Goal: Transaction & Acquisition: Purchase product/service

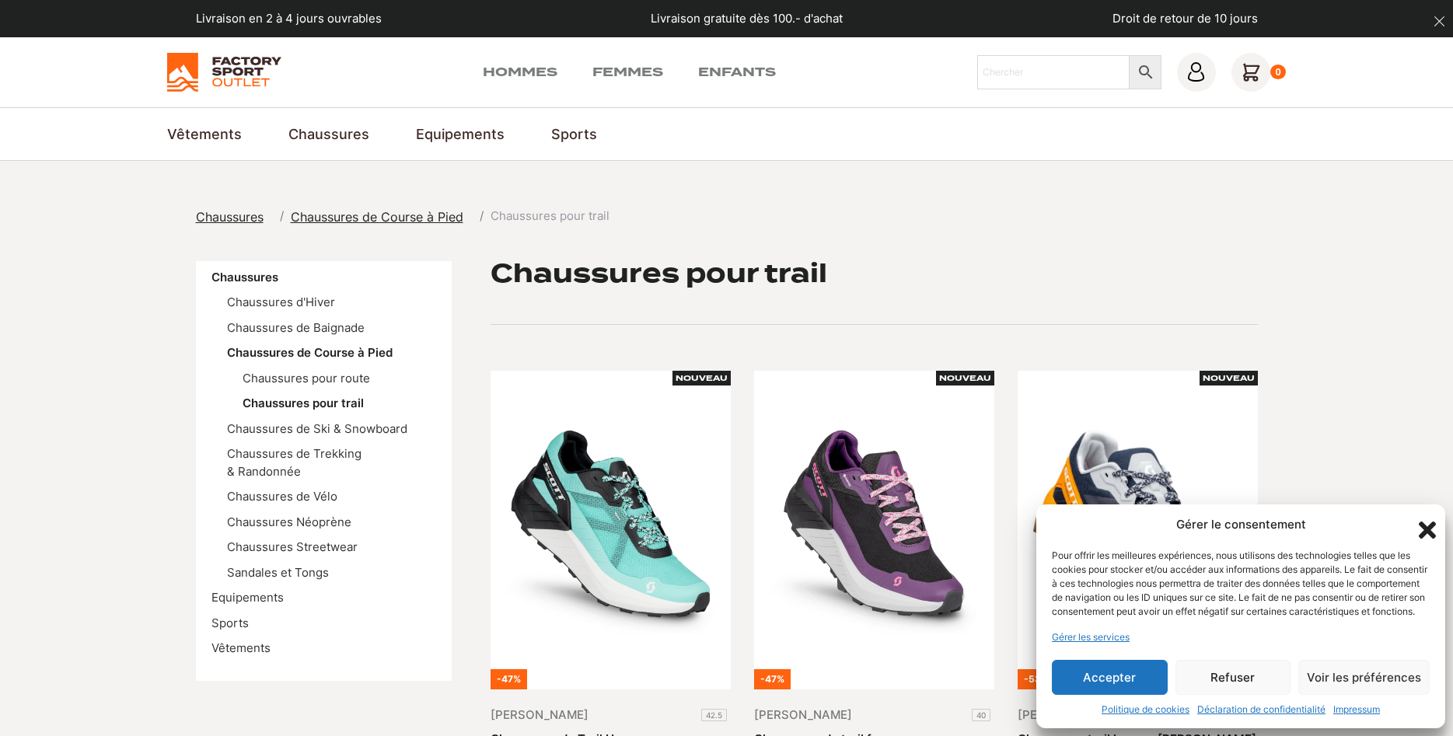
click at [1147, 688] on button "Accepter" at bounding box center [1110, 677] width 116 height 35
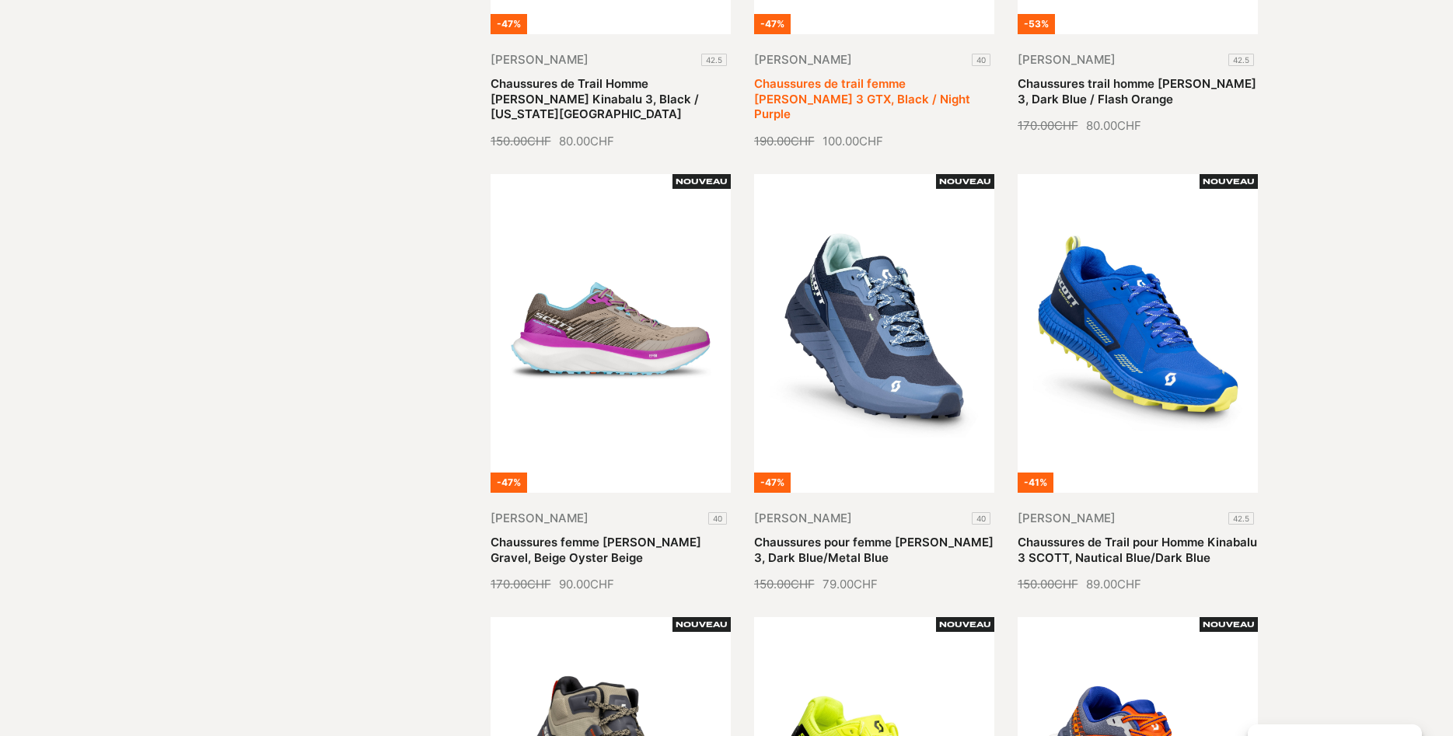
scroll to position [159, 0]
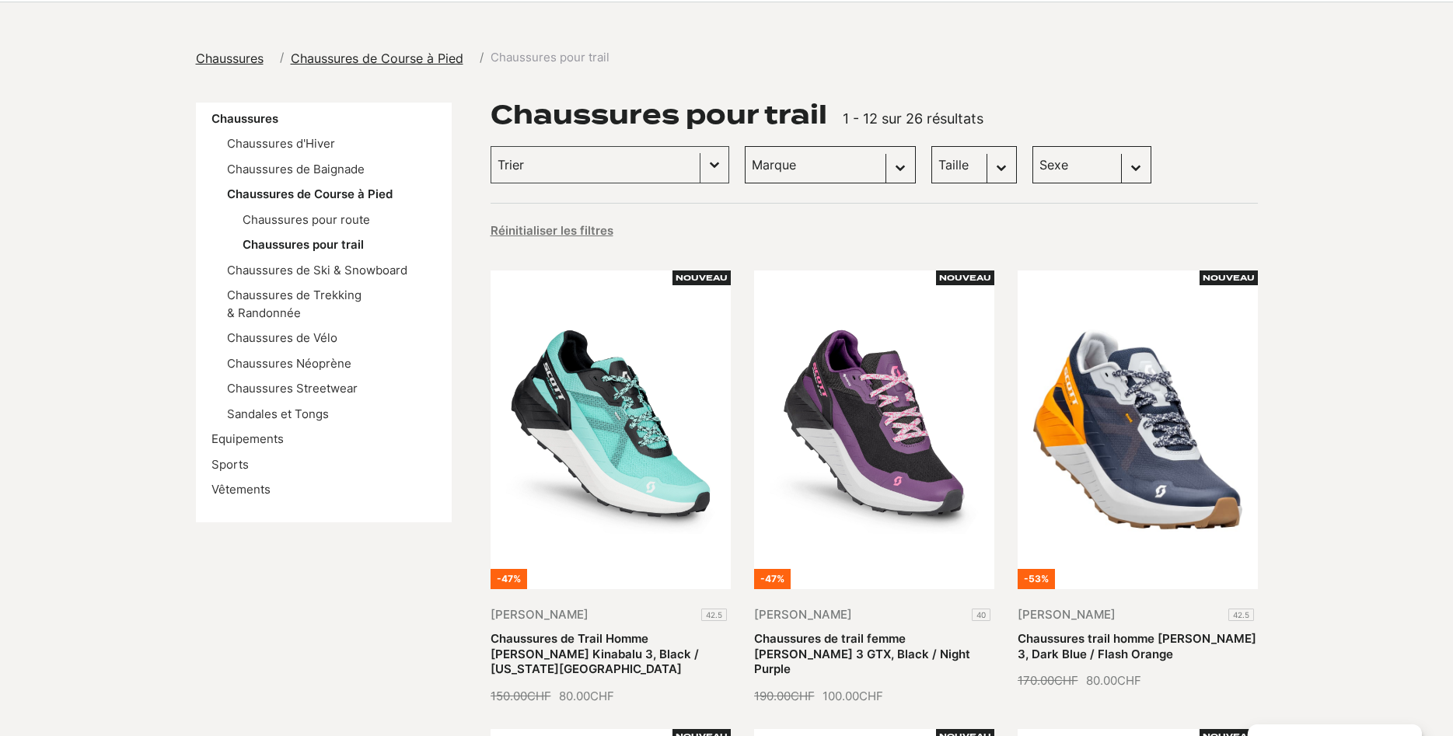
click at [242, 58] on span "Chaussures" at bounding box center [230, 59] width 68 height 16
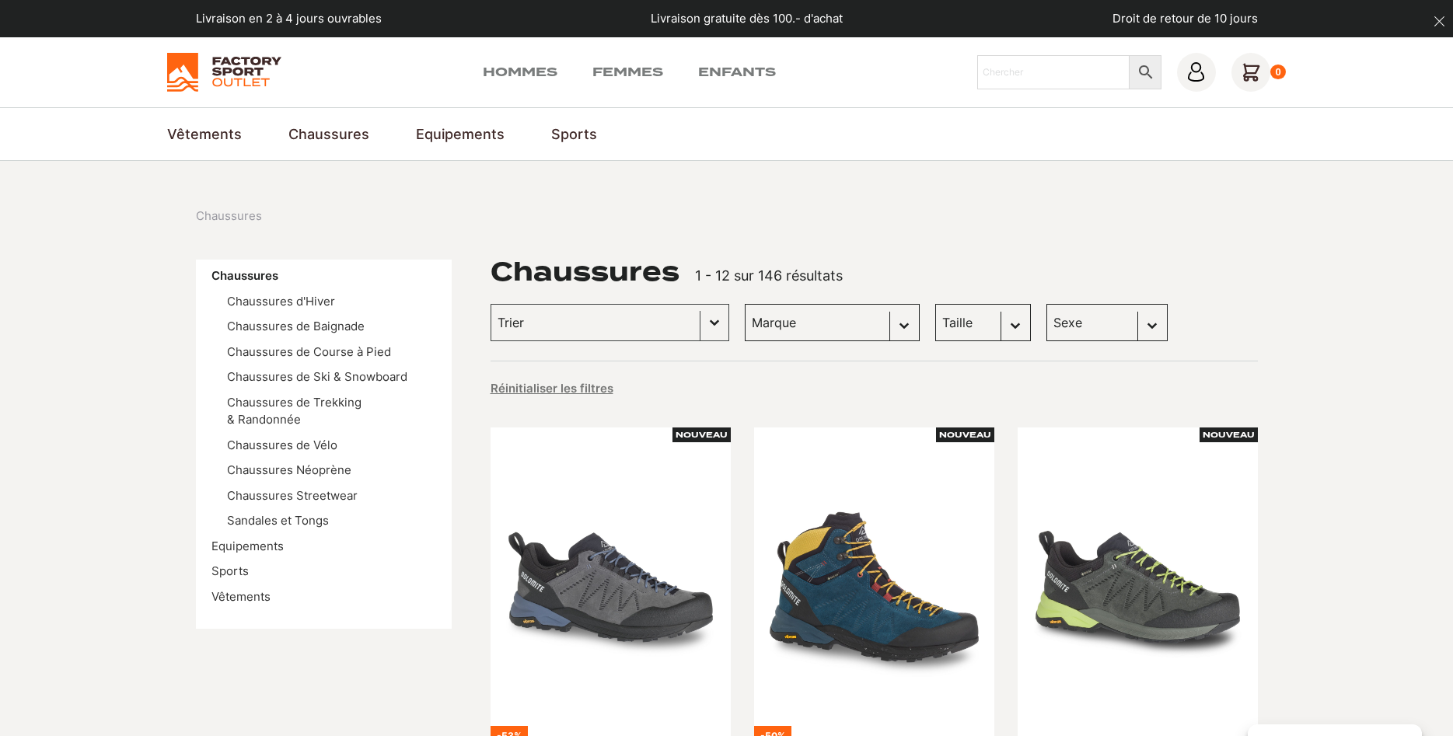
click at [1047, 304] on select "Sexe Hommes (88) Femmes (71) Enfants (5)" at bounding box center [1107, 322] width 121 height 37
select select "hommes"
click option "Hommes (88)" at bounding box center [0, 0] width 0 height 0
select select "hommes"
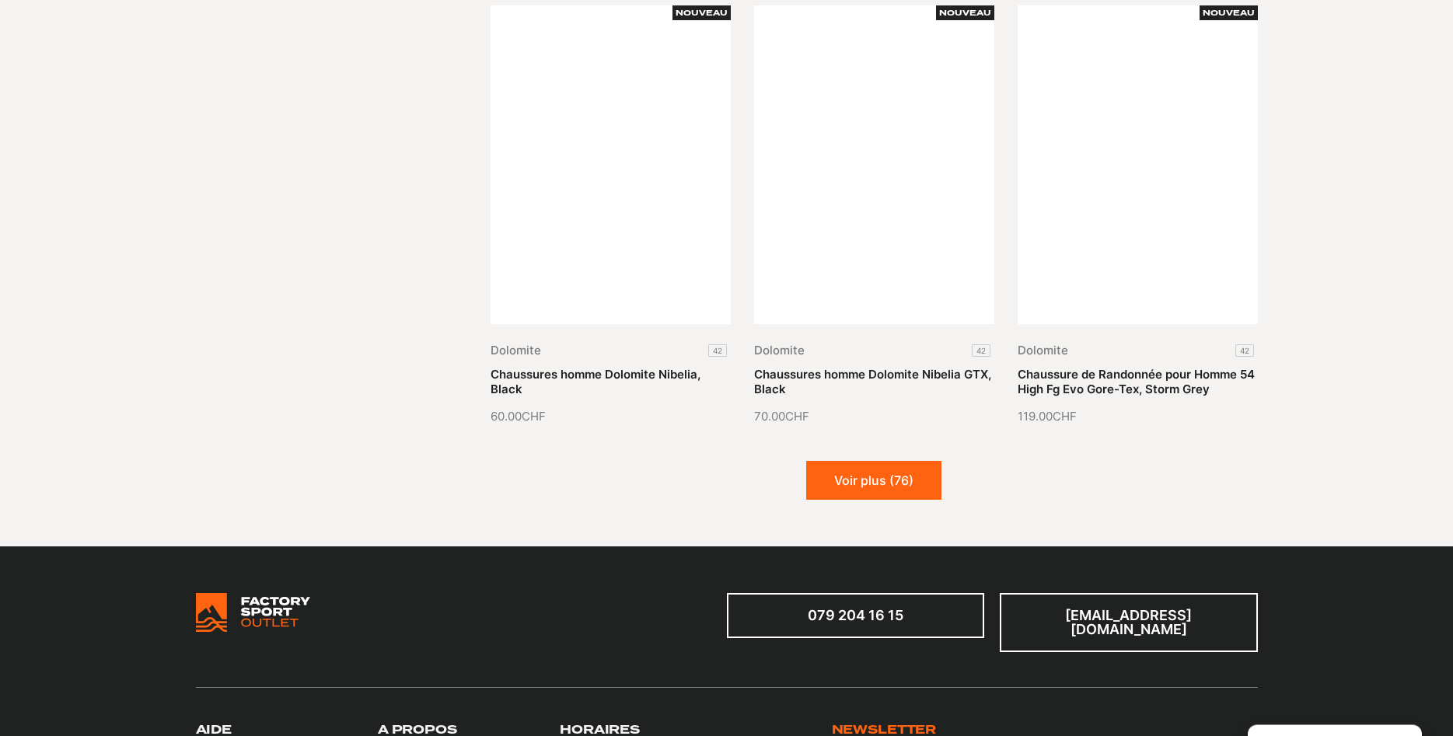
scroll to position [1983, 0]
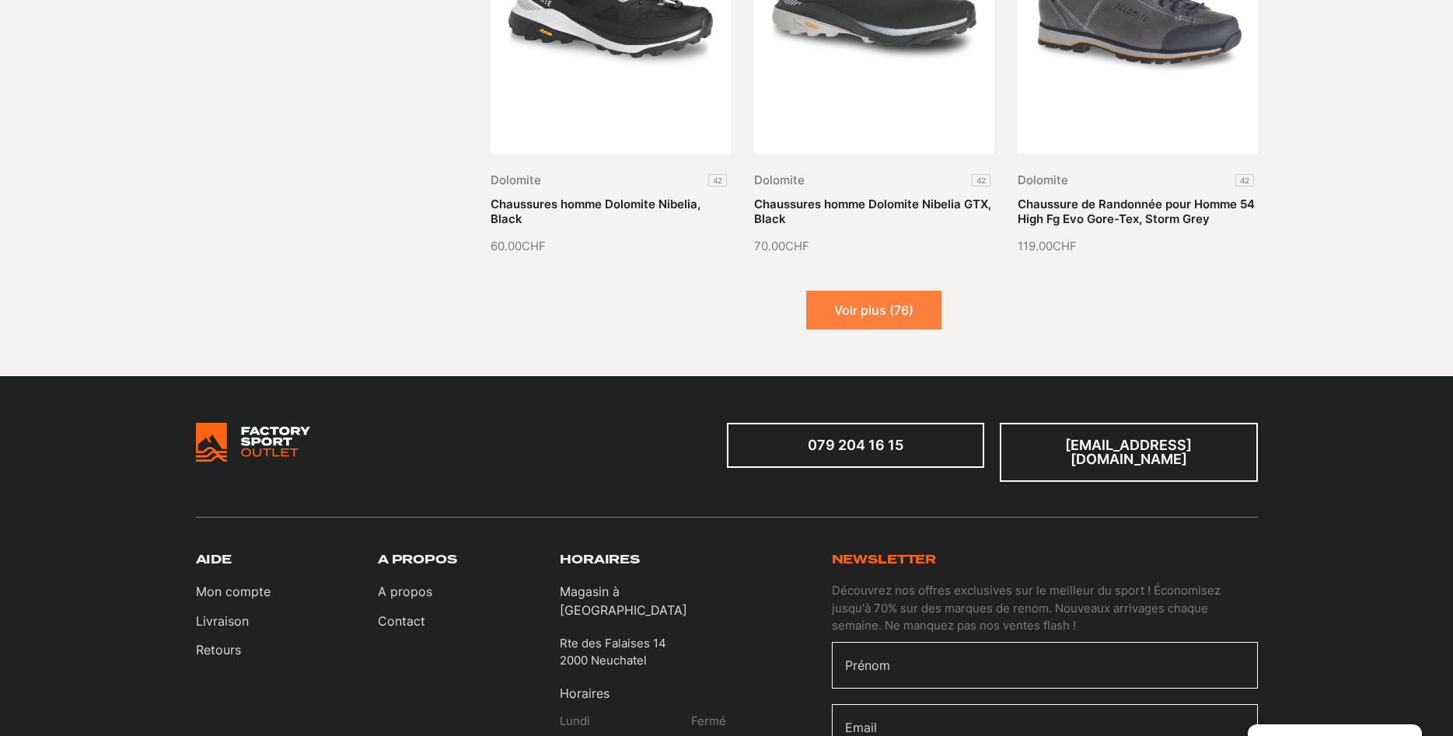
click at [924, 293] on button "Voir plus (76)" at bounding box center [873, 310] width 135 height 39
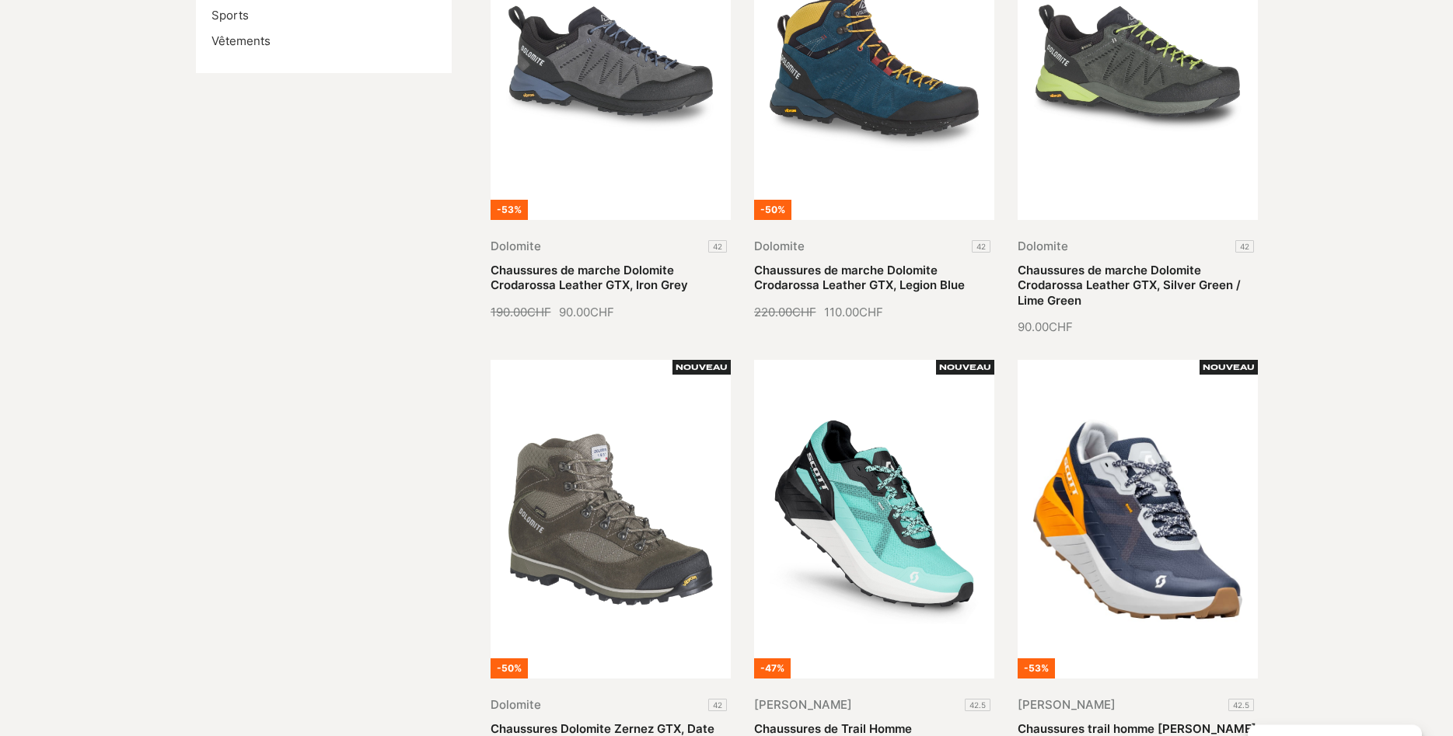
scroll to position [793, 0]
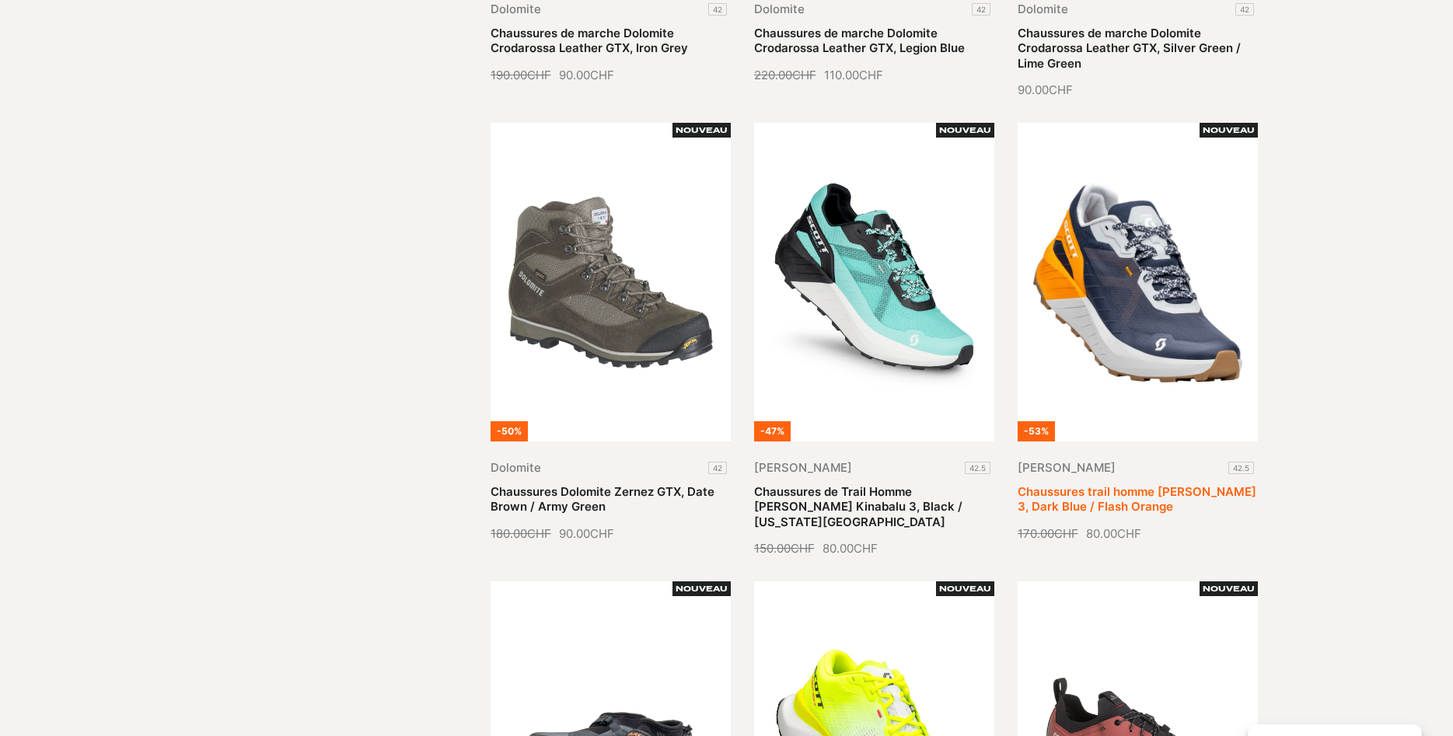
click at [1141, 484] on link "Chaussures trail homme [PERSON_NAME] 3, Dark Blue / Flash Orange" at bounding box center [1137, 499] width 239 height 30
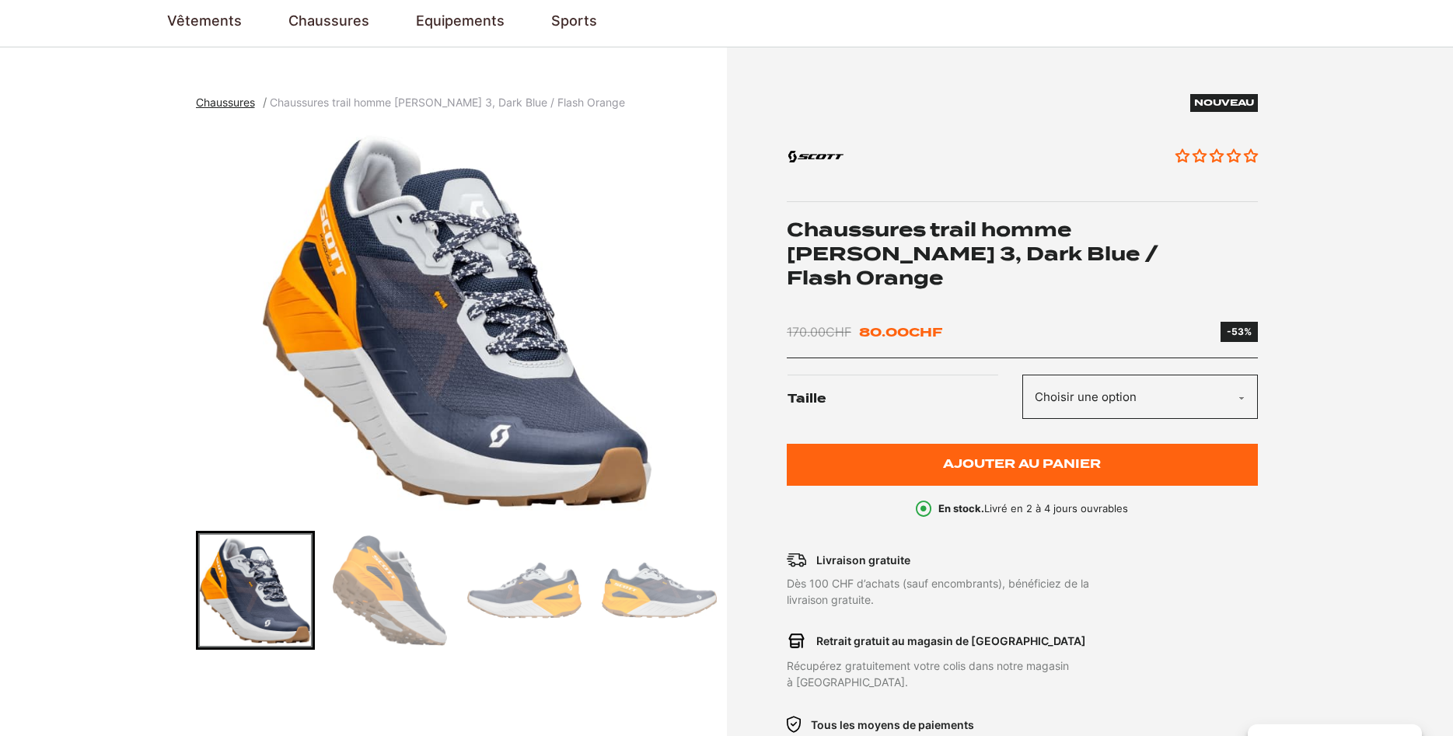
scroll to position [159, 0]
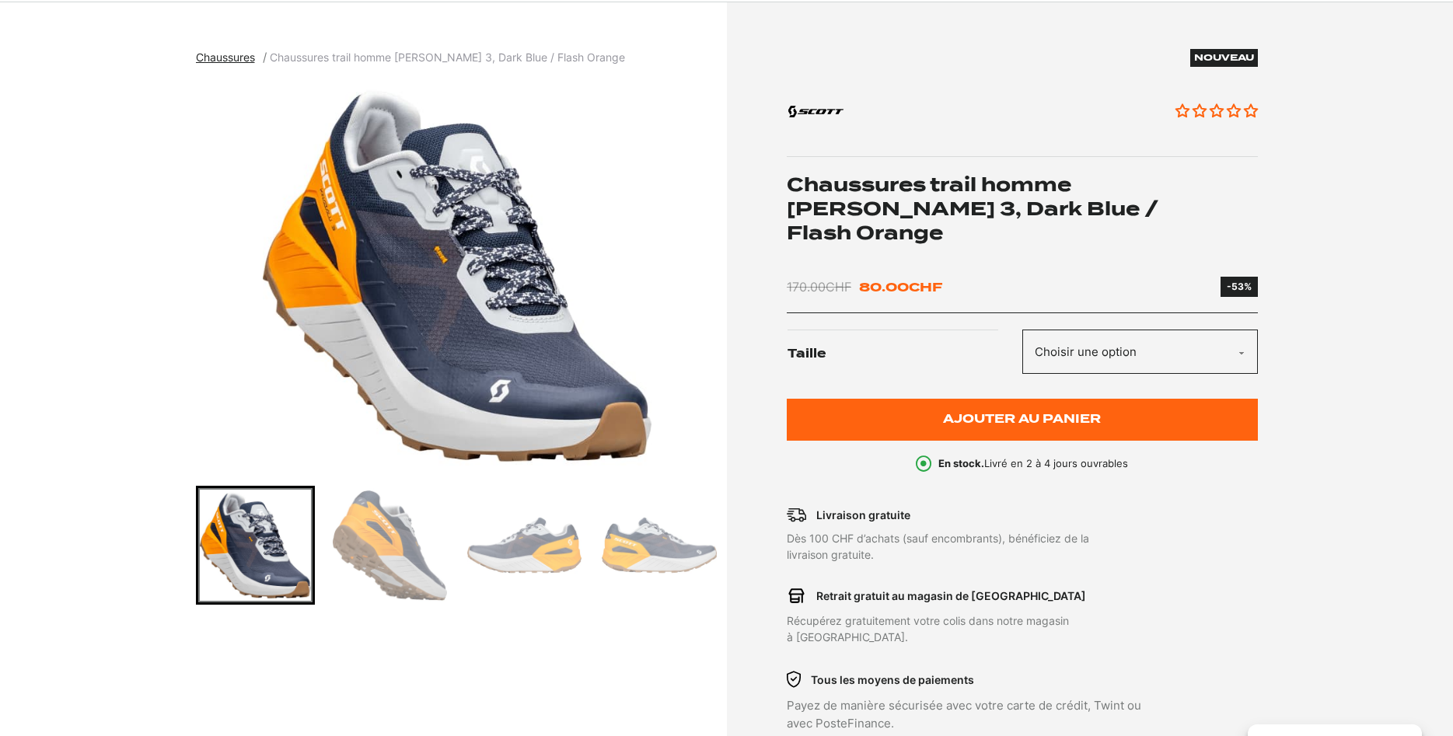
click at [390, 553] on img "Go to slide 2" at bounding box center [390, 545] width 114 height 114
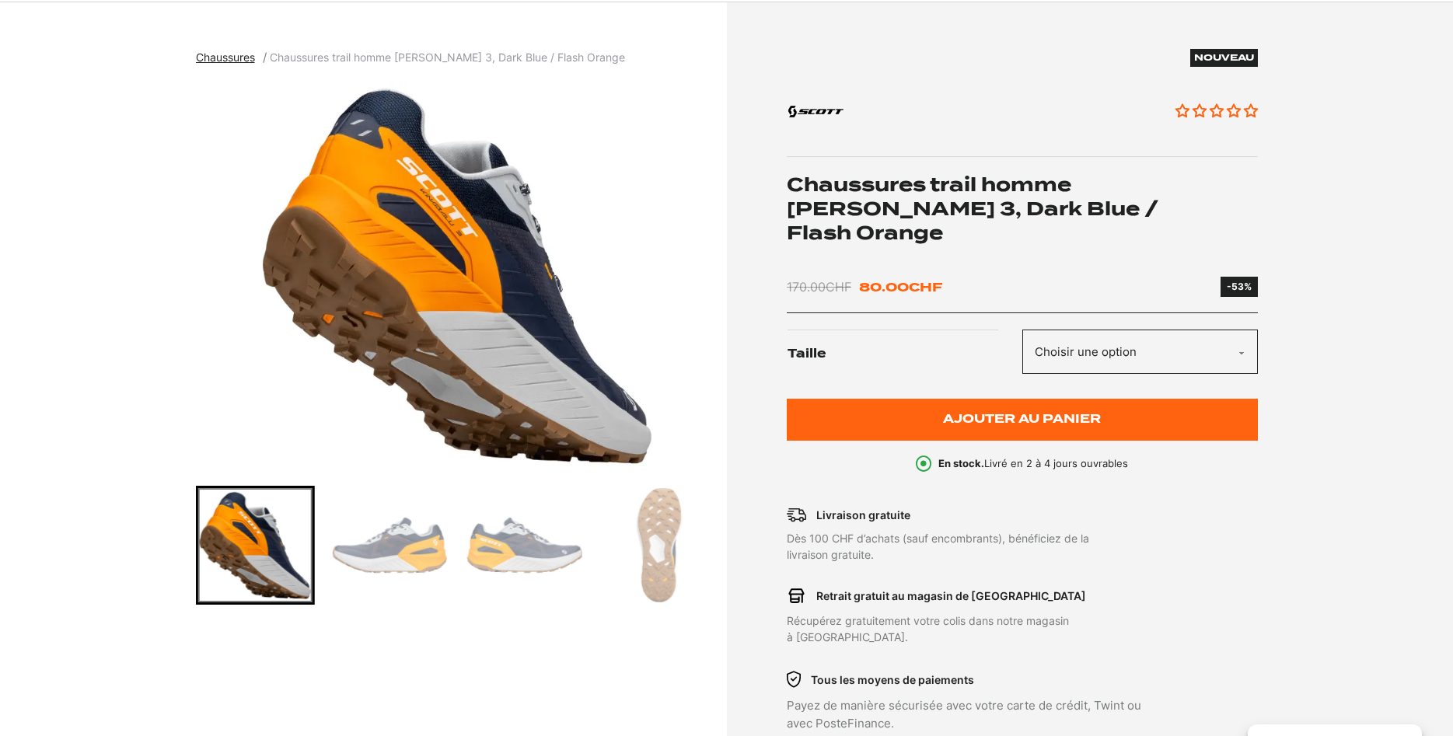
click at [445, 555] on img "Go to slide 3" at bounding box center [390, 545] width 114 height 114
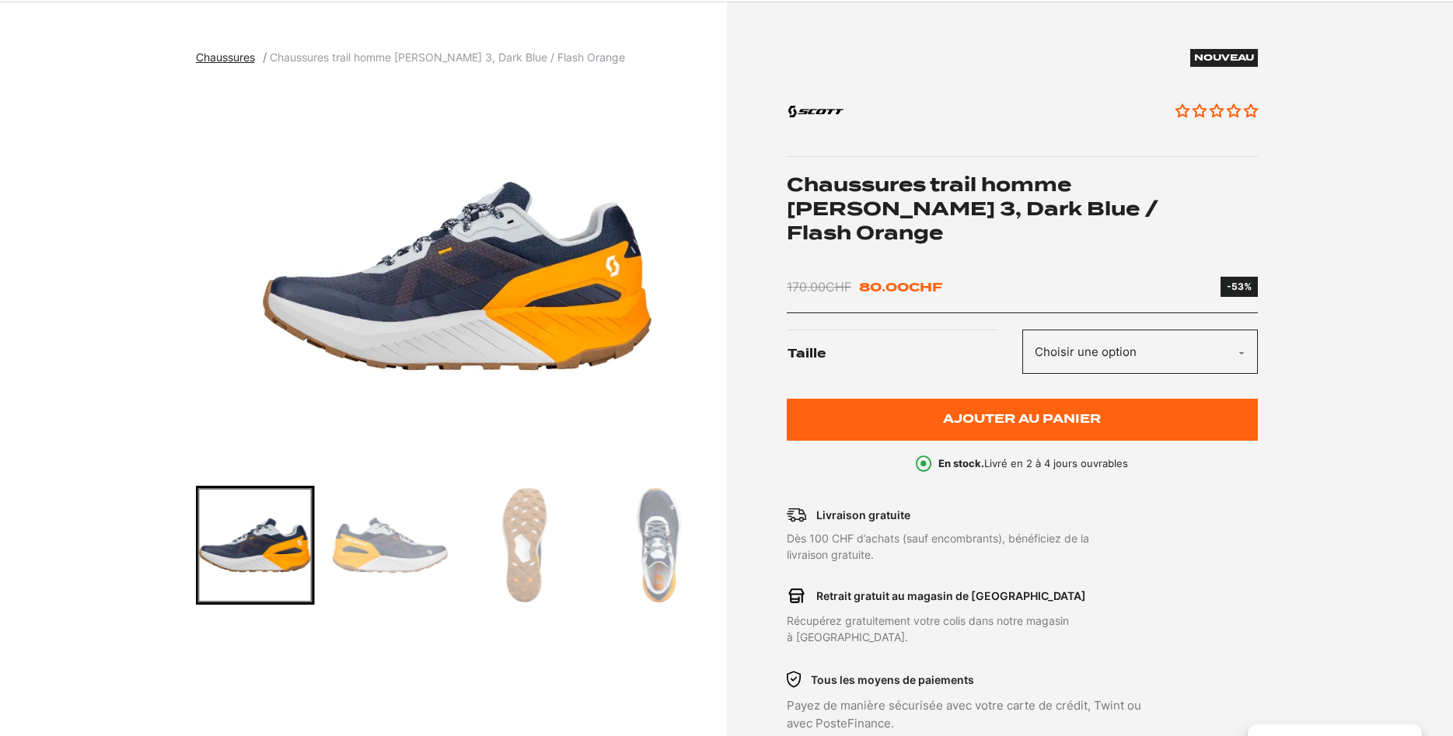
click at [519, 551] on img "Go to slide 5" at bounding box center [524, 545] width 114 height 114
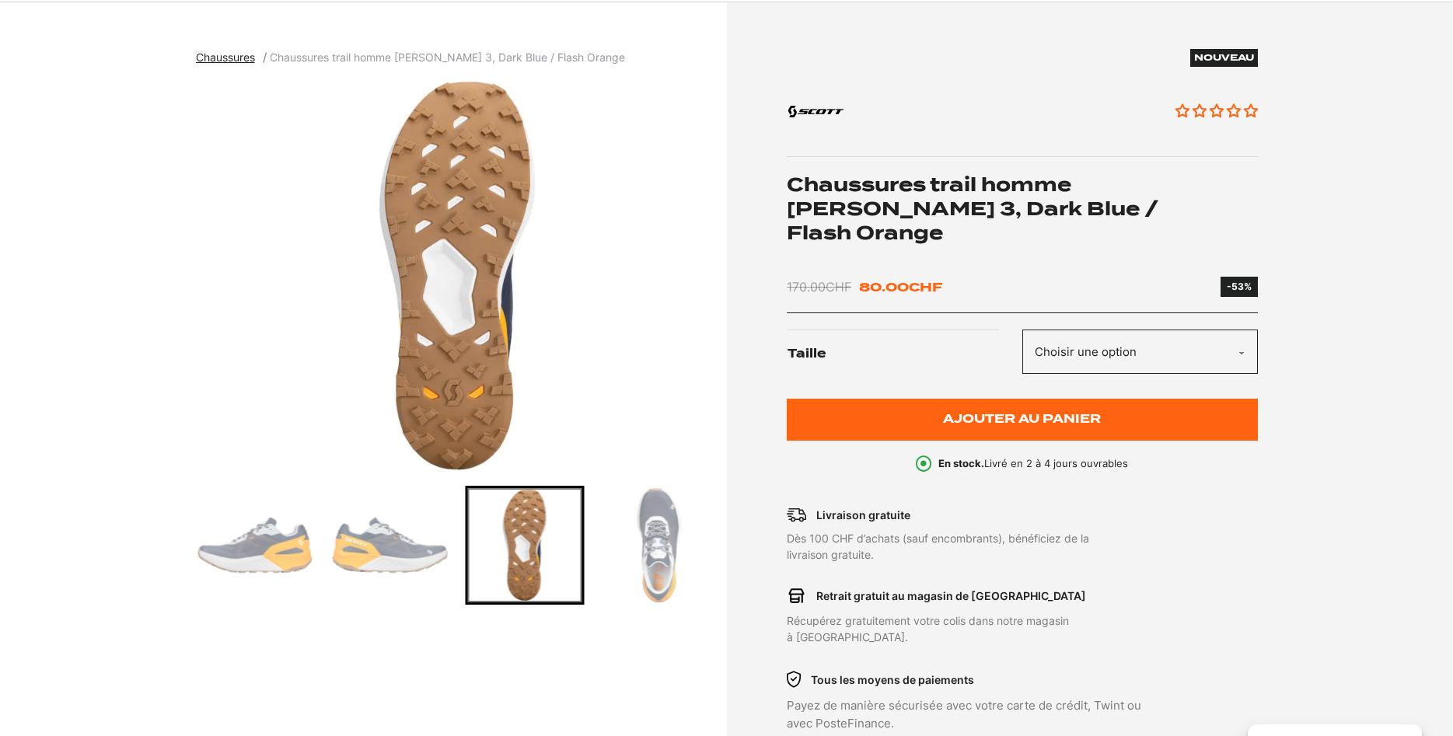
click at [636, 548] on img "Go to slide 6" at bounding box center [659, 545] width 114 height 114
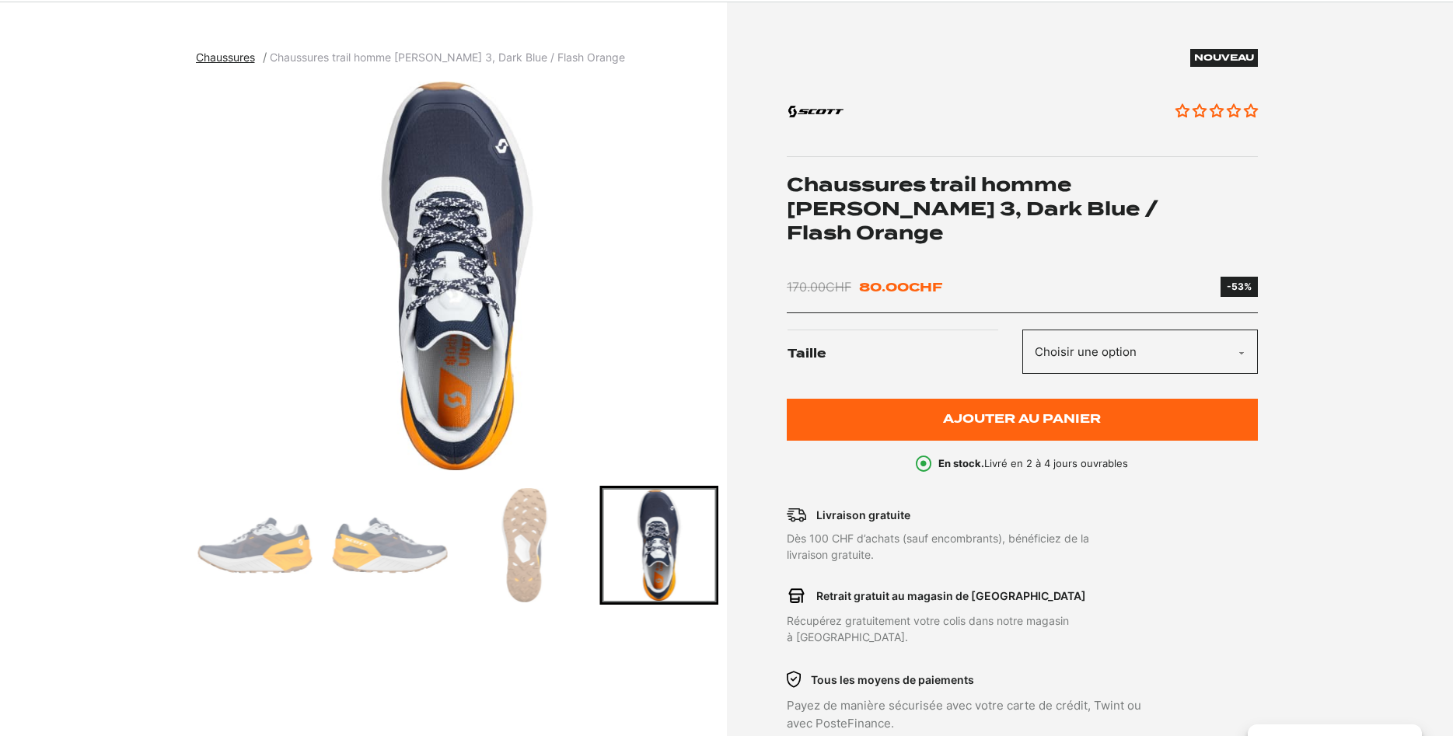
click at [334, 542] on img "Go to slide 4" at bounding box center [390, 545] width 114 height 114
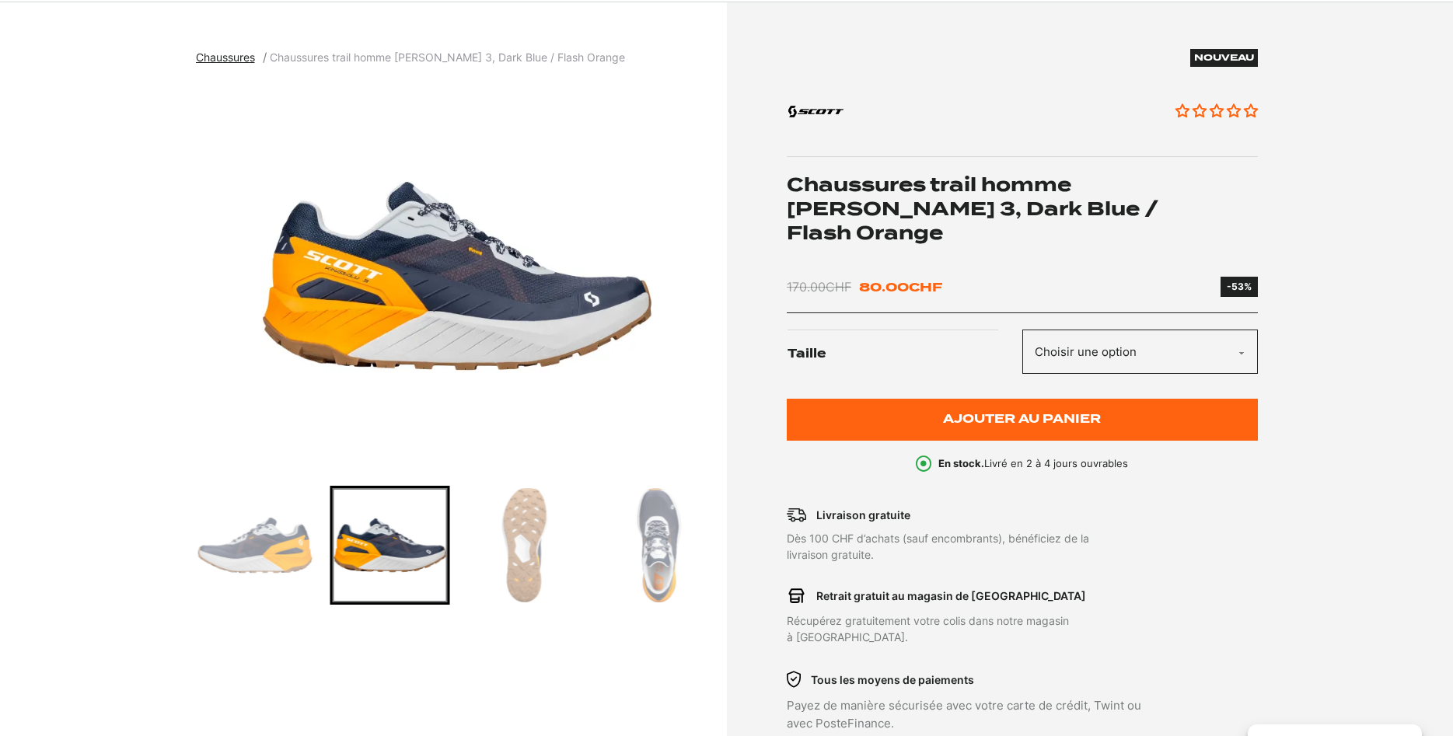
click at [259, 541] on img "Go to slide 3" at bounding box center [255, 545] width 114 height 114
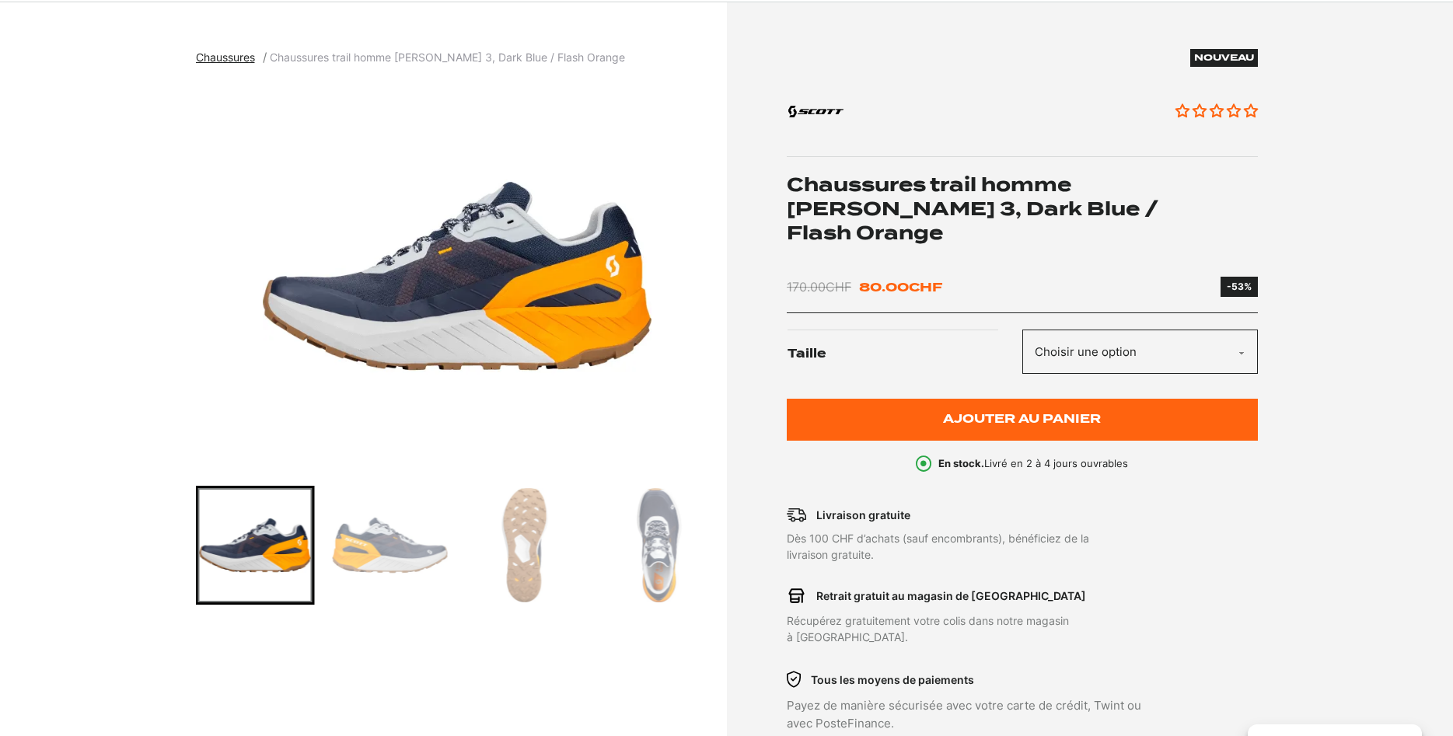
click at [382, 545] on img "Go to slide 4" at bounding box center [390, 545] width 114 height 114
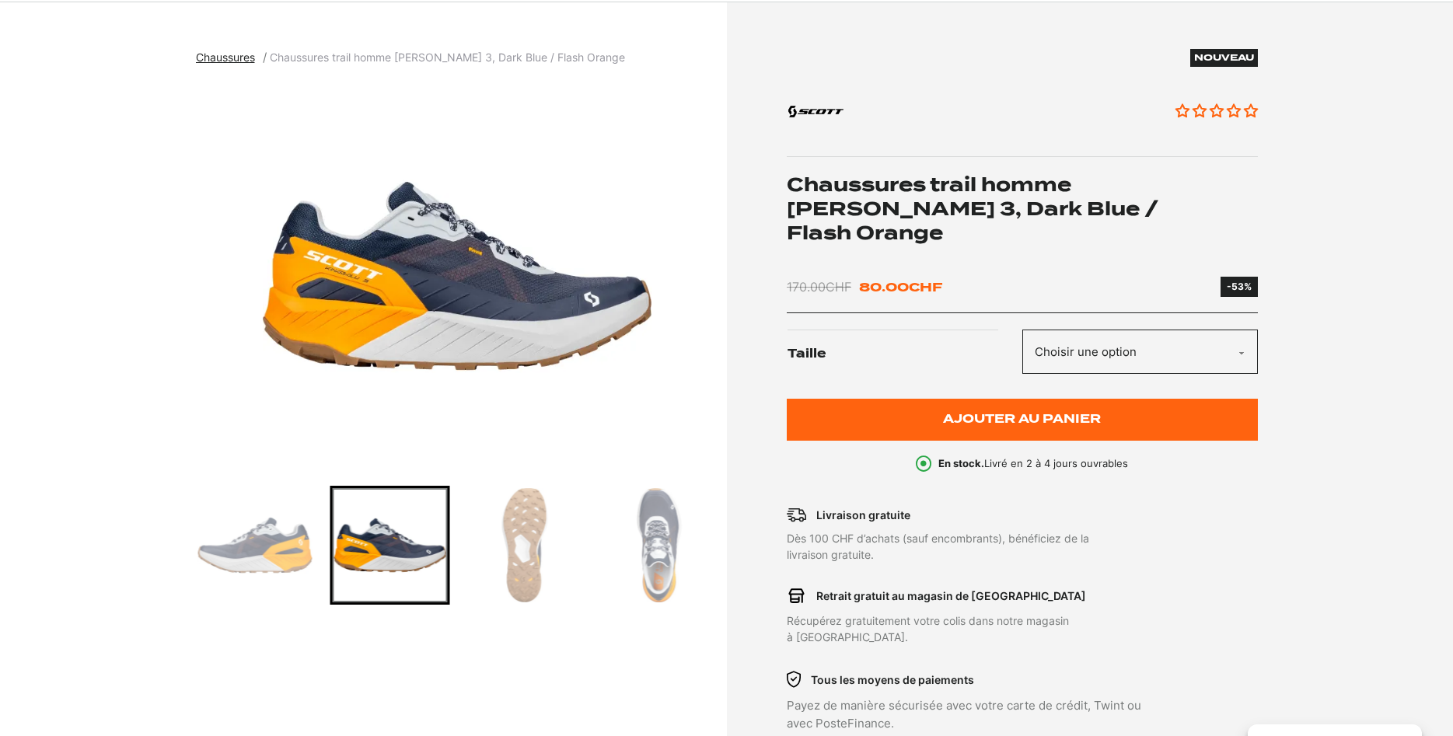
click at [536, 550] on img "Go to slide 5" at bounding box center [524, 545] width 114 height 114
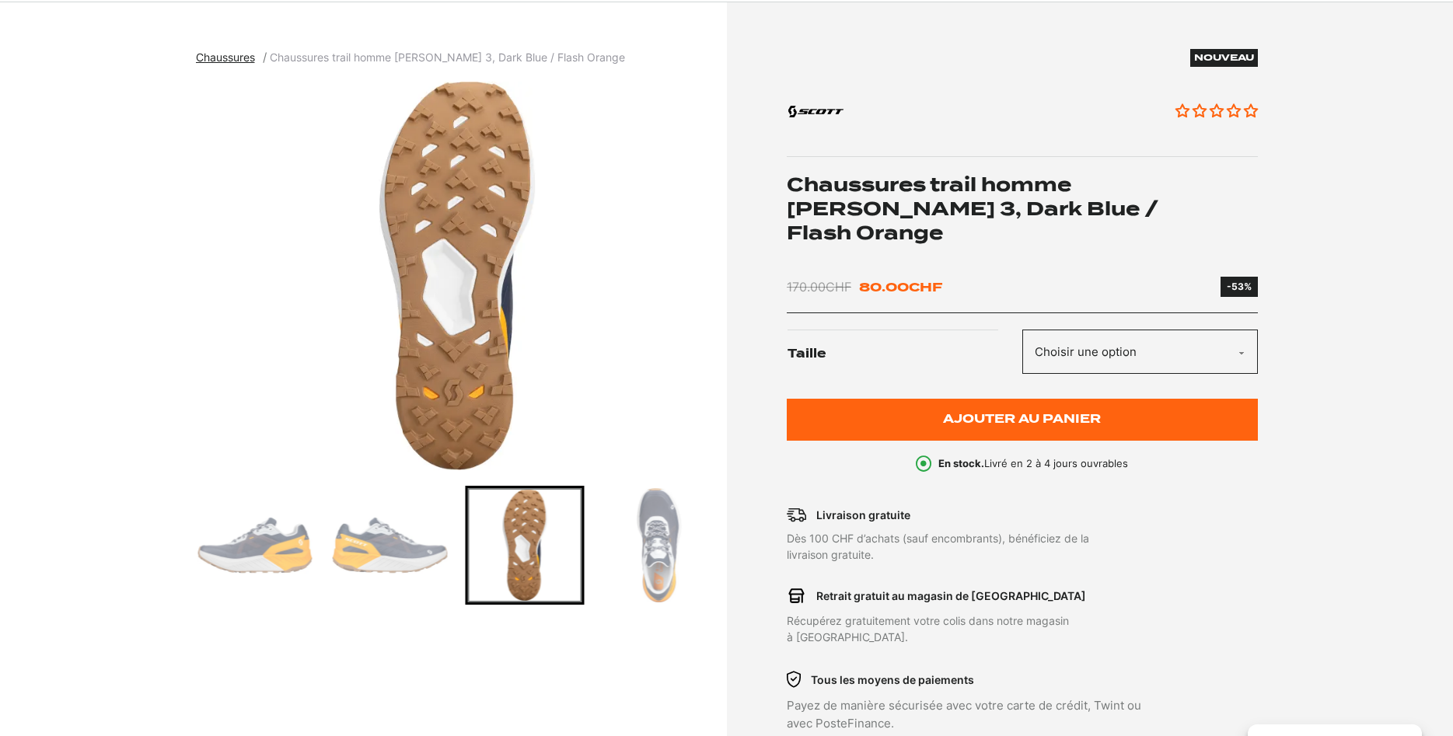
click at [642, 537] on img "Go to slide 6" at bounding box center [659, 545] width 114 height 114
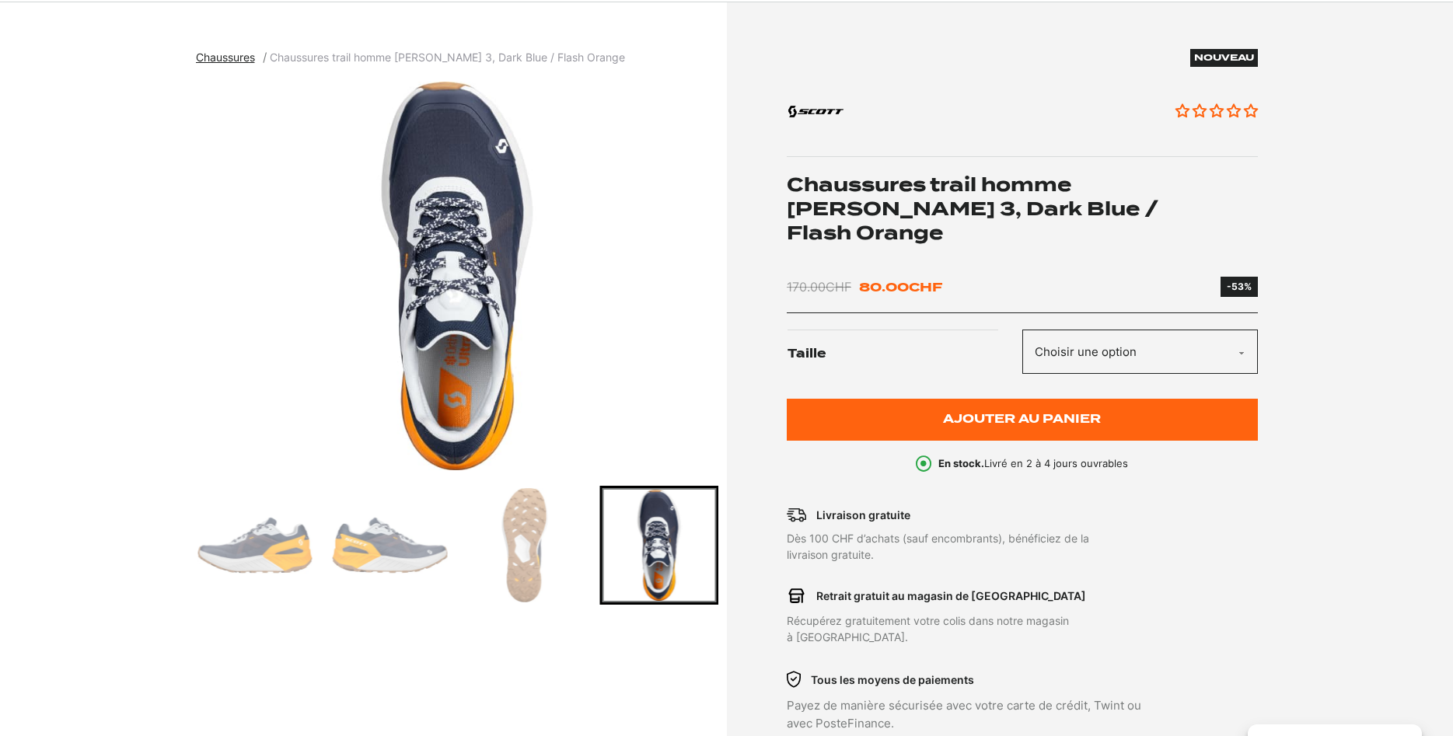
click at [269, 527] on img "Go to slide 3" at bounding box center [255, 545] width 114 height 114
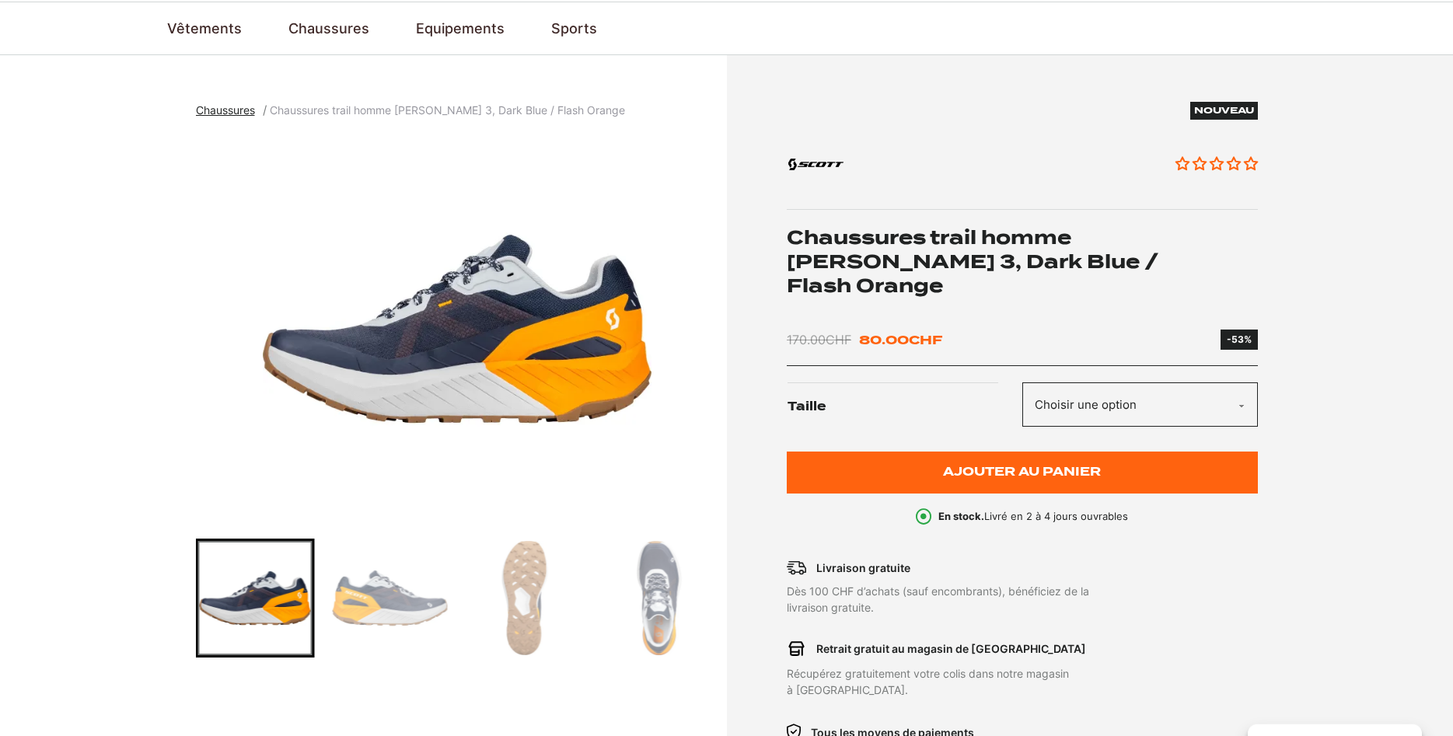
scroll to position [79, 0]
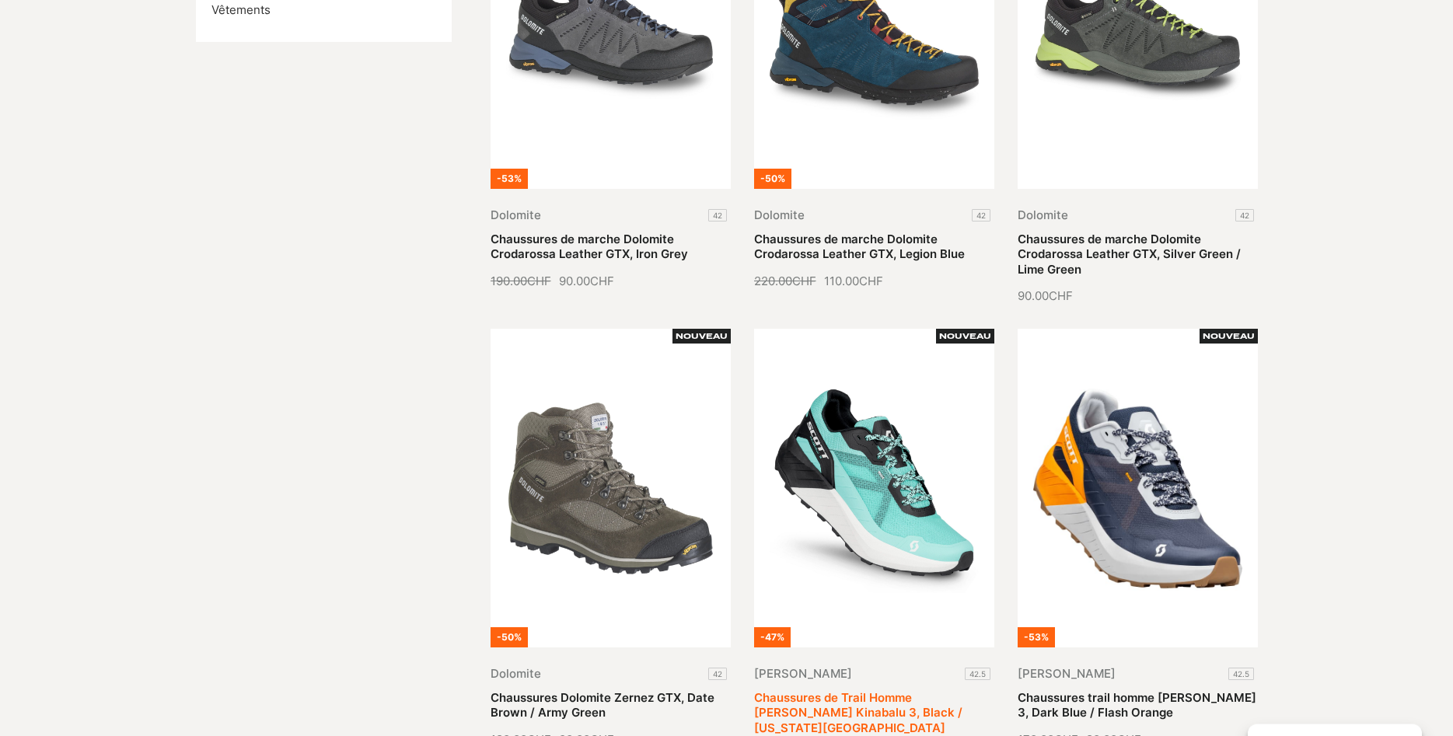
scroll to position [714, 0]
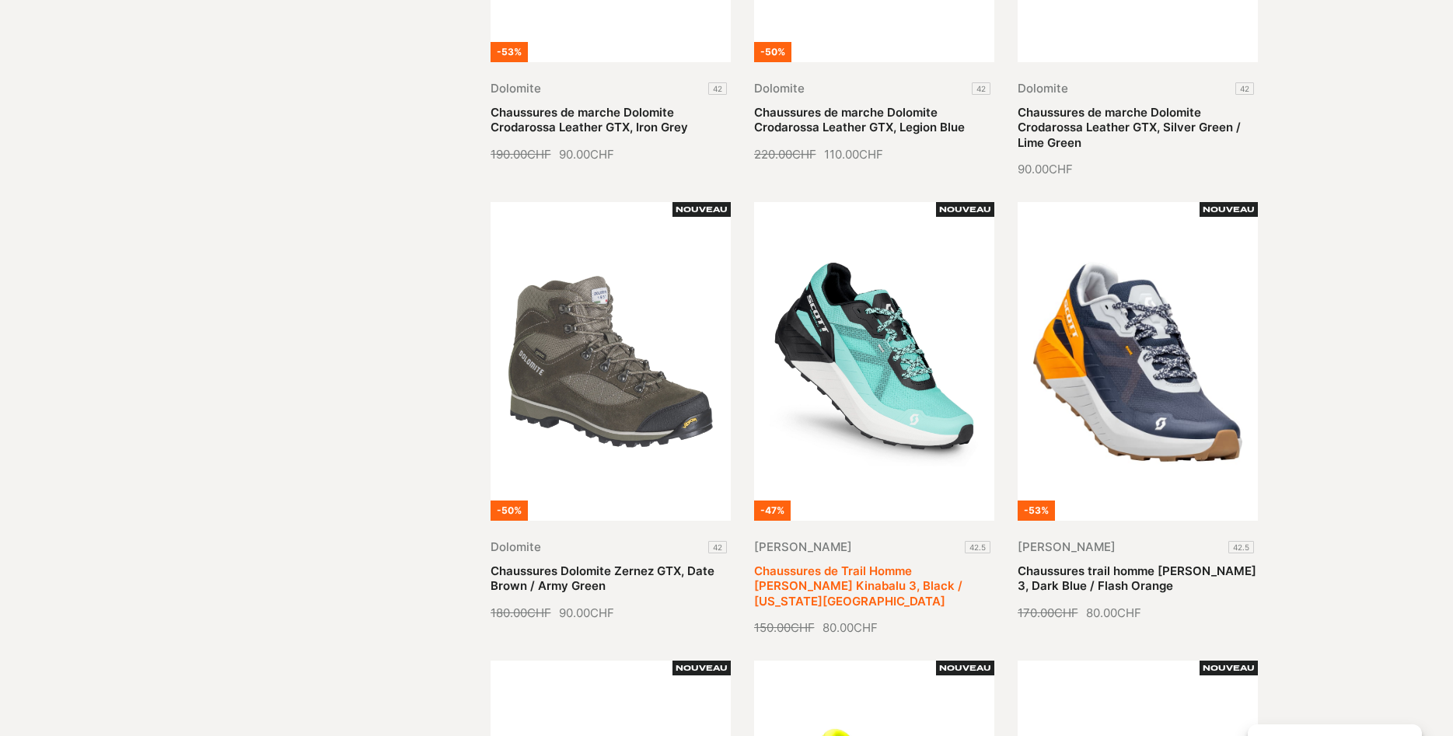
click at [883, 564] on link "Chaussures de Trail Homme [PERSON_NAME] Kinabalu 3, Black / [US_STATE][GEOGRAPH…" at bounding box center [858, 586] width 208 height 45
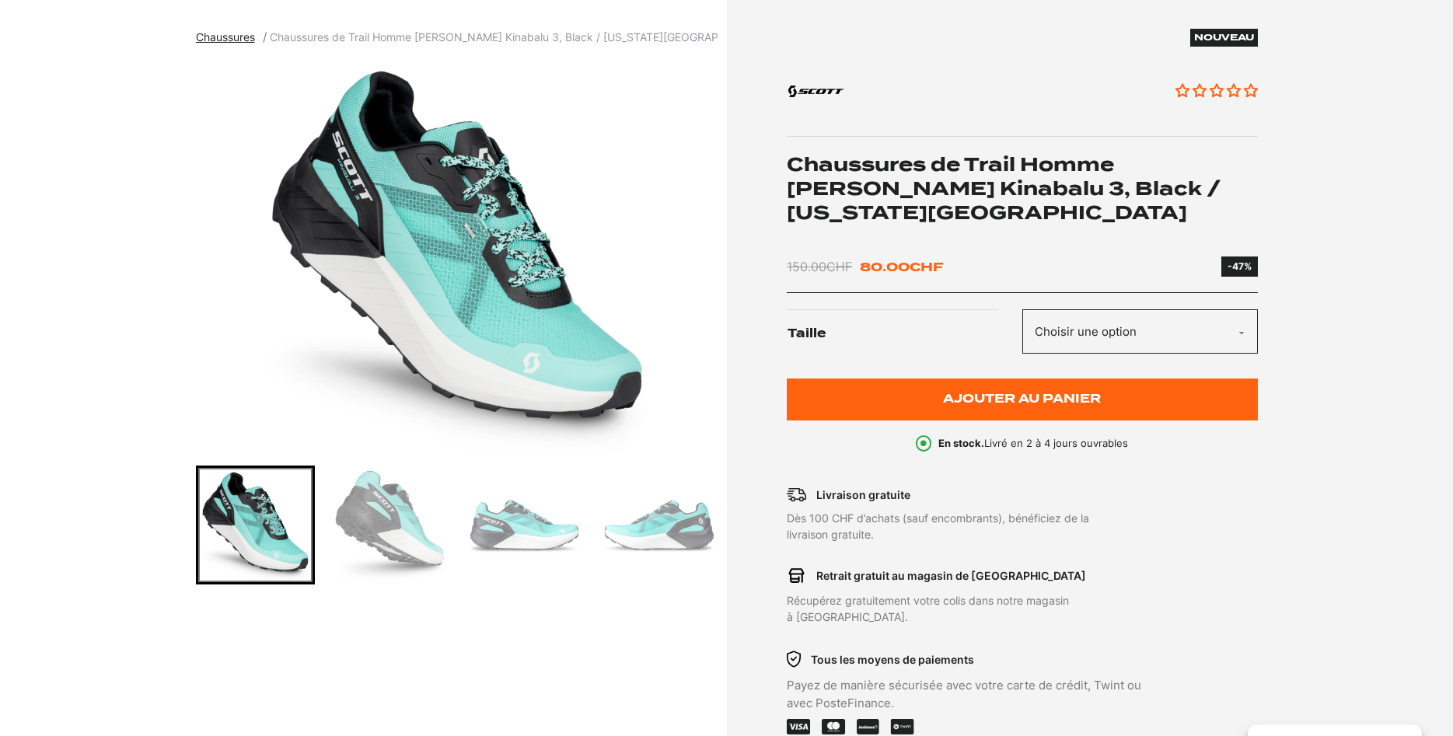
scroll to position [317, 0]
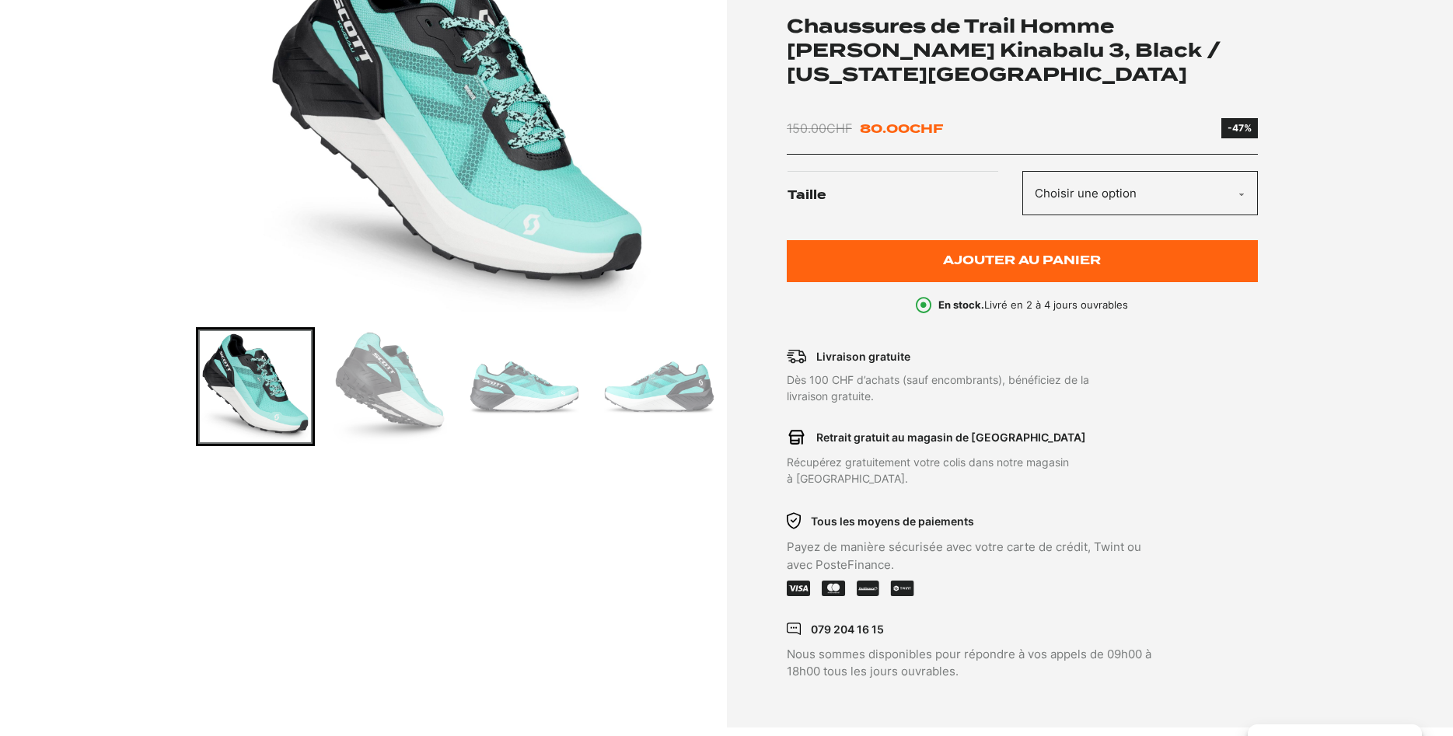
click at [388, 400] on img "Go to slide 2" at bounding box center [390, 387] width 114 height 114
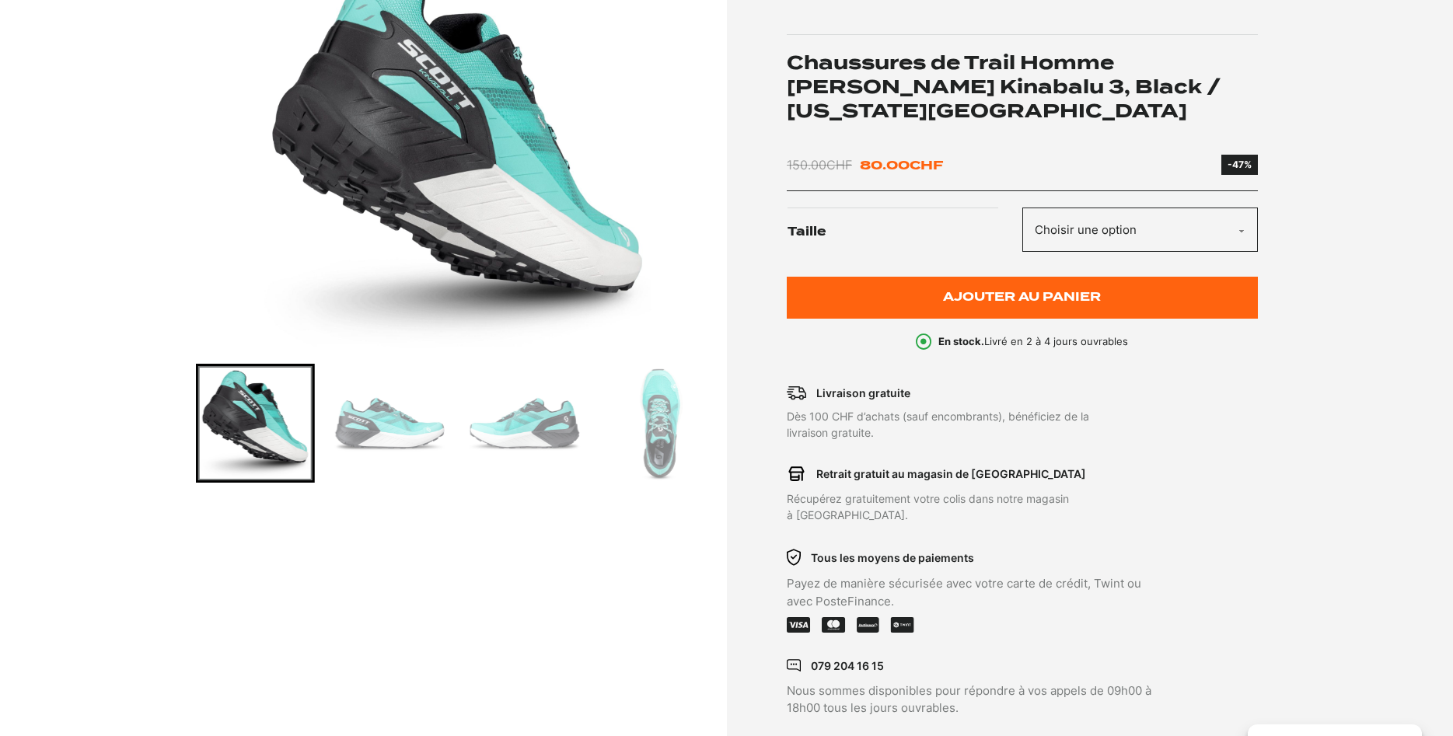
scroll to position [238, 0]
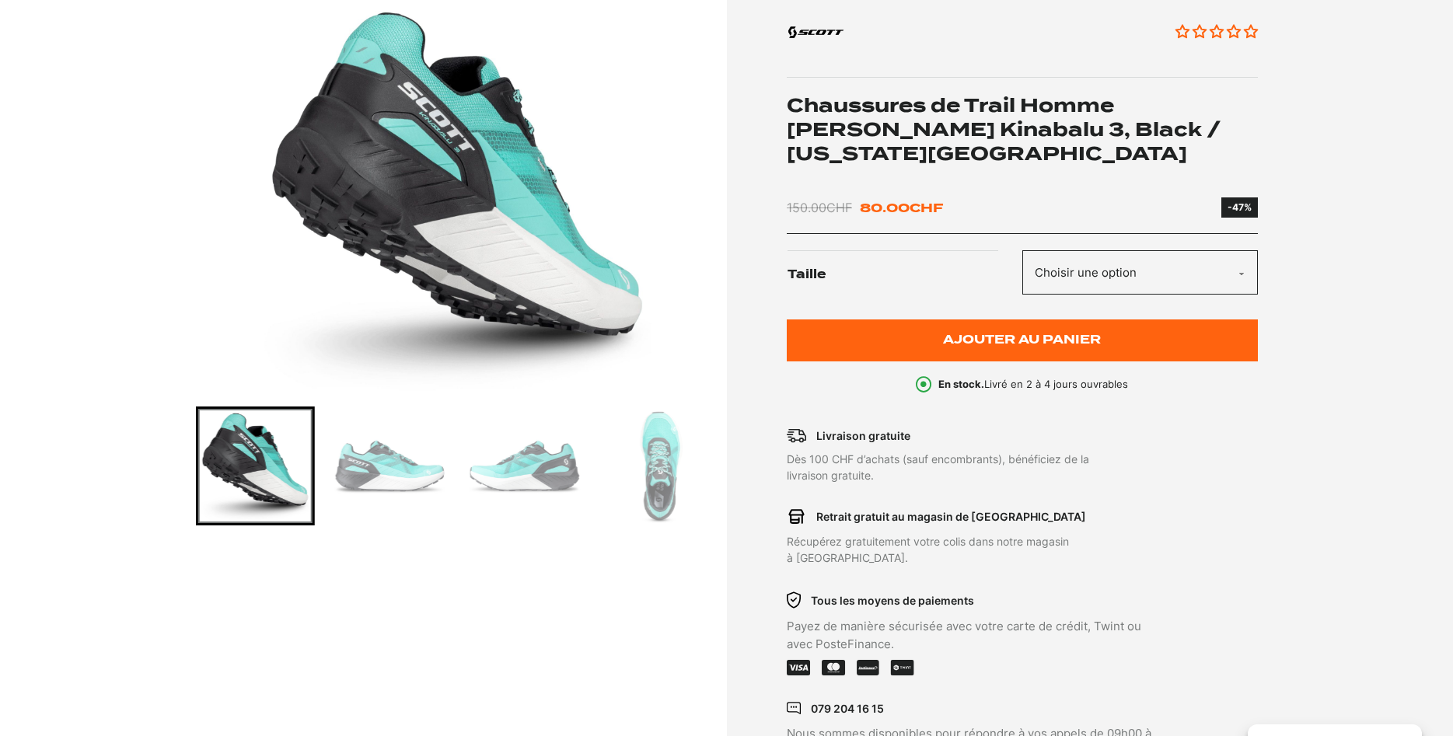
click at [428, 473] on img "Go to slide 3" at bounding box center [390, 466] width 114 height 114
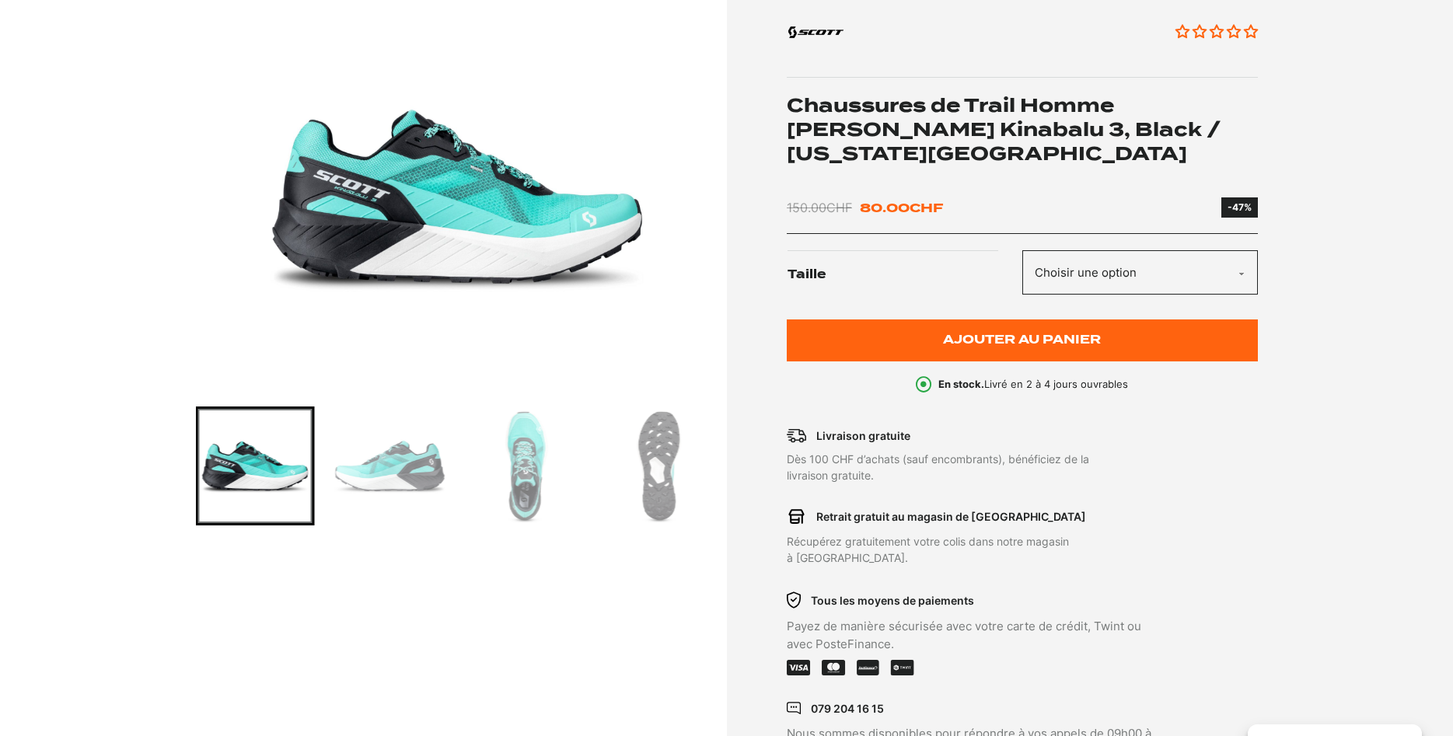
click at [426, 474] on img "Go to slide 4" at bounding box center [390, 466] width 114 height 114
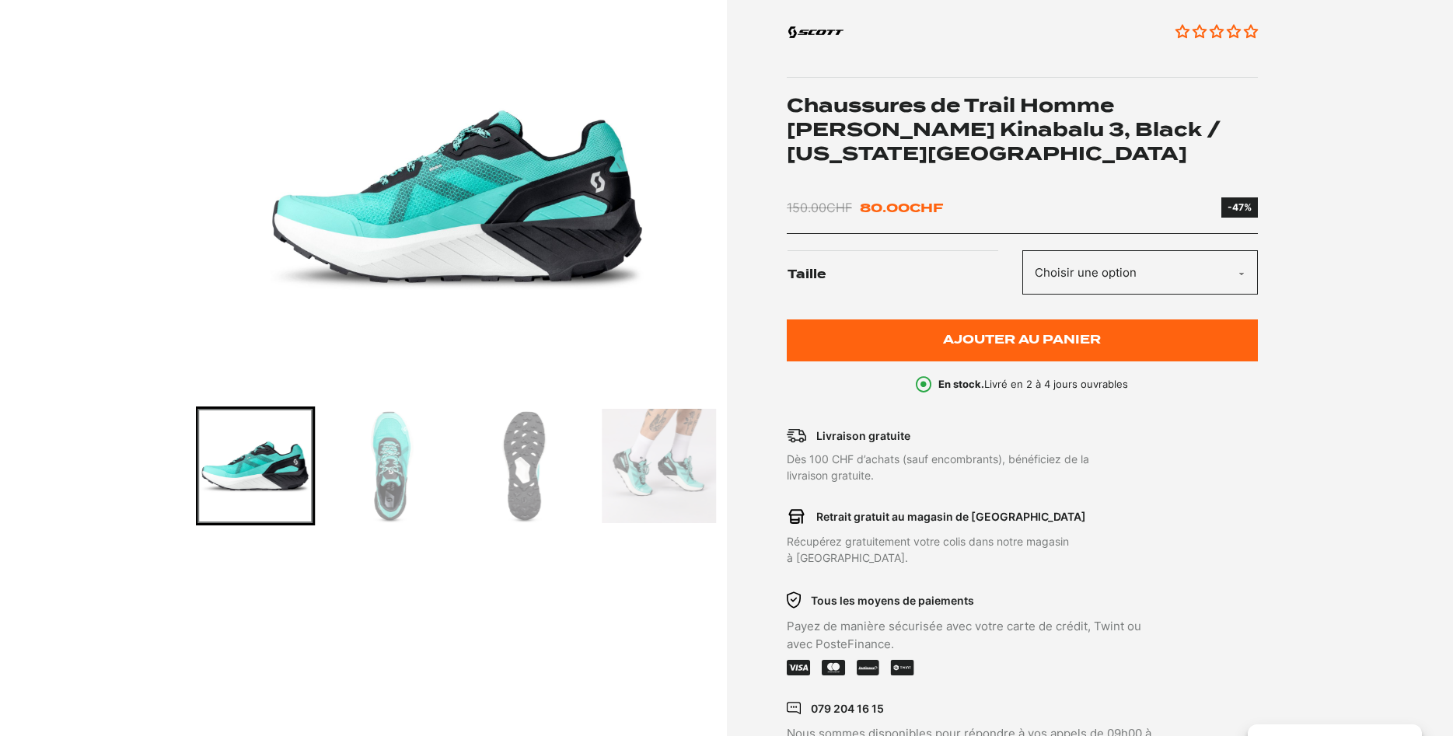
click at [426, 474] on img "Go to slide 5" at bounding box center [390, 466] width 114 height 114
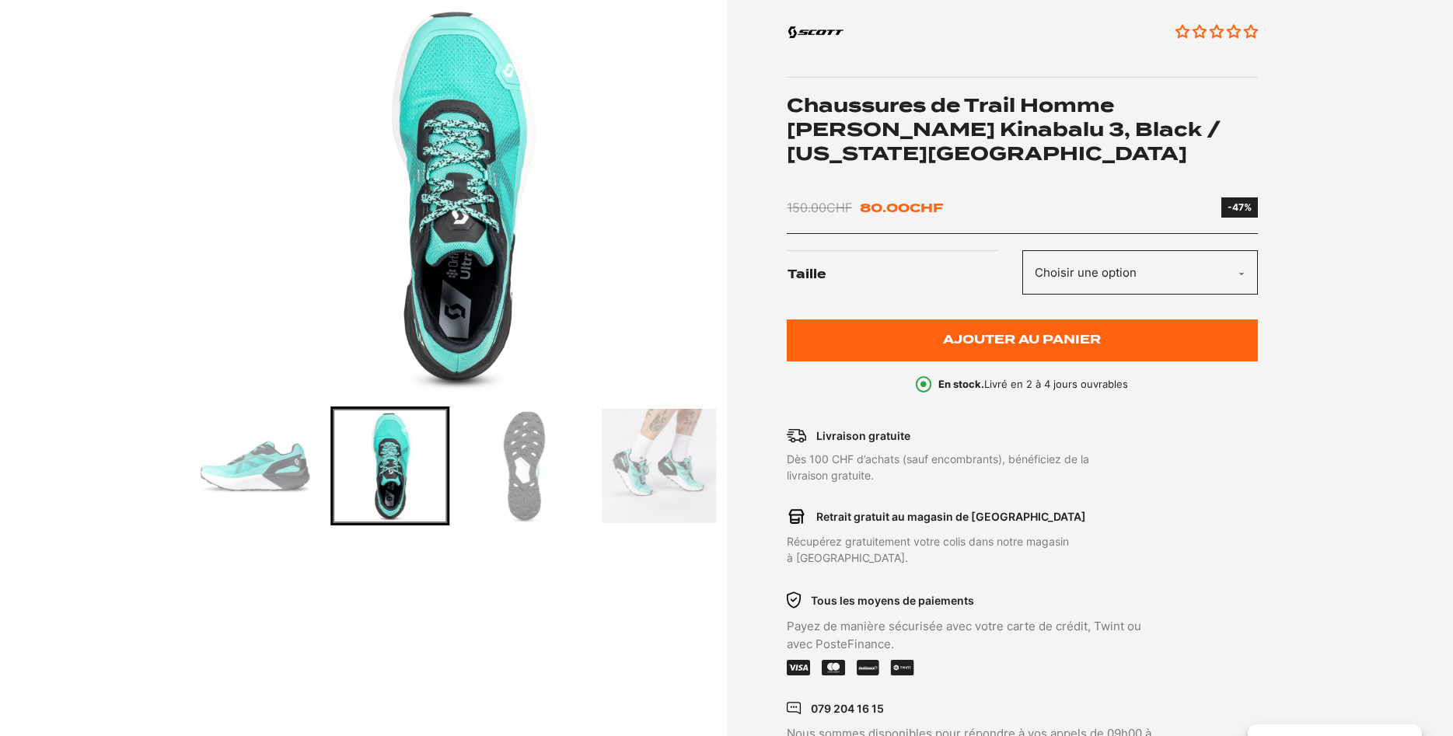
click at [495, 471] on img "Go to slide 6" at bounding box center [524, 466] width 114 height 114
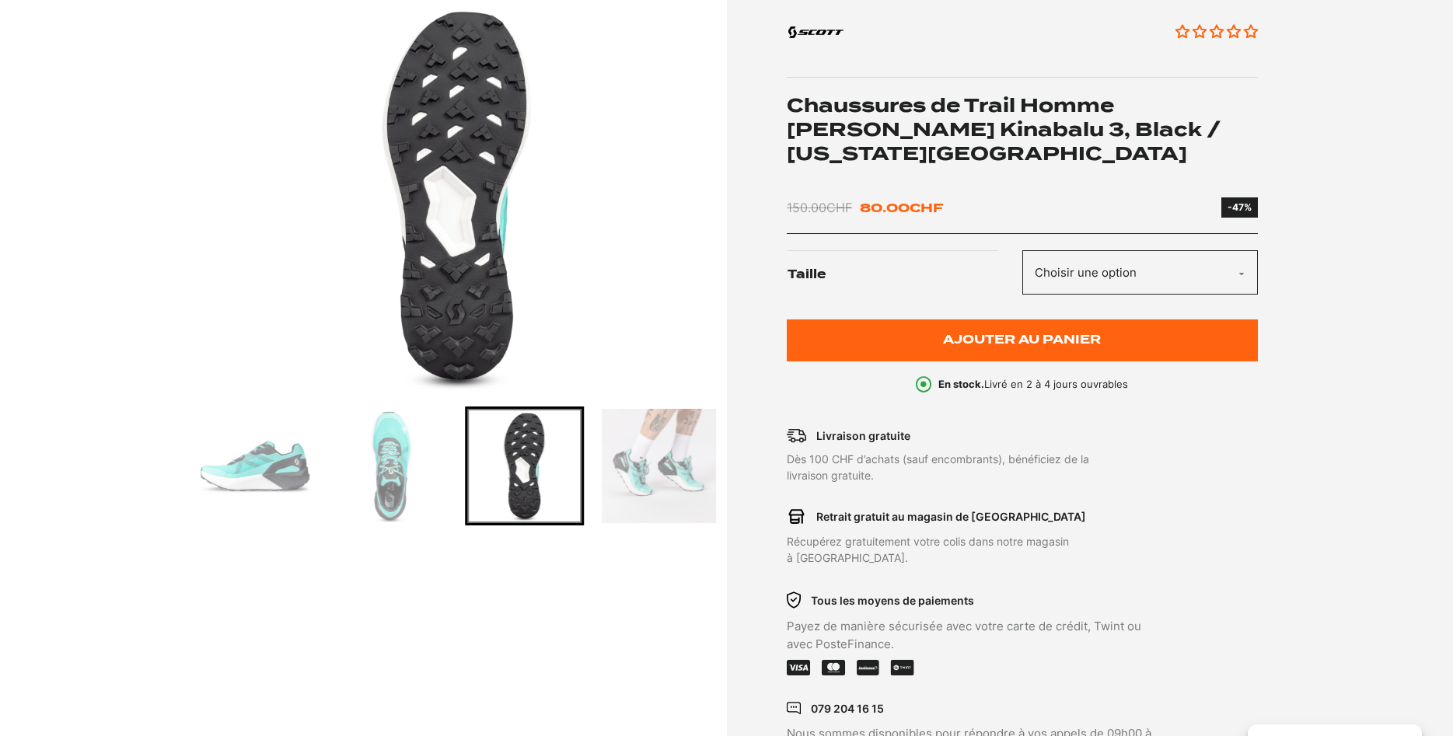
click at [611, 477] on img "Go to slide 7" at bounding box center [659, 466] width 114 height 114
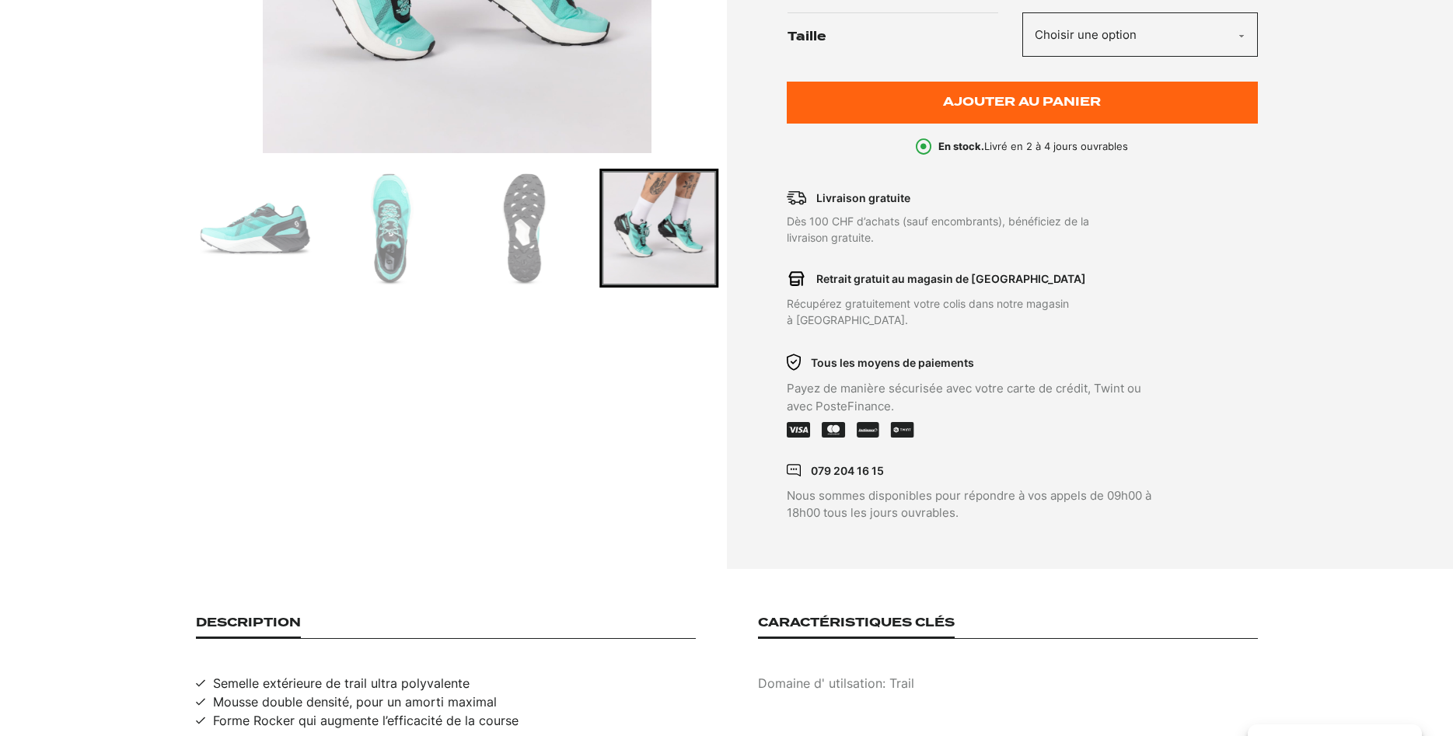
scroll to position [0, 0]
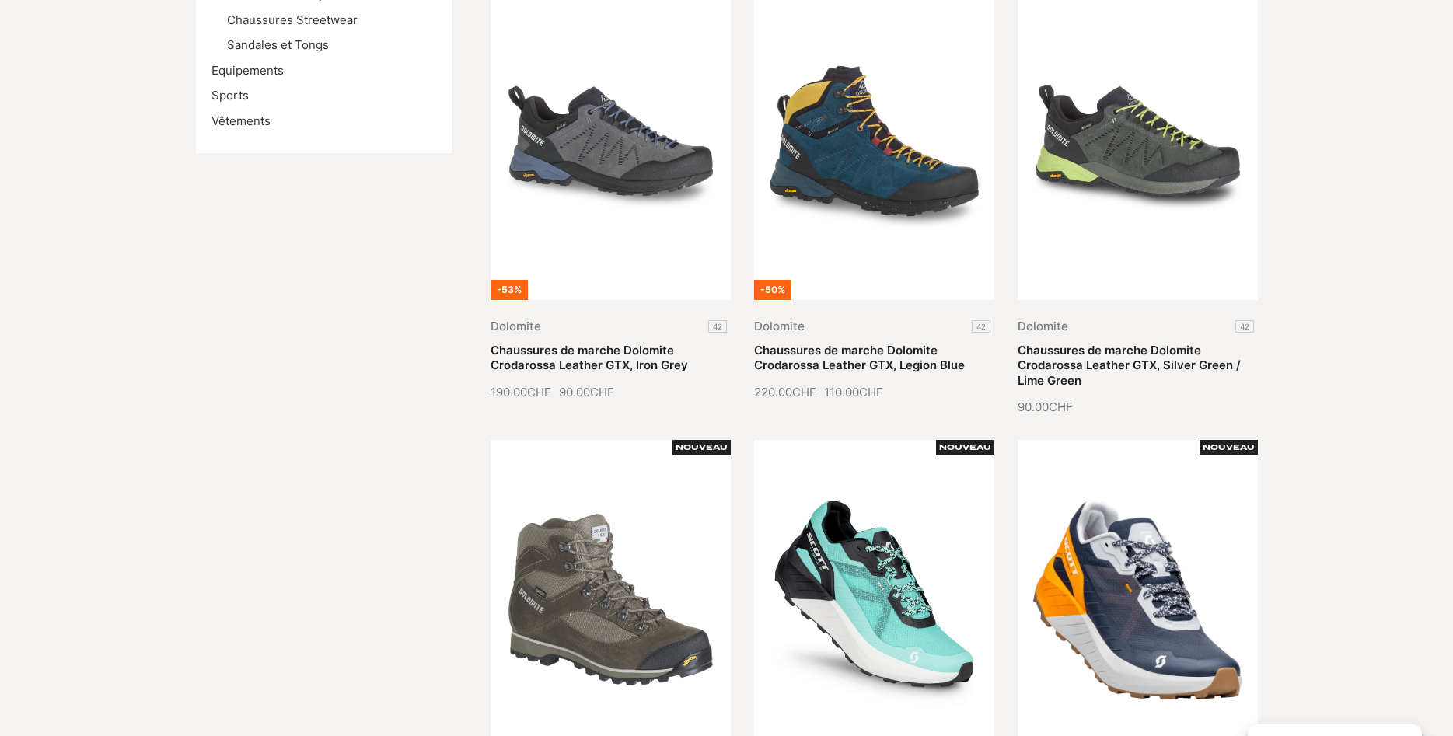
scroll to position [1110, 0]
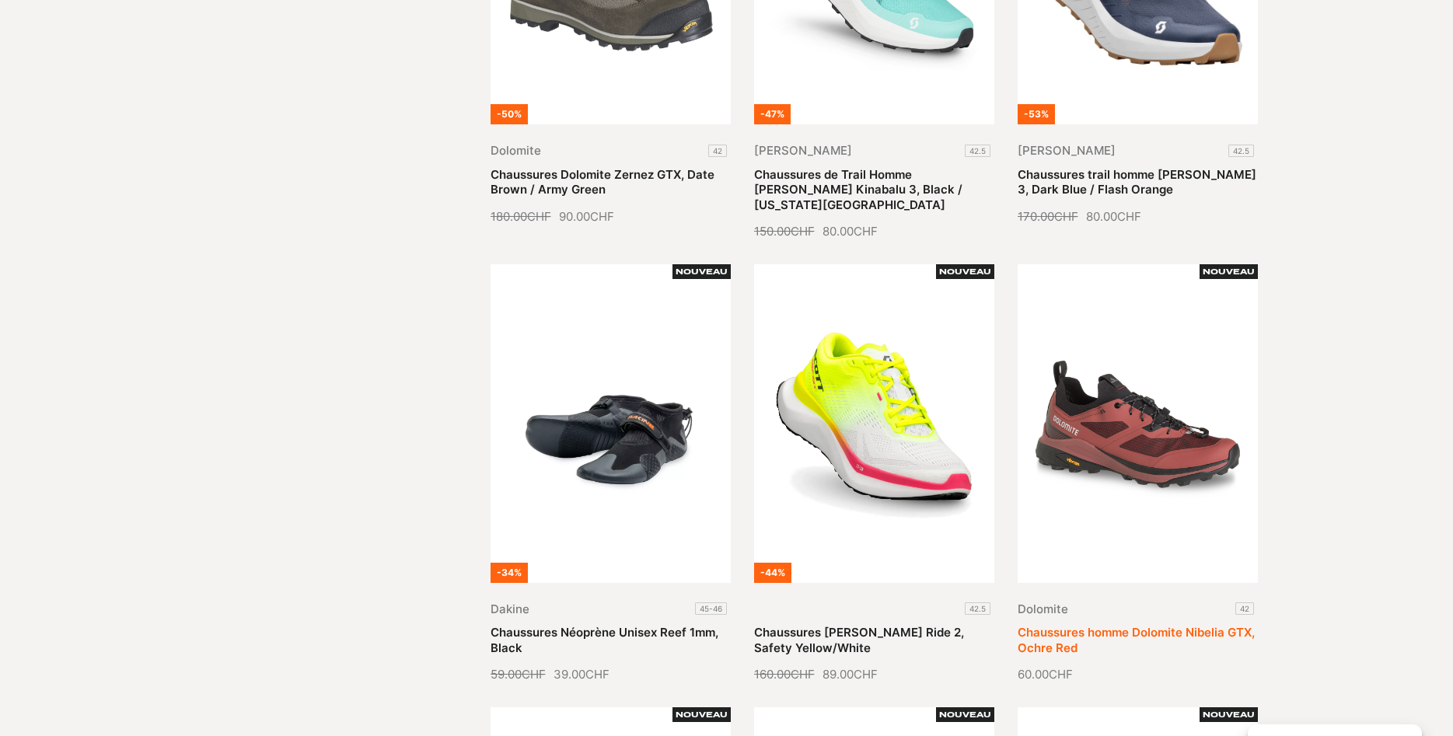
click at [1151, 625] on link "Chaussures homme Dolomite Nibelia GTX, Ochre Red" at bounding box center [1136, 640] width 237 height 30
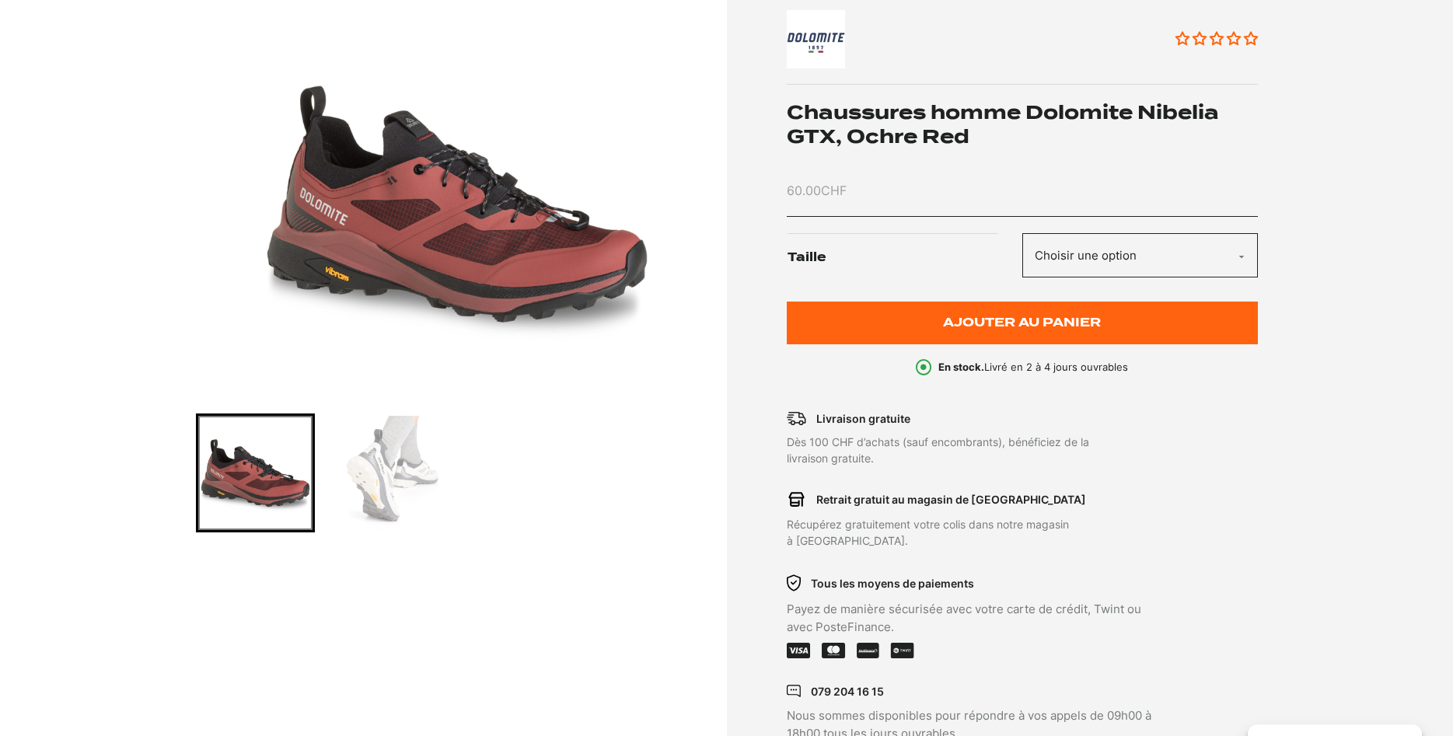
scroll to position [238, 0]
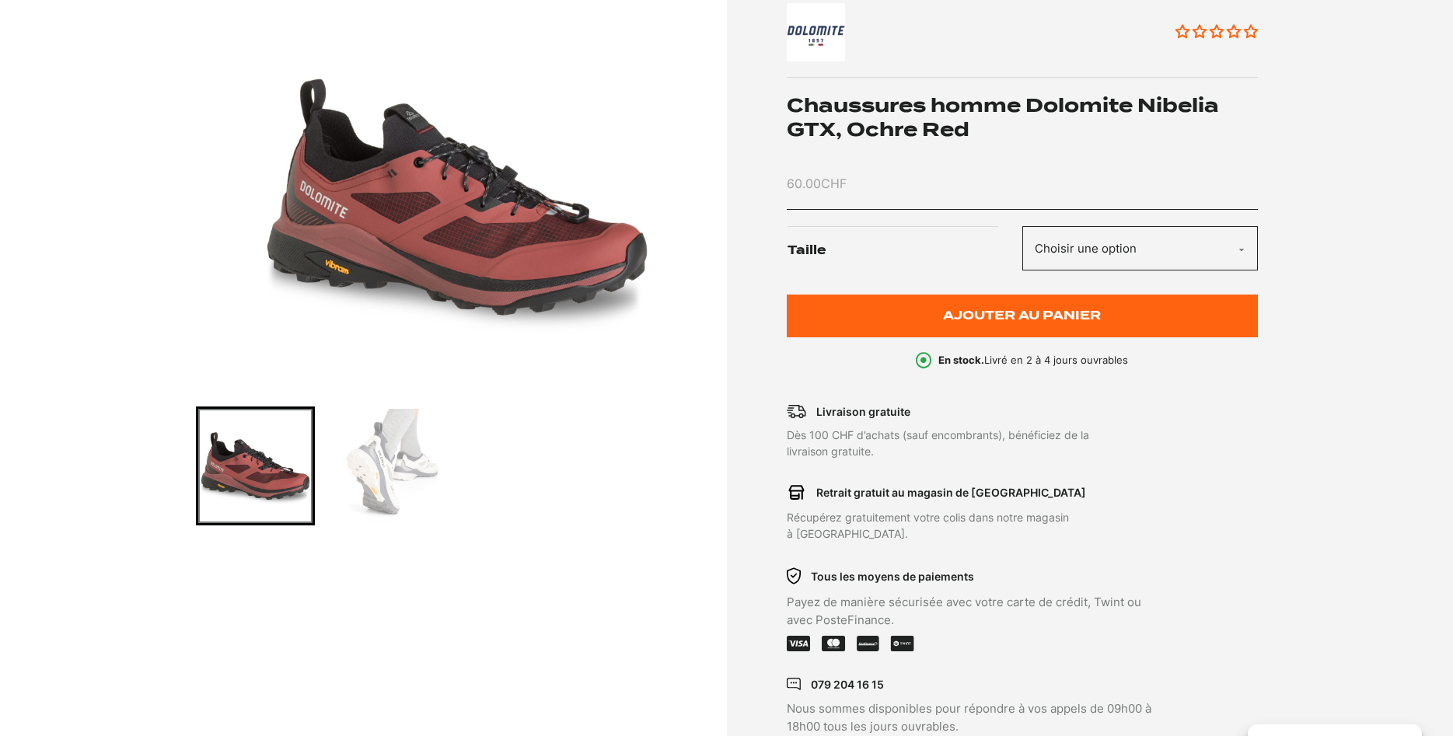
click at [399, 482] on img "Go to slide 2" at bounding box center [390, 466] width 114 height 114
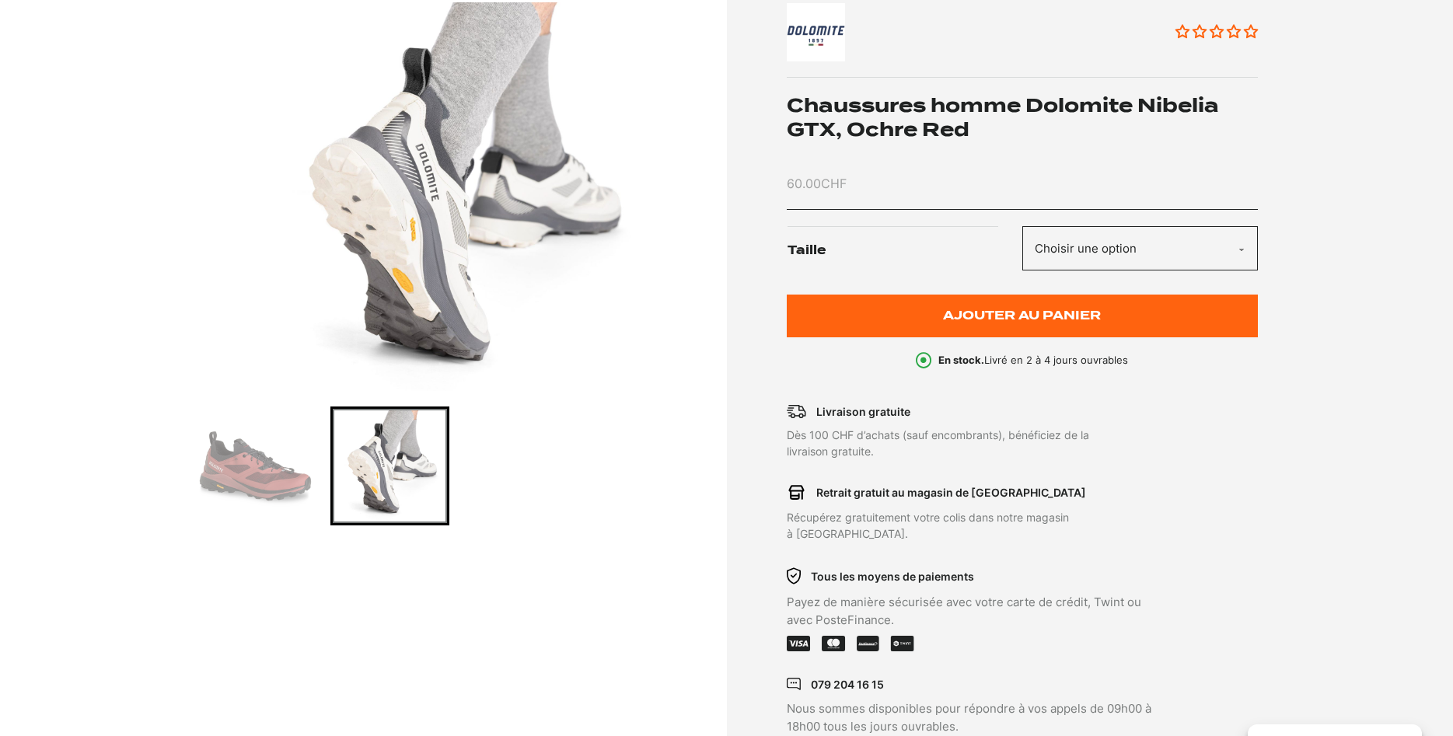
click at [240, 453] on img "Go to slide 1" at bounding box center [255, 466] width 114 height 114
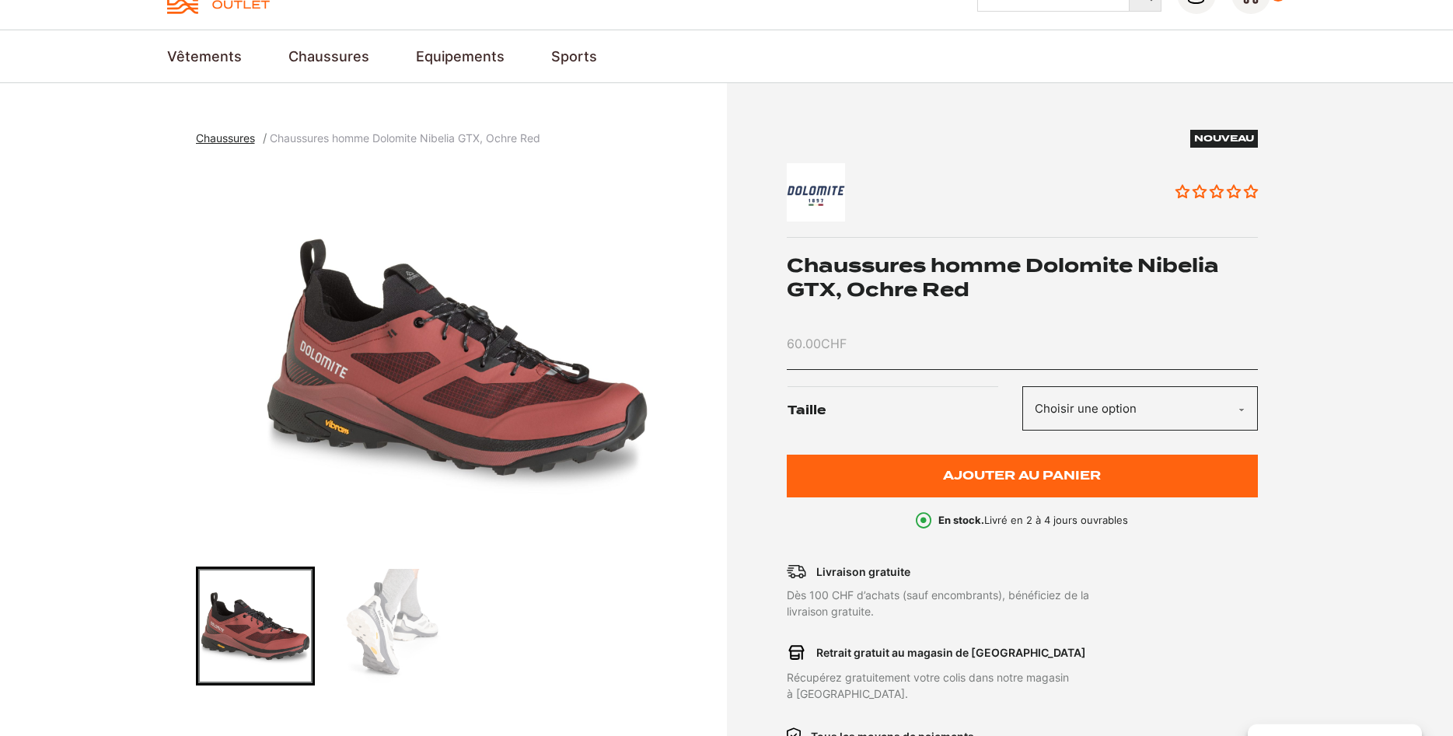
scroll to position [0, 0]
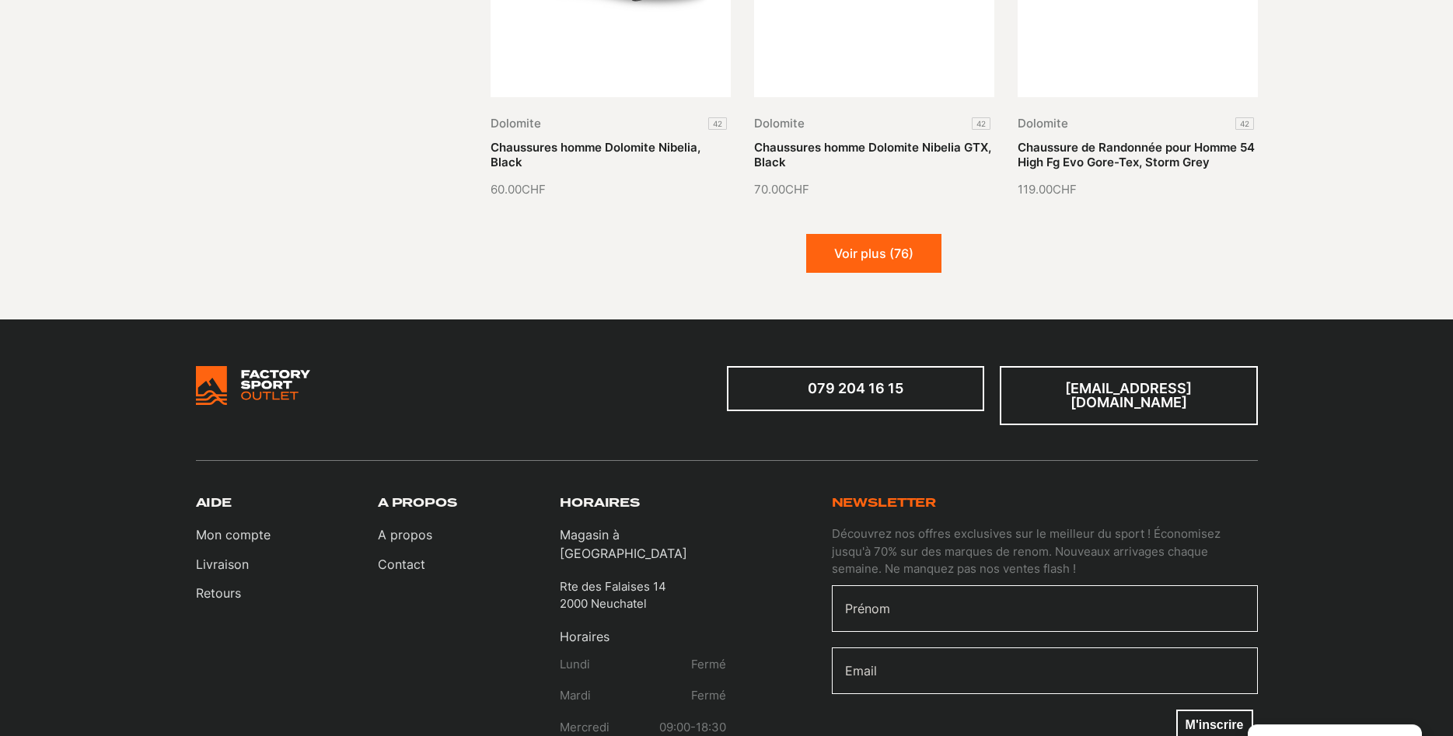
scroll to position [2062, 0]
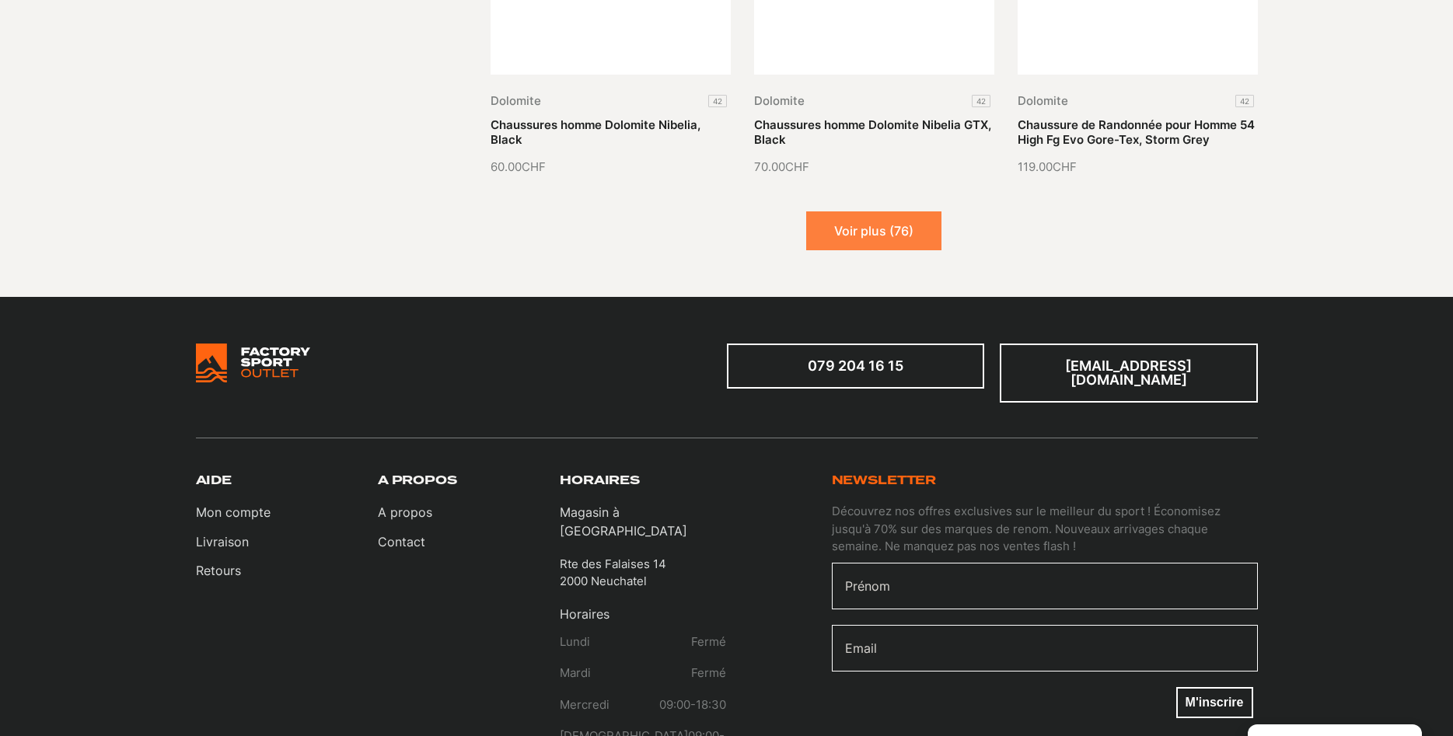
click at [839, 212] on button "Voir plus (76)" at bounding box center [873, 231] width 135 height 39
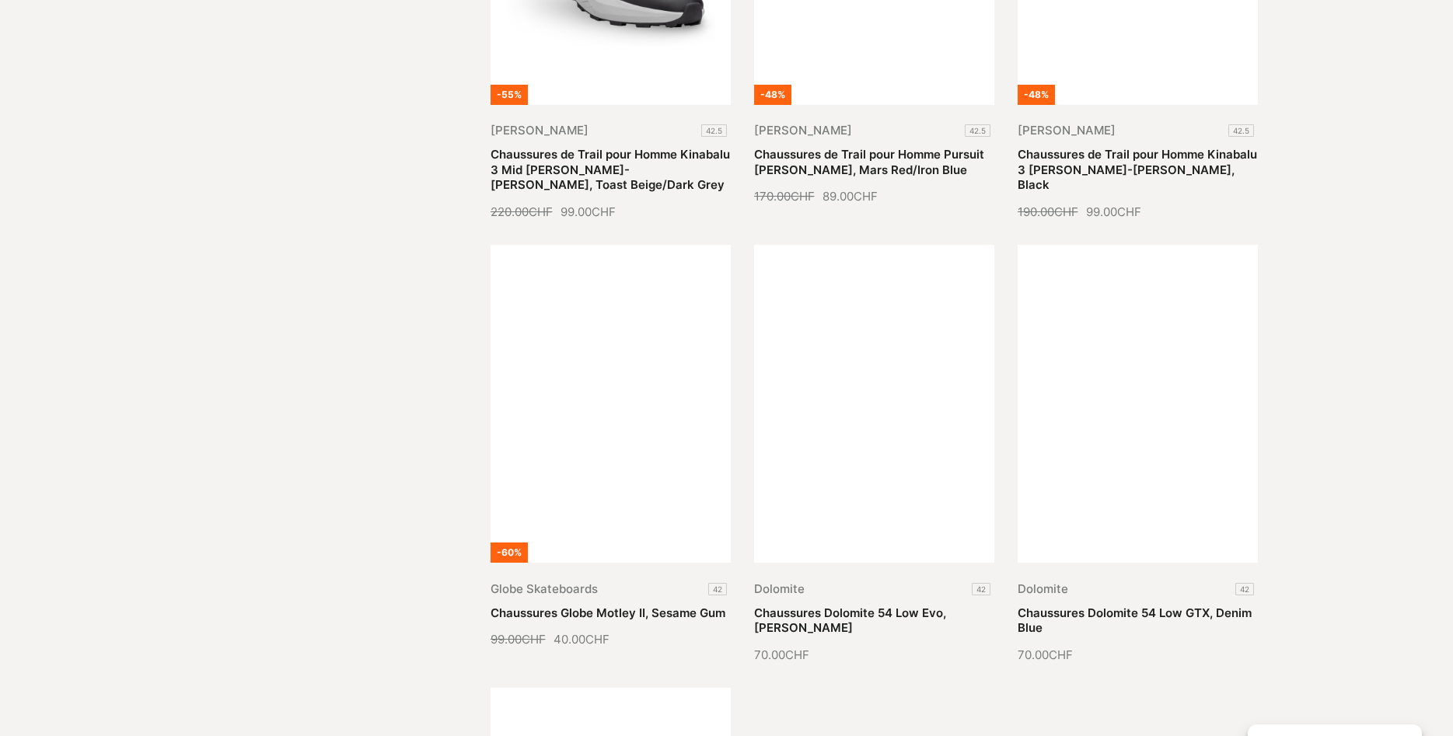
scroll to position [3490, 0]
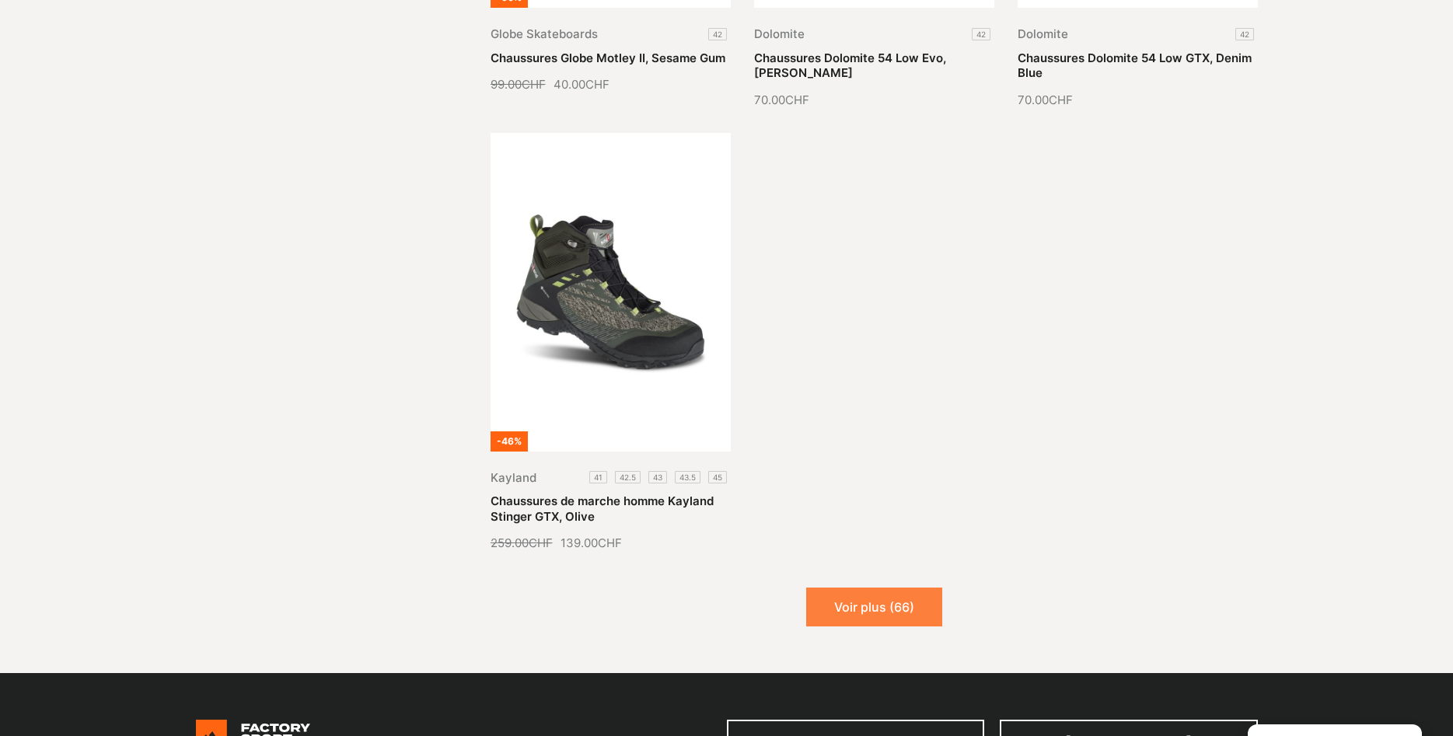
click at [894, 588] on button "Voir plus (66)" at bounding box center [874, 607] width 136 height 39
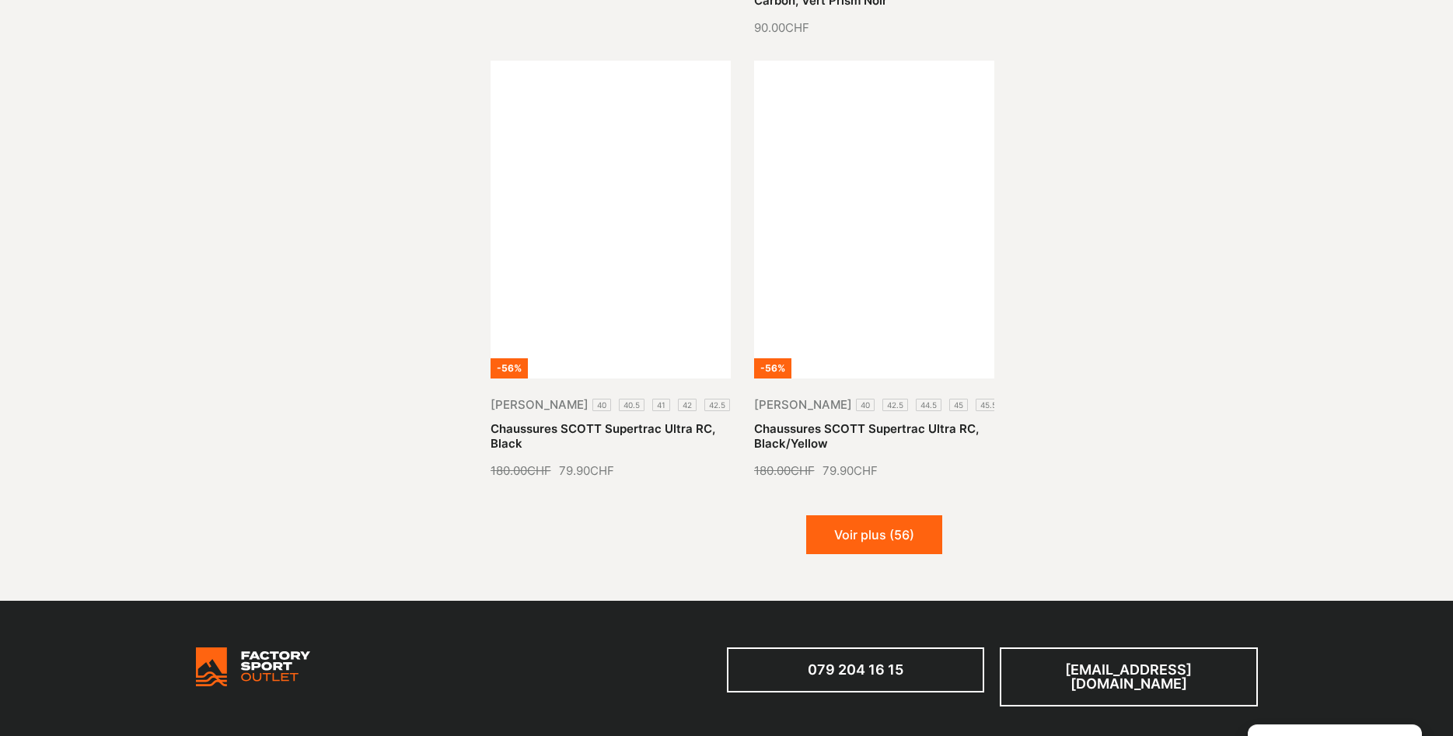
scroll to position [4918, 0]
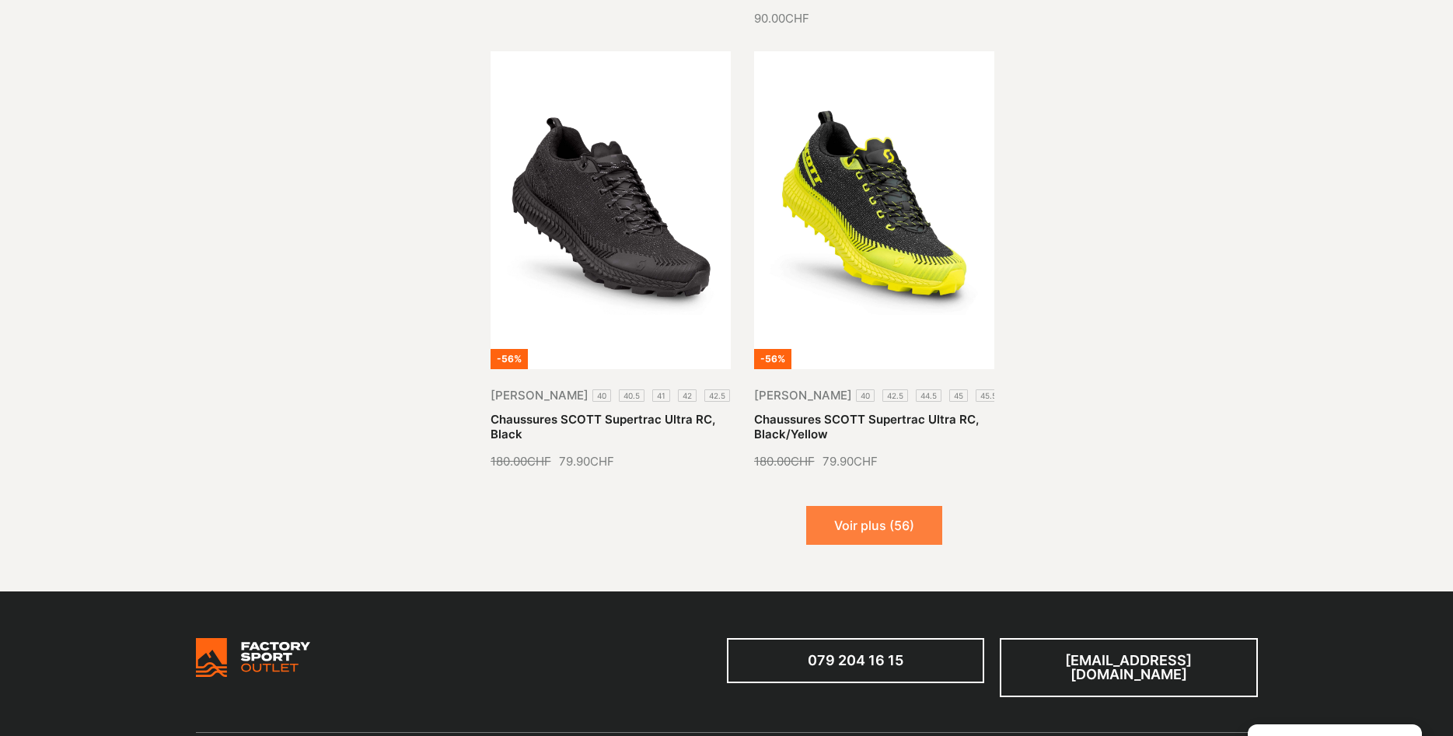
click at [873, 506] on button "Voir plus (56)" at bounding box center [874, 525] width 136 height 39
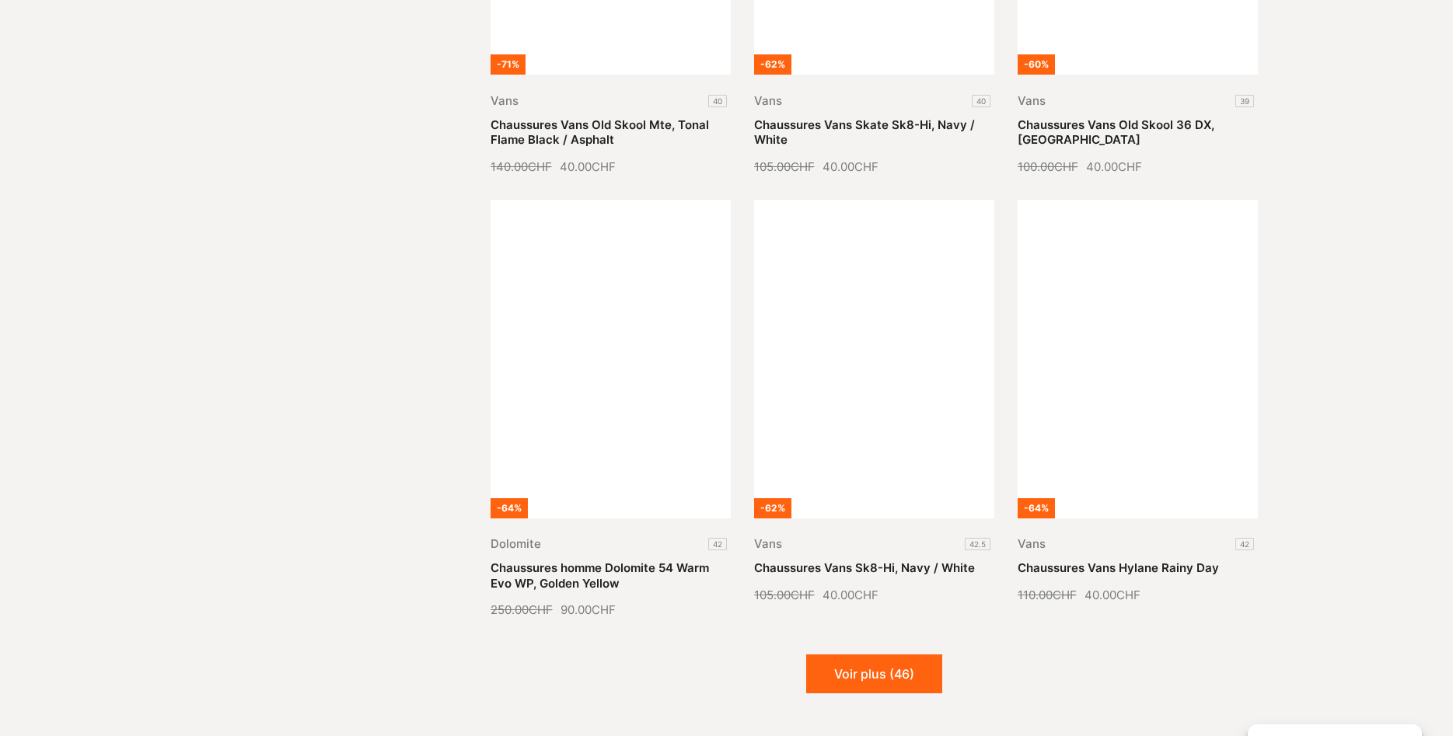
scroll to position [6108, 0]
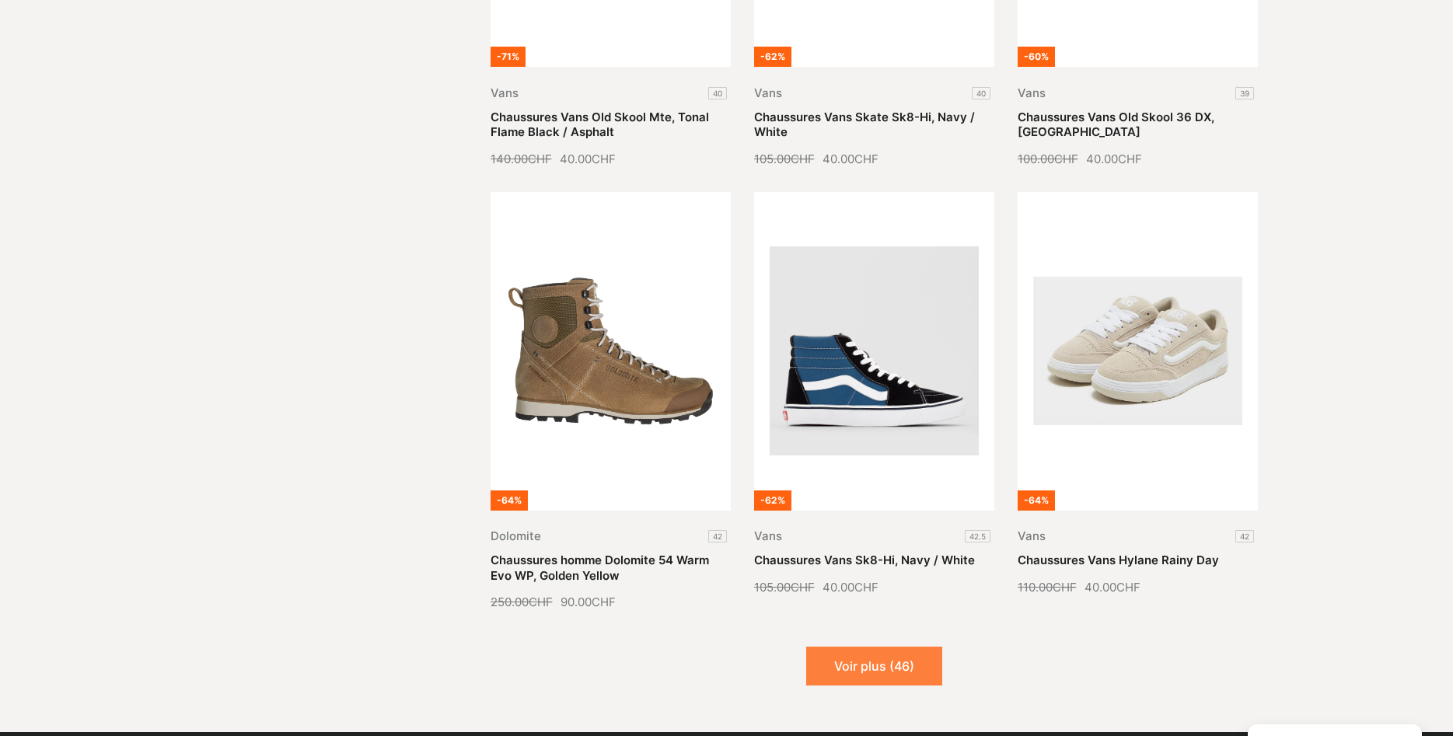
click at [876, 647] on button "Voir plus (46)" at bounding box center [874, 666] width 136 height 39
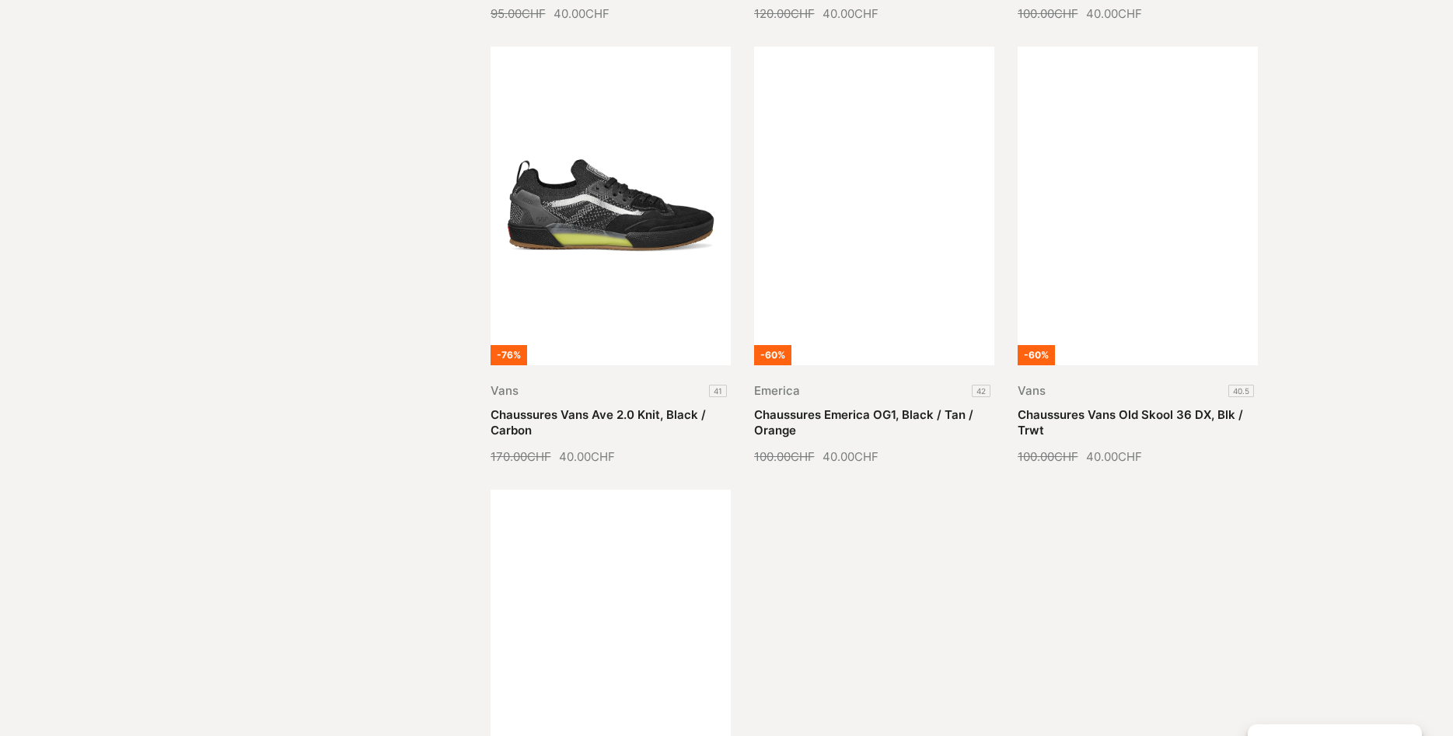
scroll to position [7773, 0]
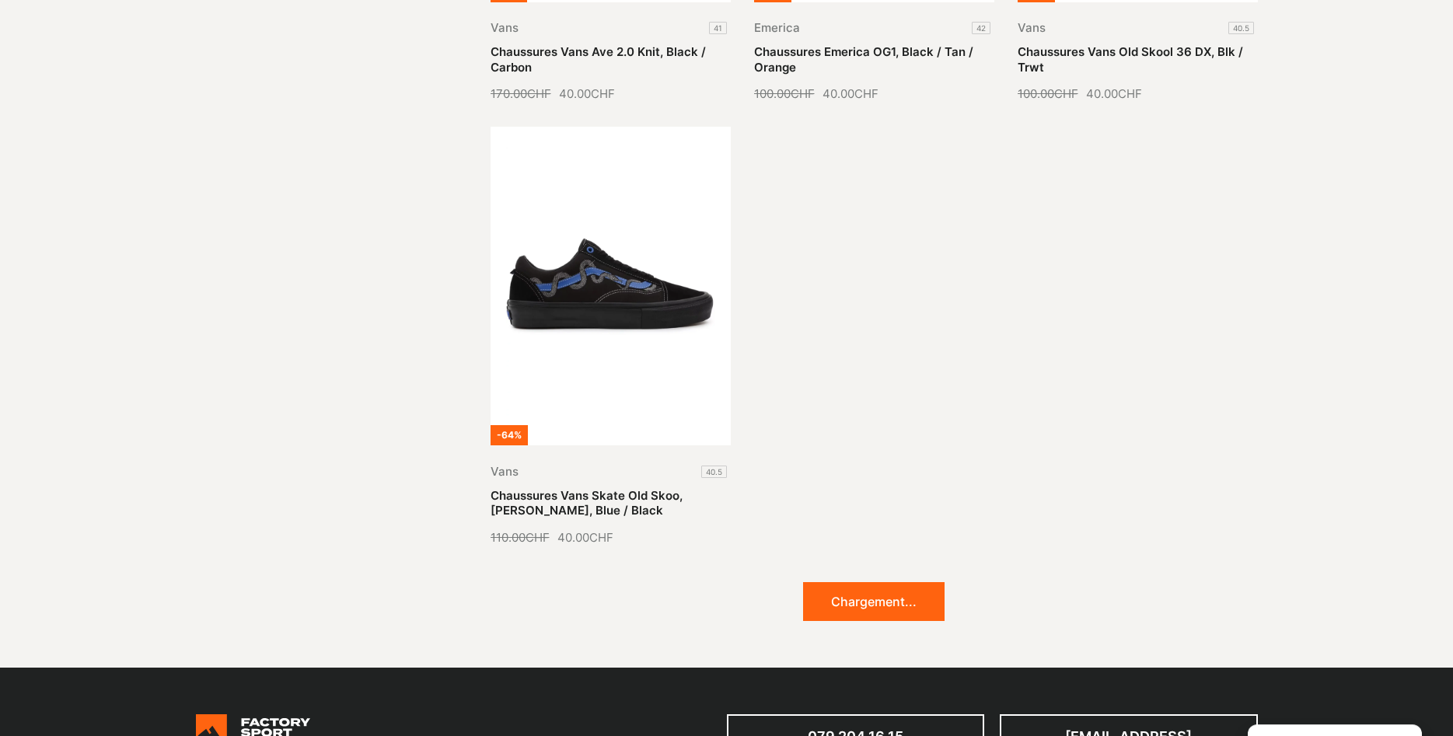
scroll to position [8011, 0]
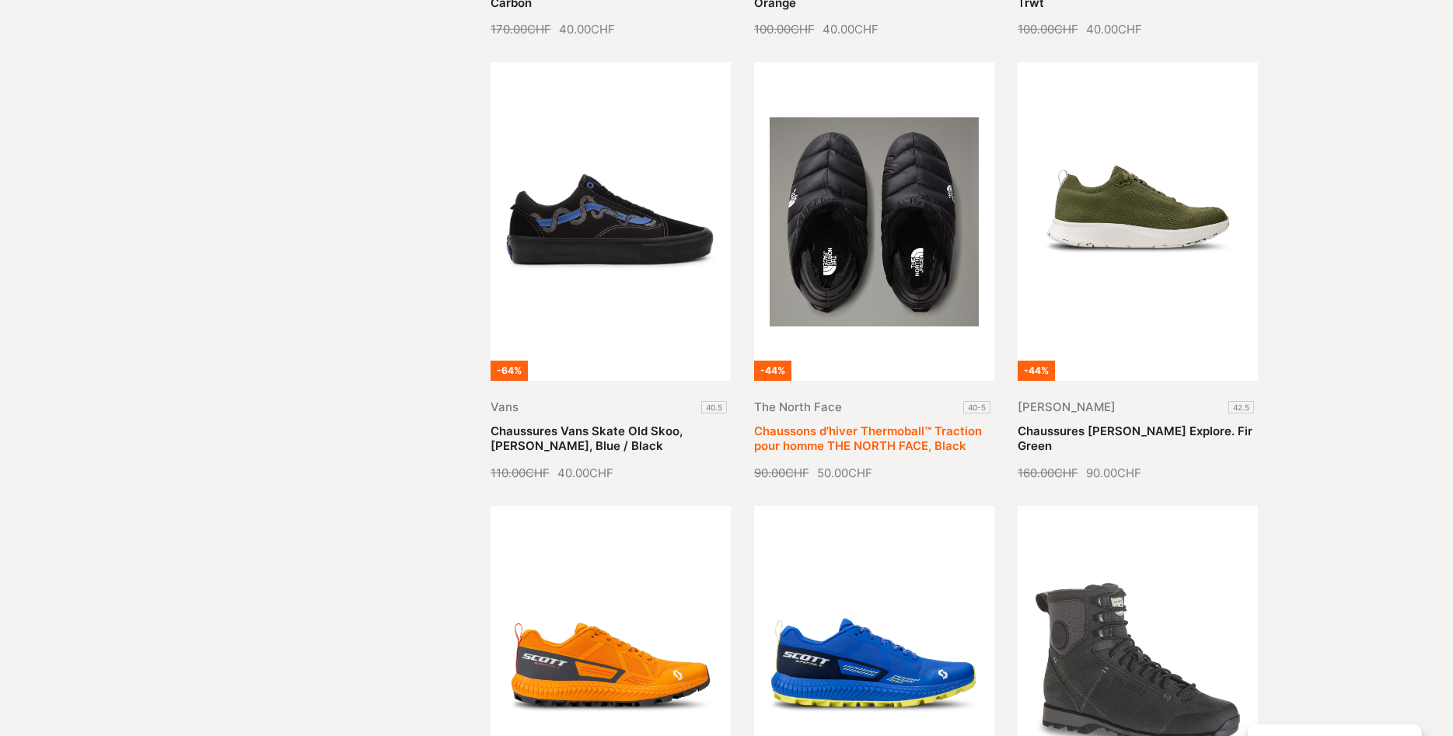
click at [860, 424] on link "Chaussons d’hiver Thermoball™ Traction pour homme THE NORTH FACE, Black" at bounding box center [868, 439] width 228 height 30
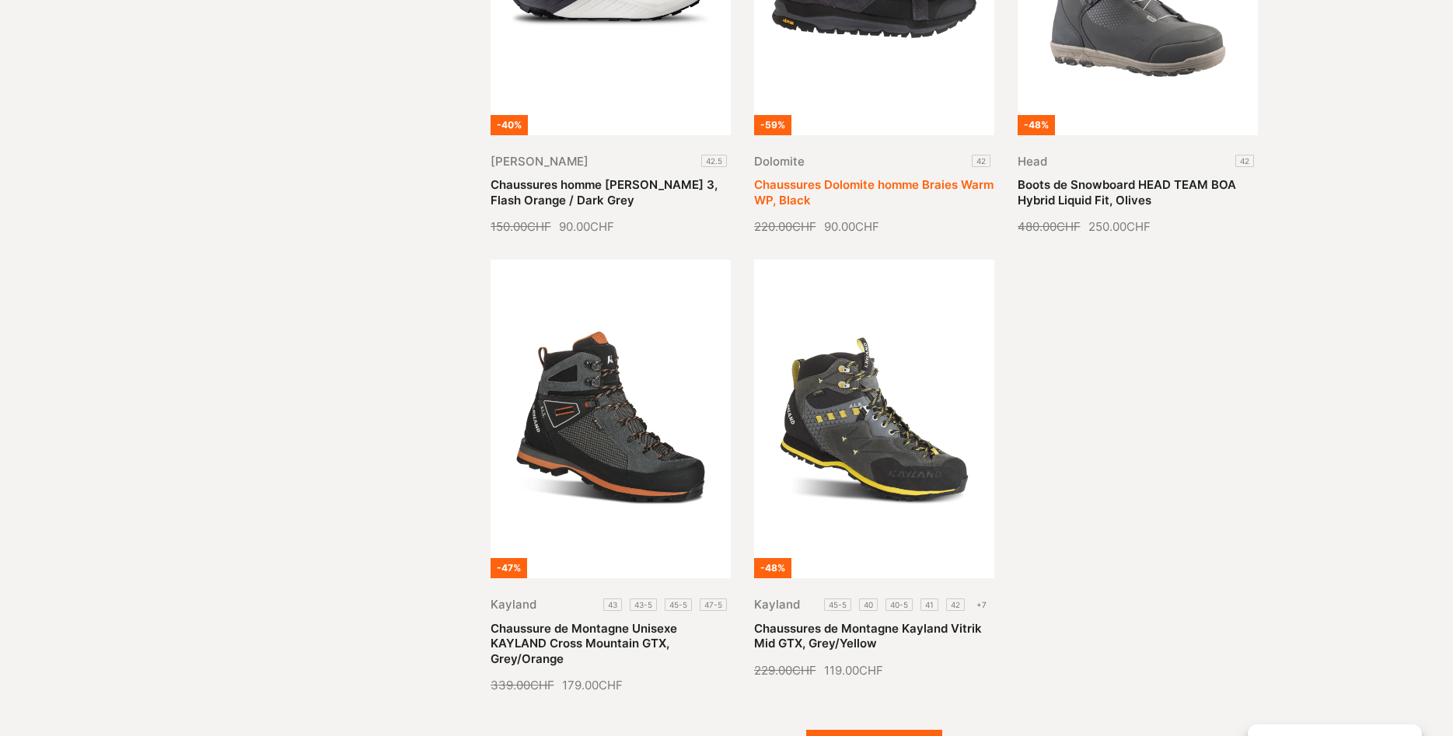
scroll to position [9280, 0]
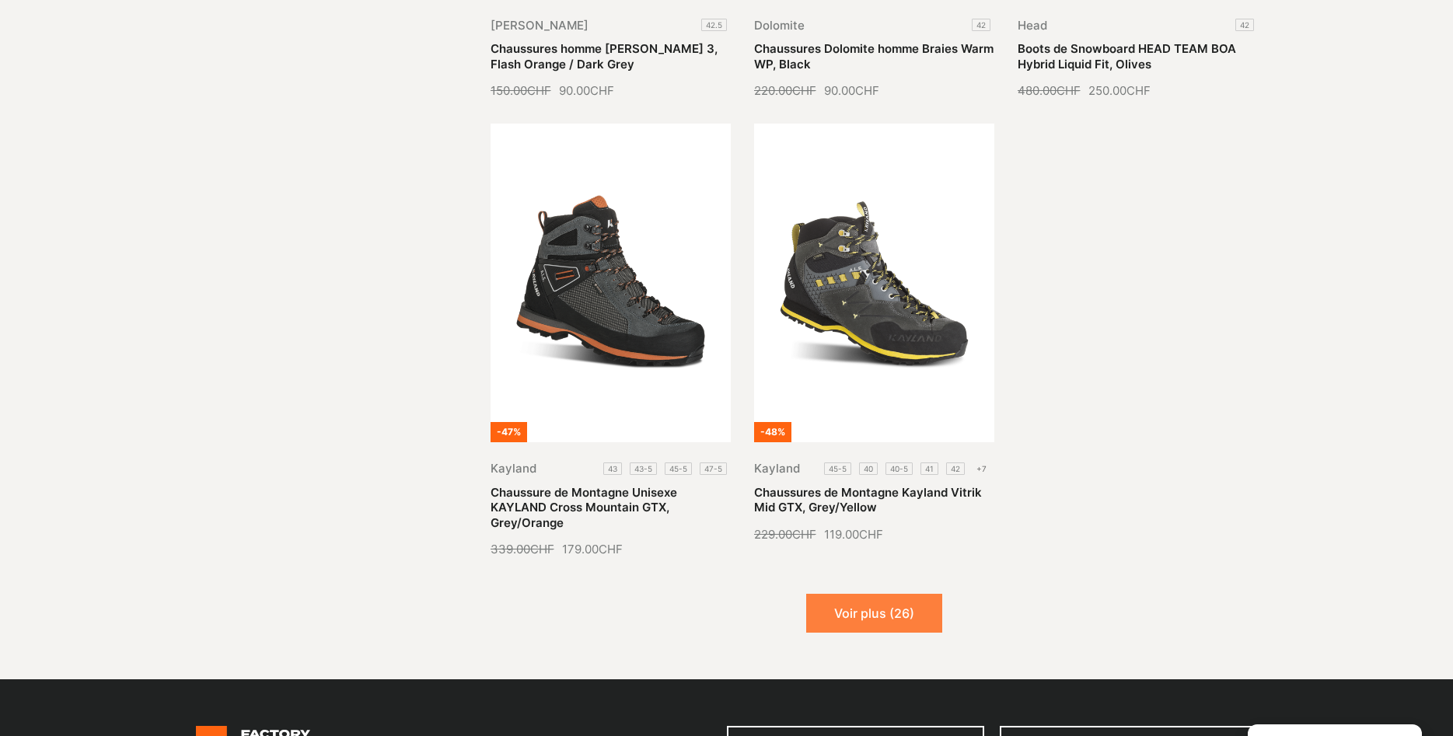
click at [858, 594] on button "Voir plus (26)" at bounding box center [874, 613] width 136 height 39
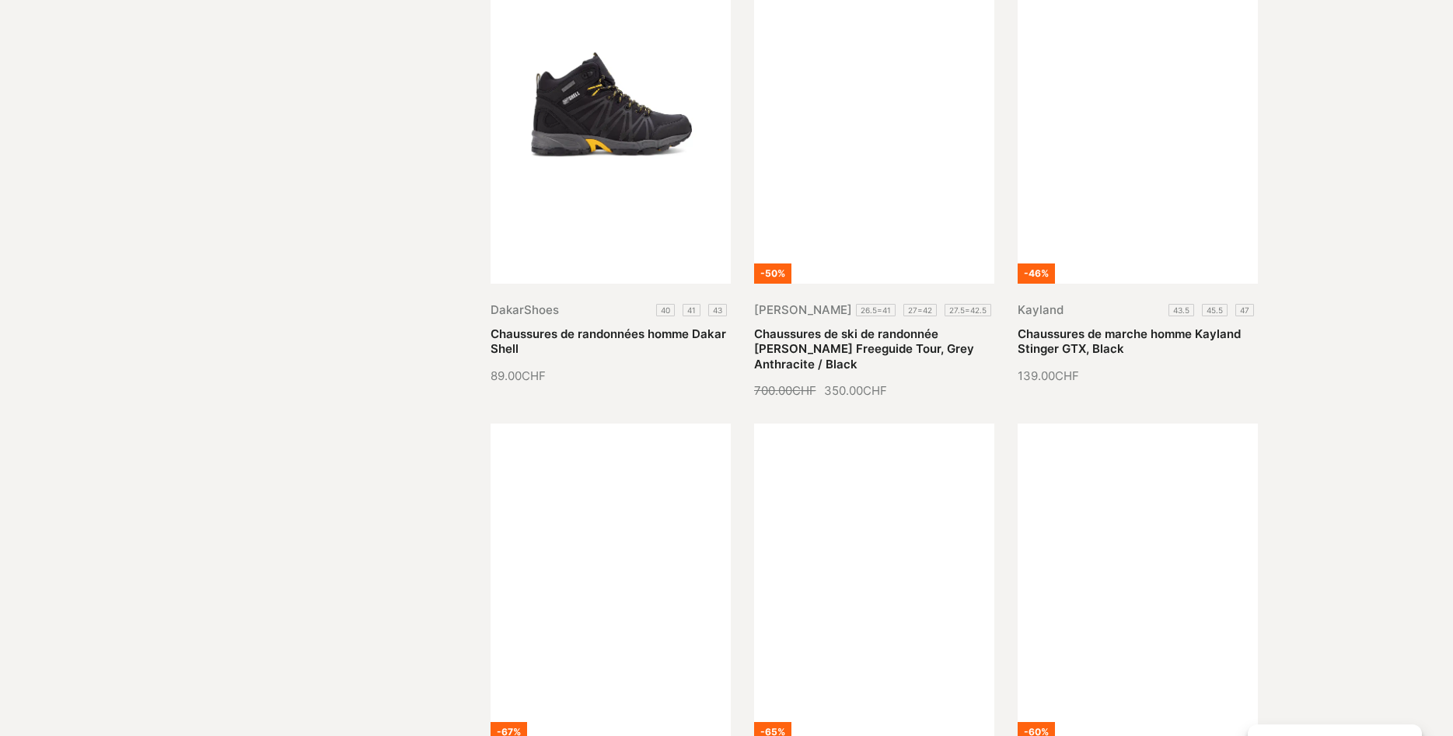
scroll to position [10549, 0]
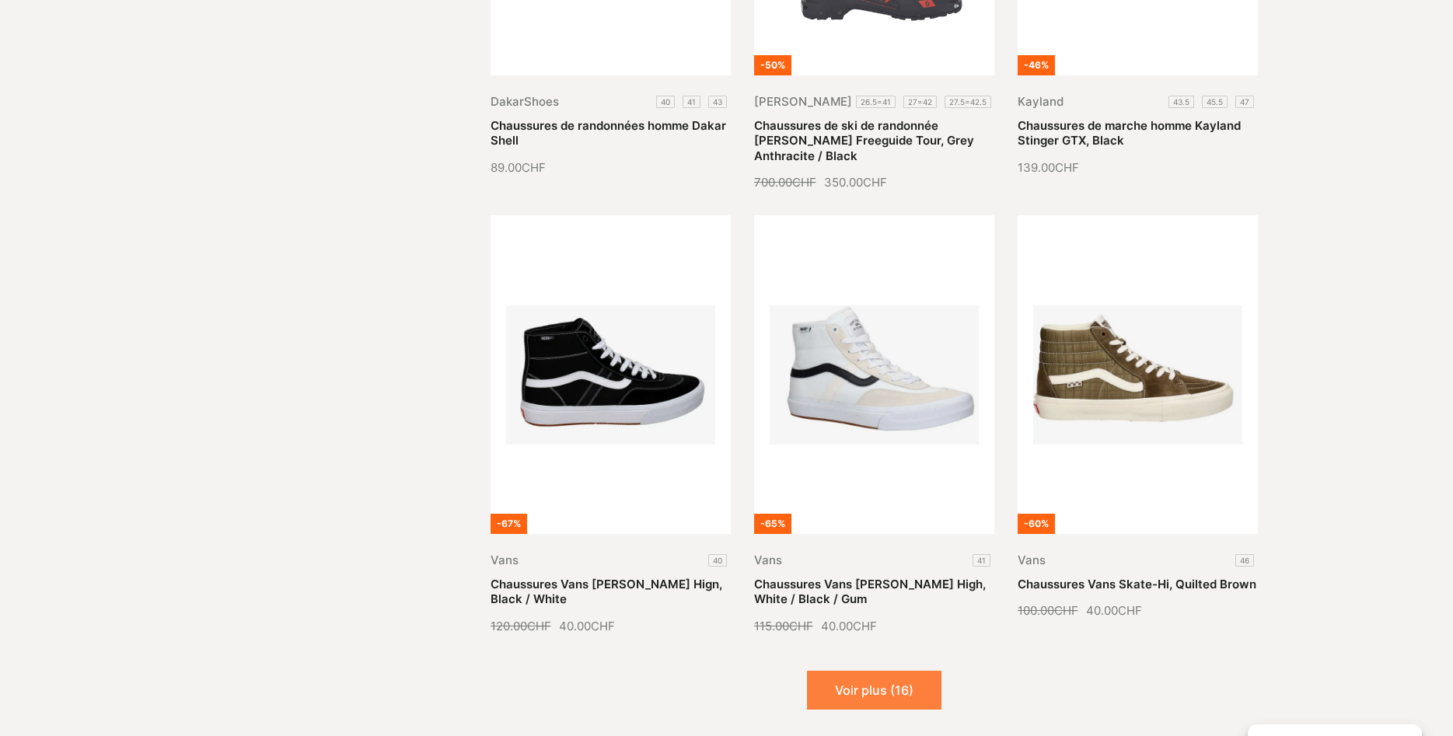
click at [893, 671] on button "Voir plus (16)" at bounding box center [874, 690] width 135 height 39
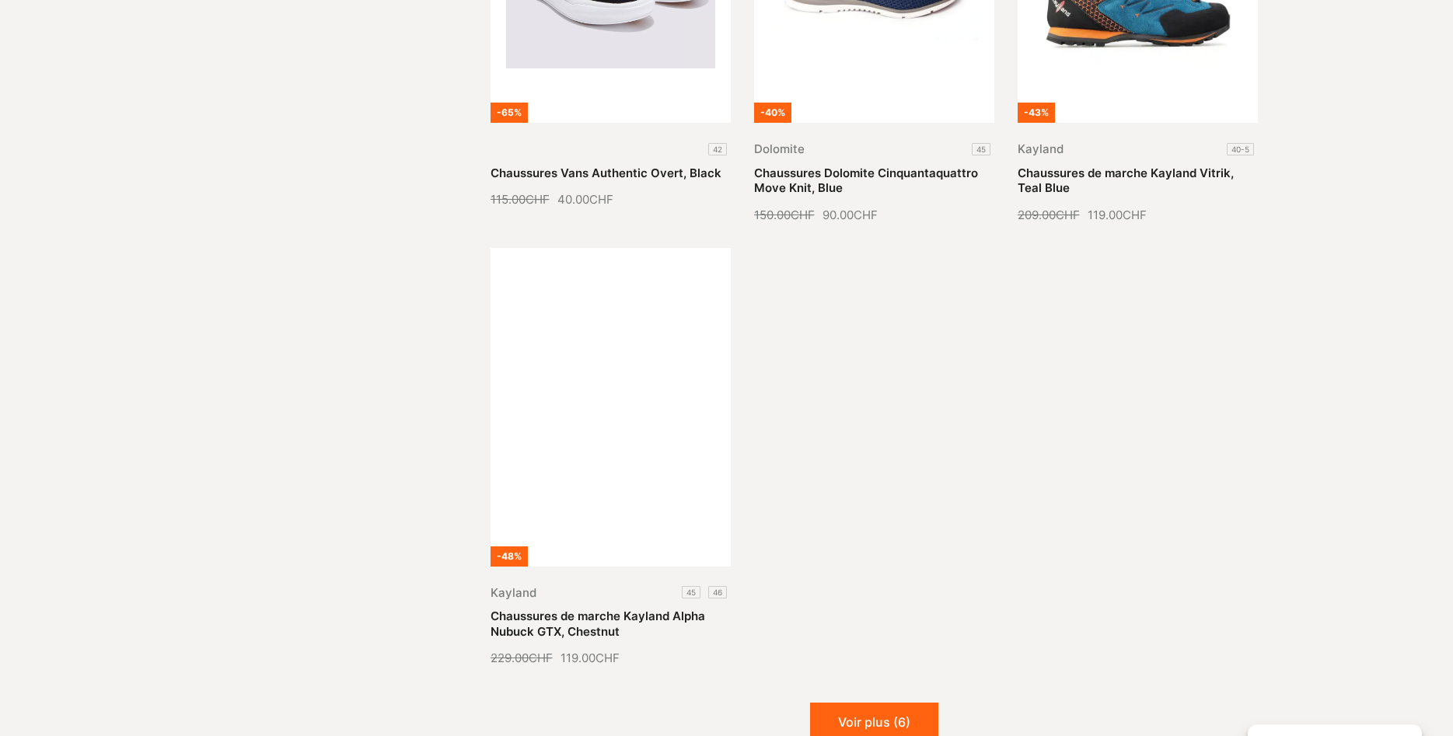
scroll to position [12294, 0]
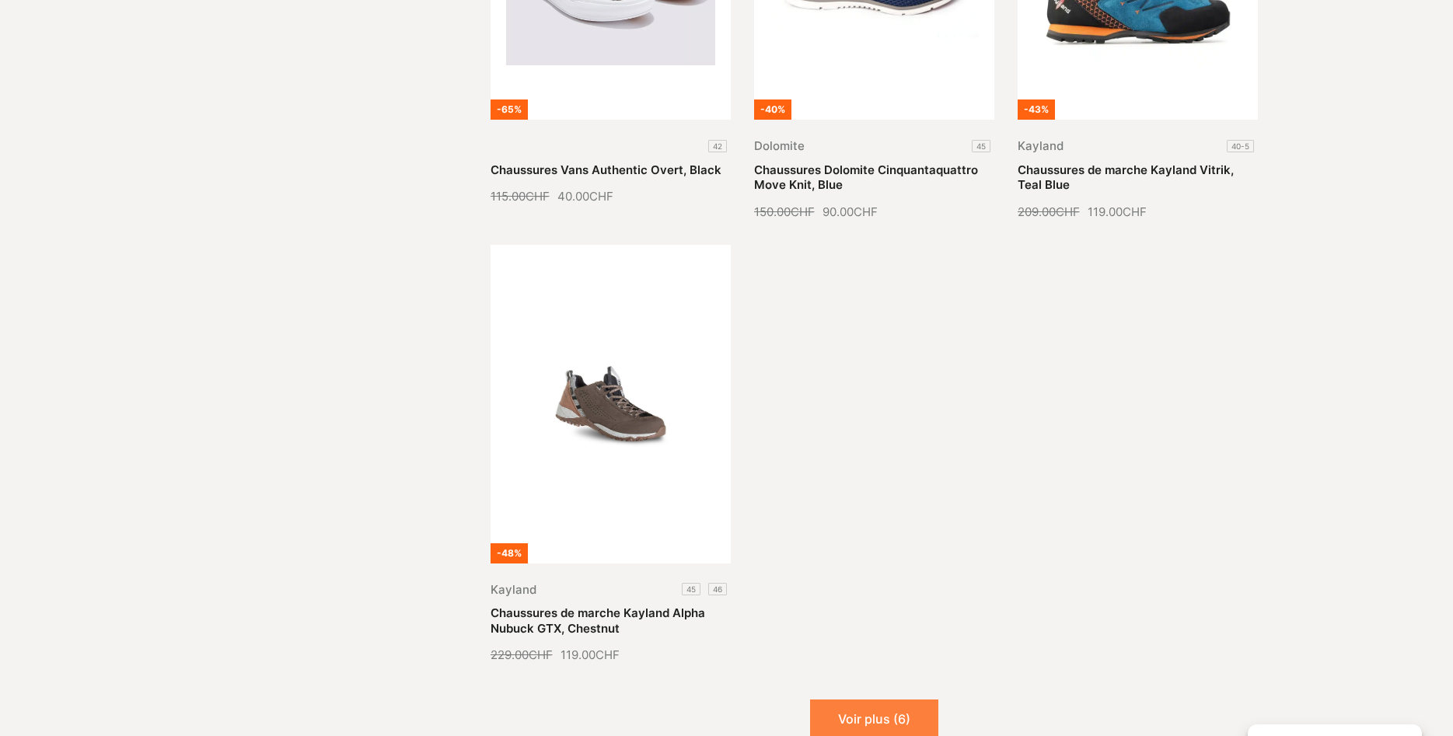
click at [896, 700] on button "Voir plus (6)" at bounding box center [874, 719] width 128 height 39
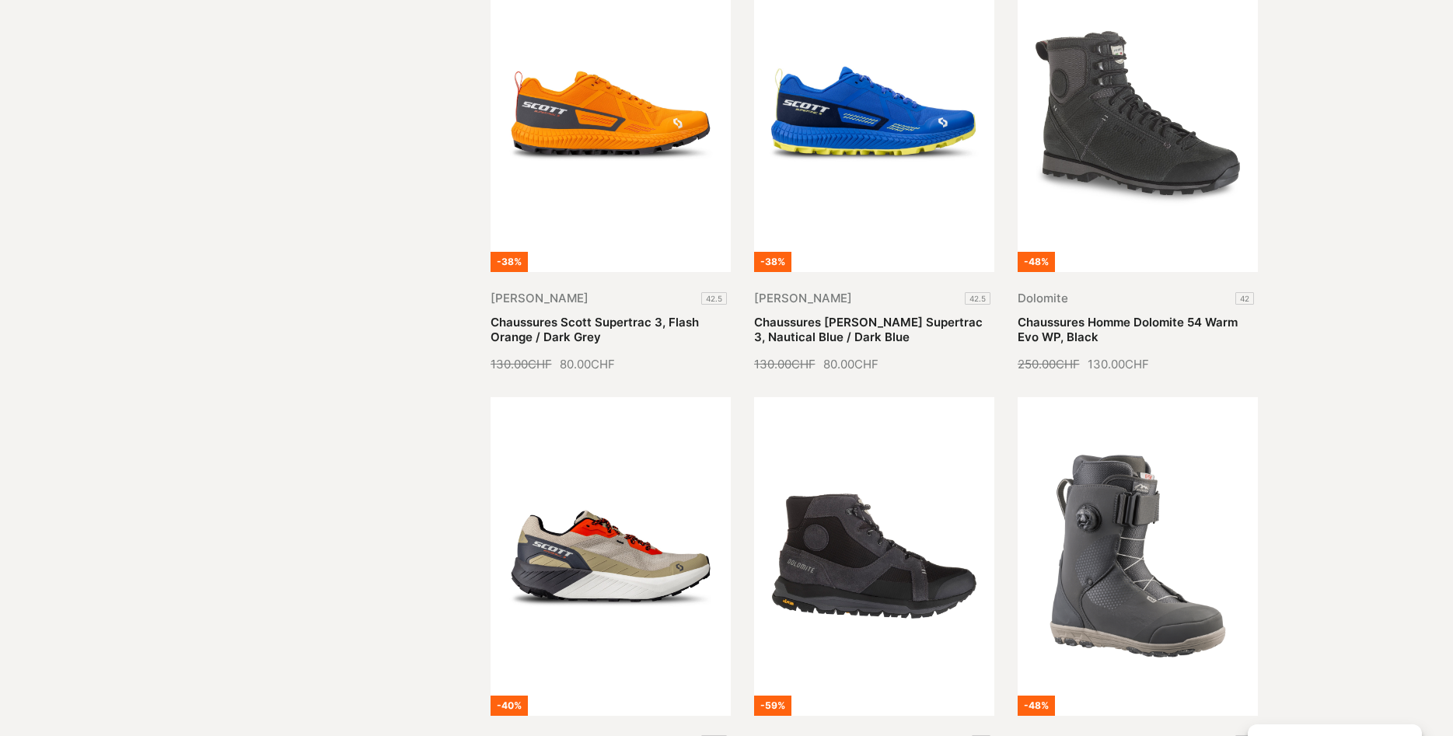
scroll to position [8566, 0]
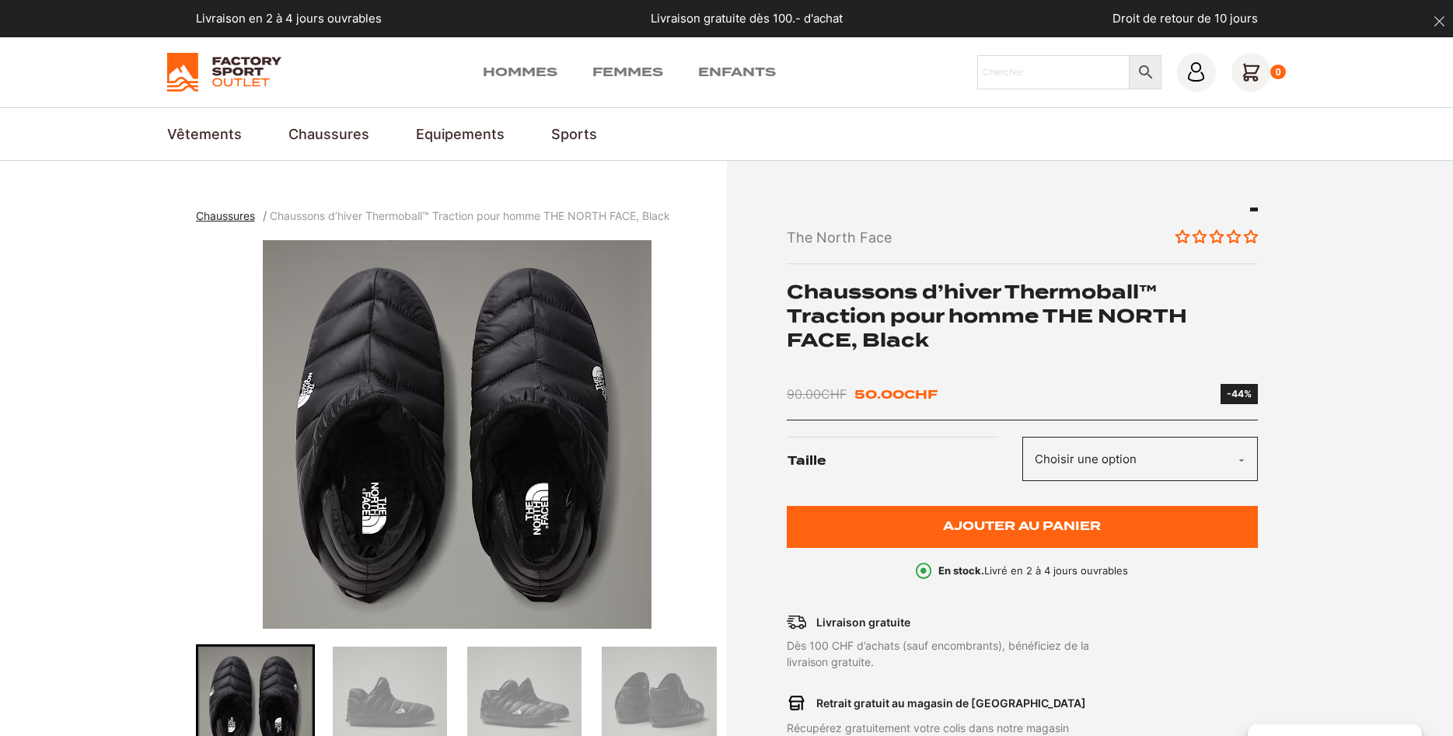
scroll to position [159, 0]
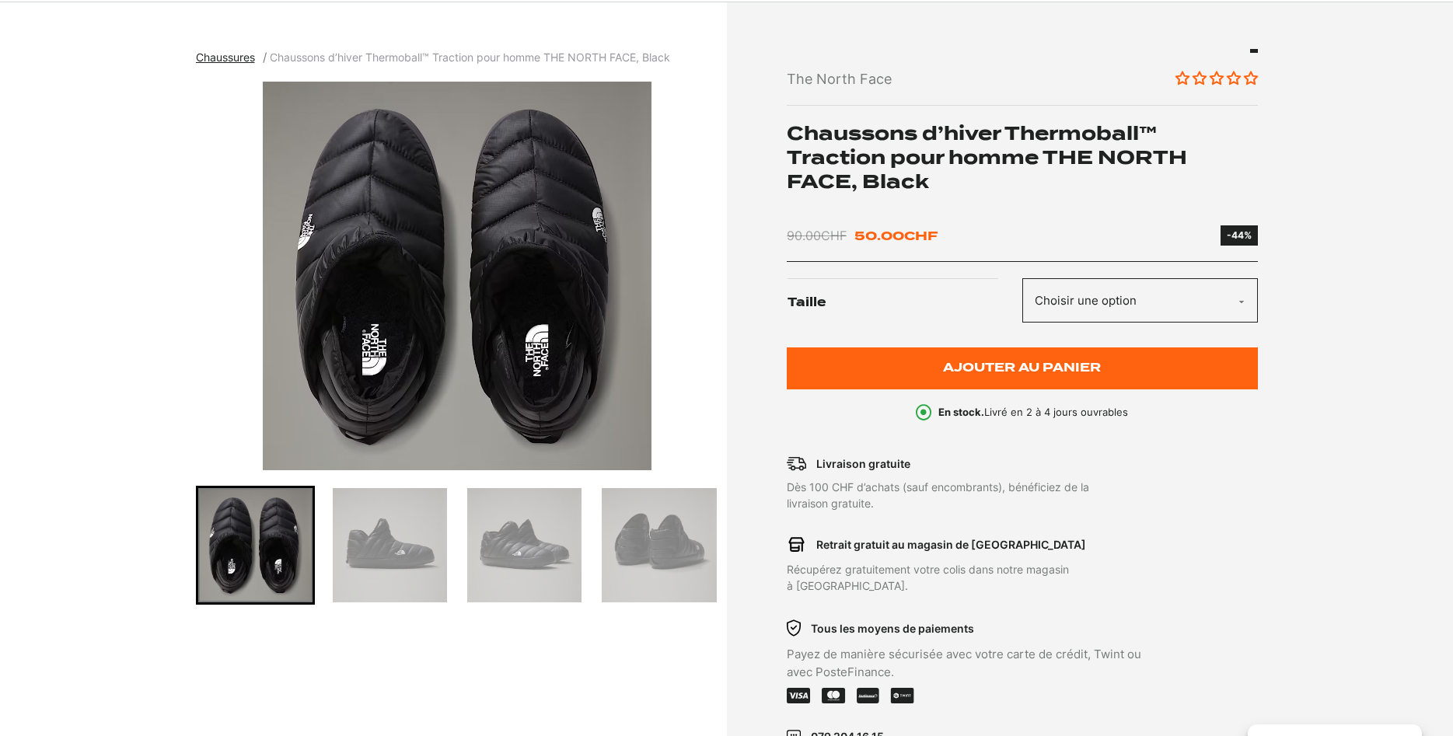
click at [415, 533] on img "Go to slide 2" at bounding box center [390, 545] width 114 height 114
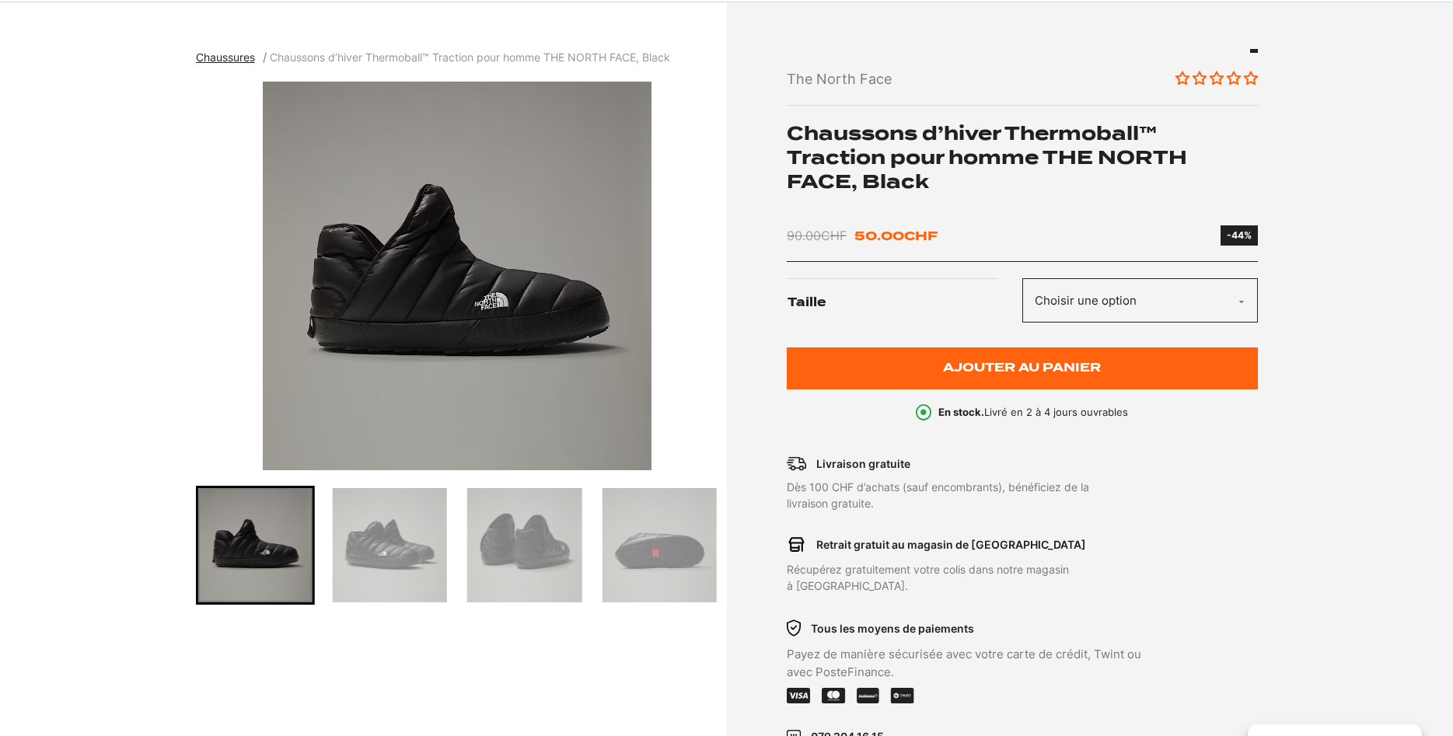
click at [415, 541] on img "Go to slide 3" at bounding box center [390, 545] width 114 height 114
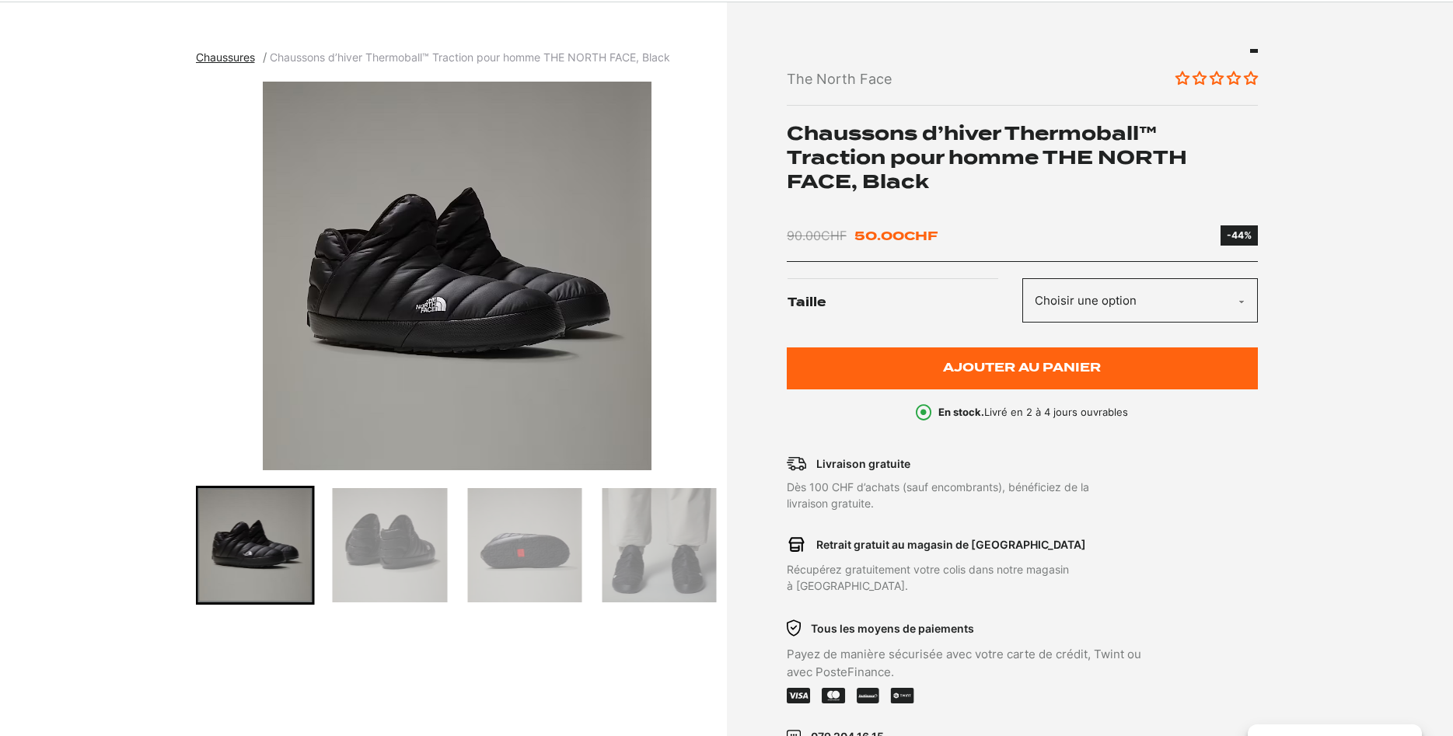
click at [415, 541] on img "Go to slide 4" at bounding box center [390, 545] width 114 height 114
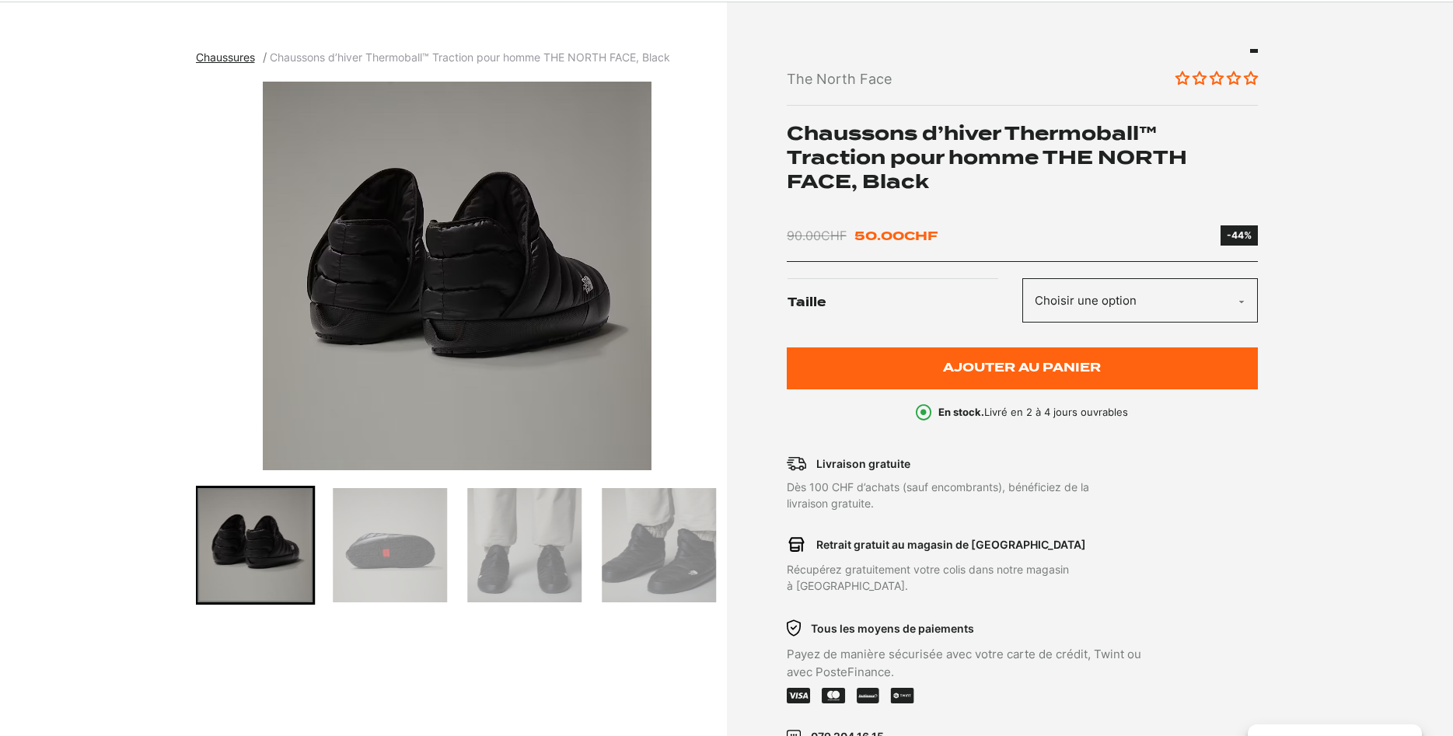
click at [415, 538] on img "Go to slide 5" at bounding box center [390, 545] width 114 height 114
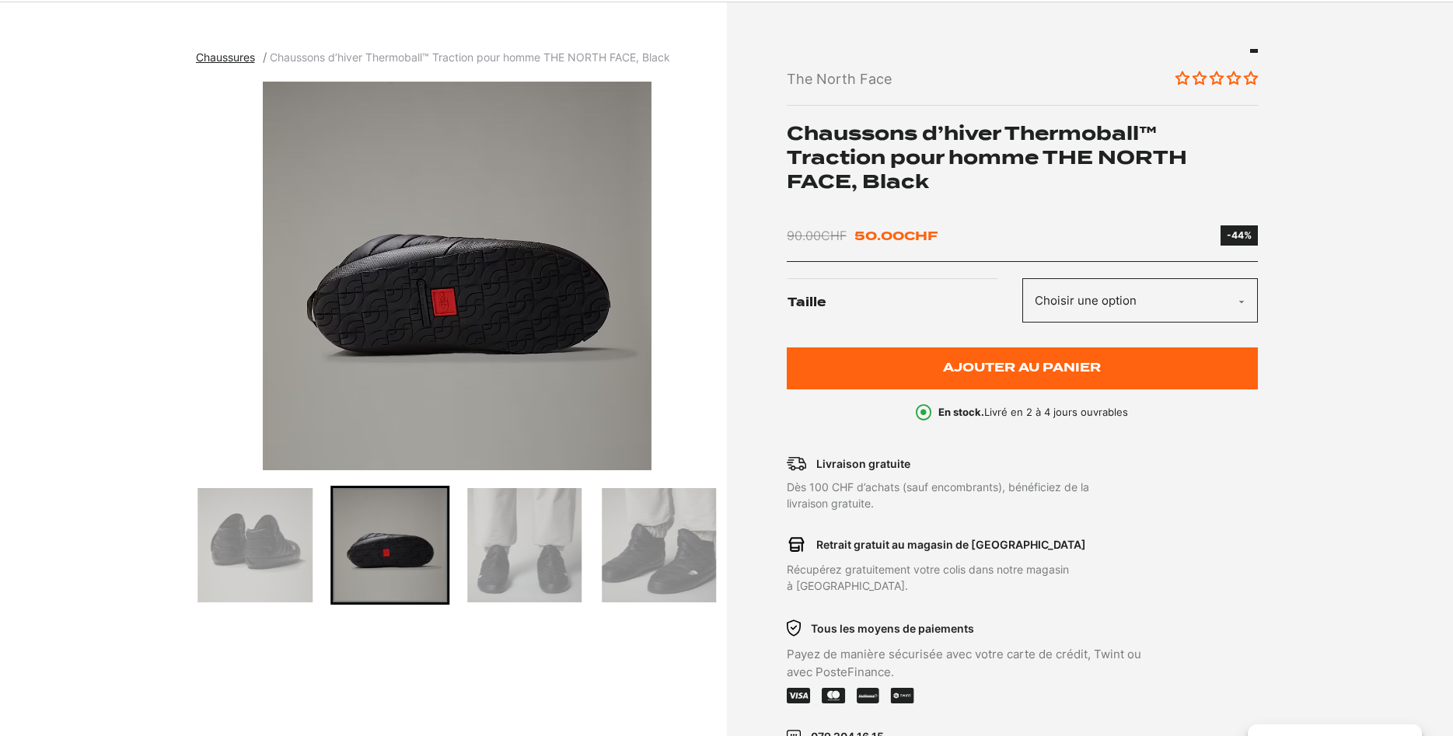
click at [415, 538] on img "Go to slide 5" at bounding box center [390, 545] width 114 height 114
click at [487, 535] on img "Go to slide 6" at bounding box center [524, 545] width 114 height 114
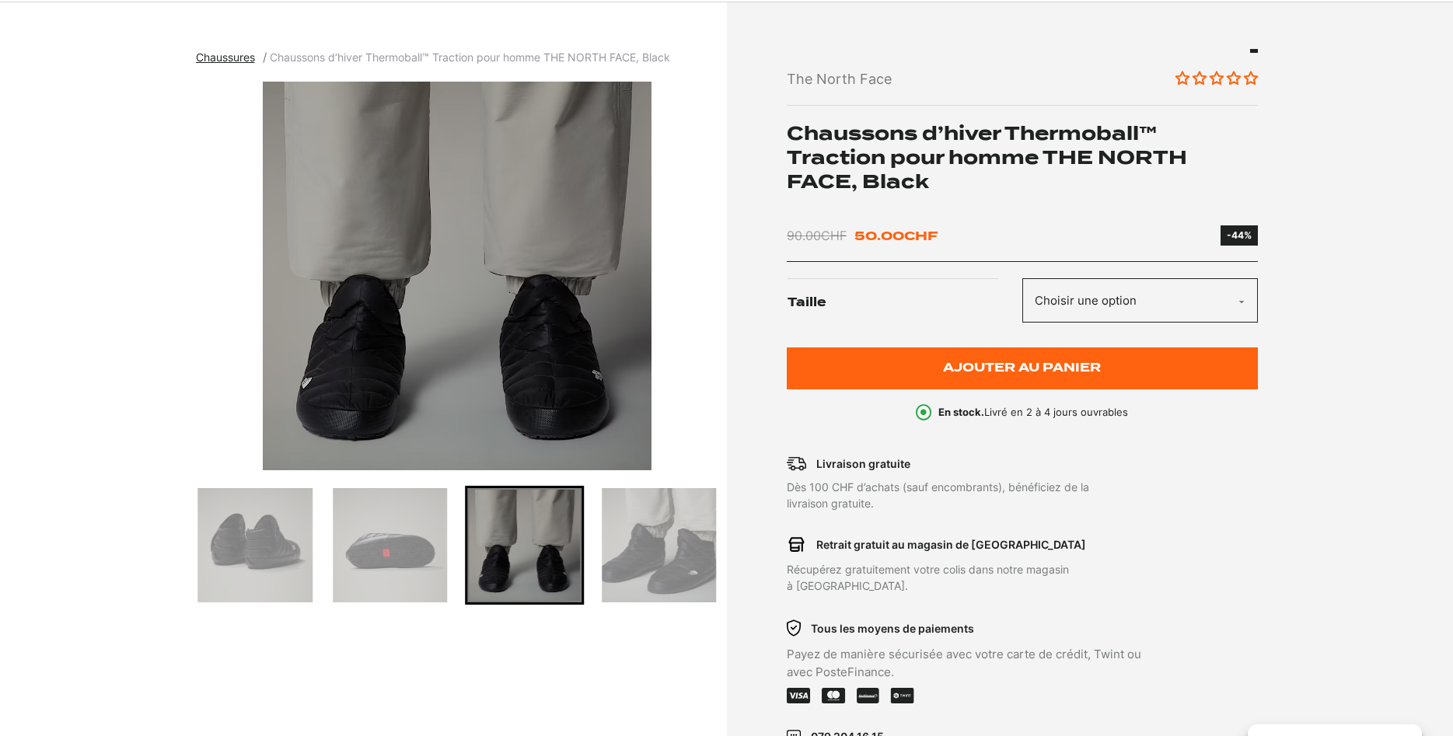
click at [592, 537] on div at bounding box center [457, 545] width 523 height 119
click at [629, 537] on img "Go to slide 7" at bounding box center [659, 545] width 114 height 114
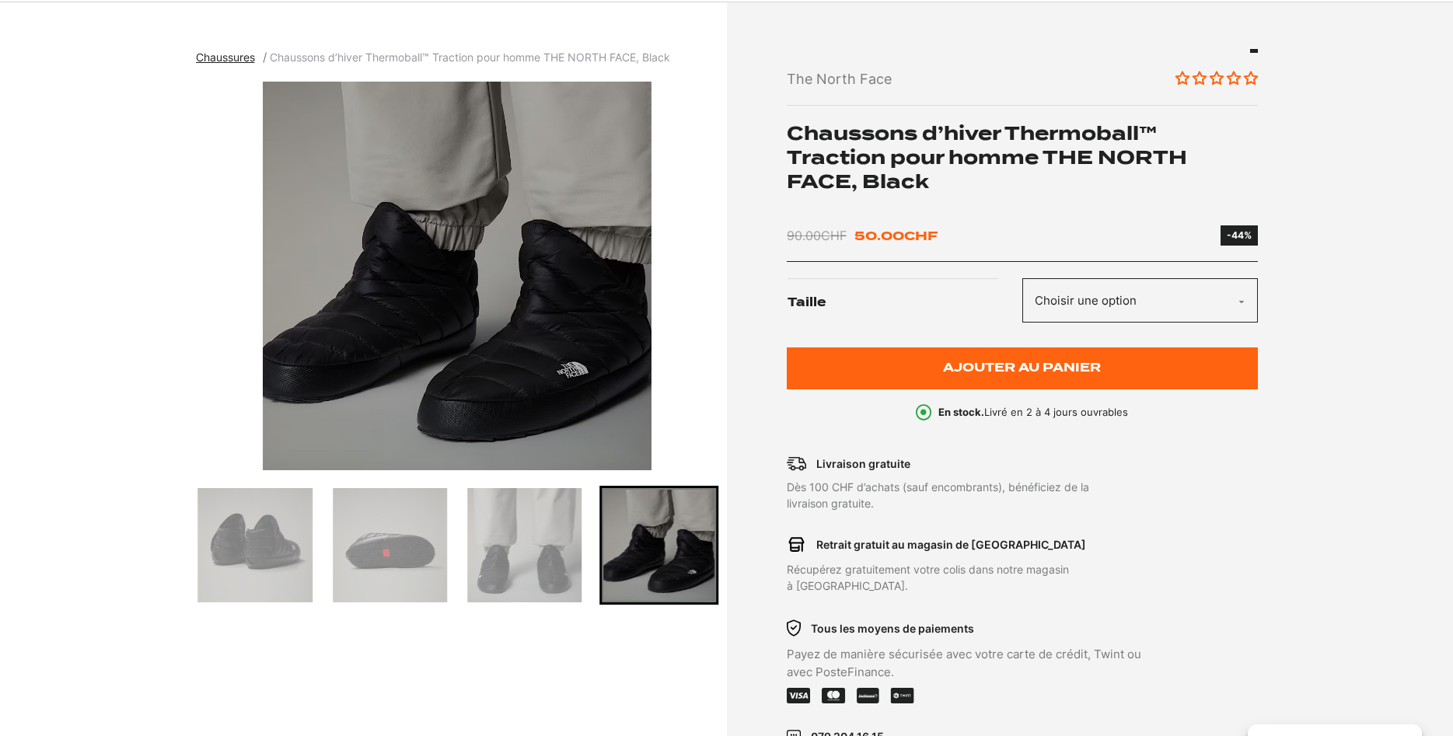
scroll to position [238, 0]
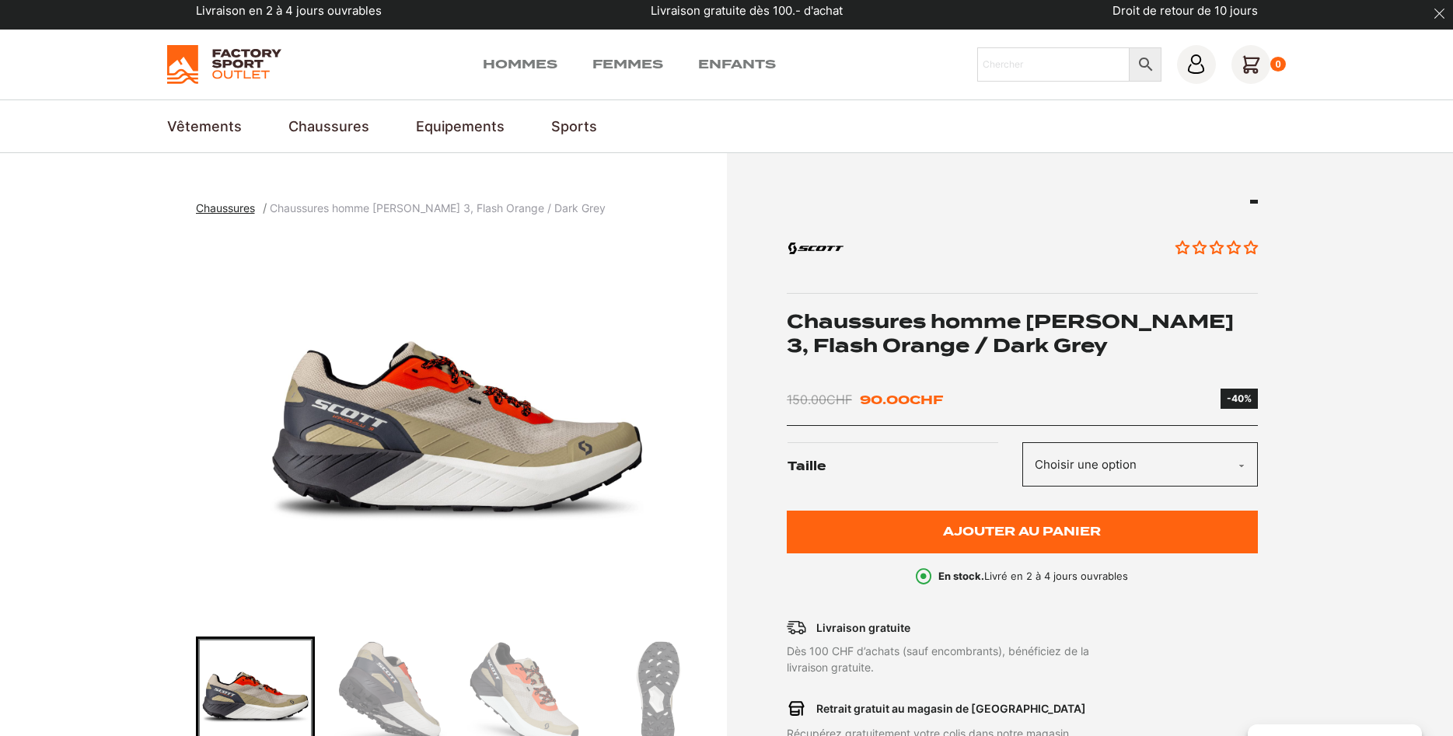
scroll to position [238, 0]
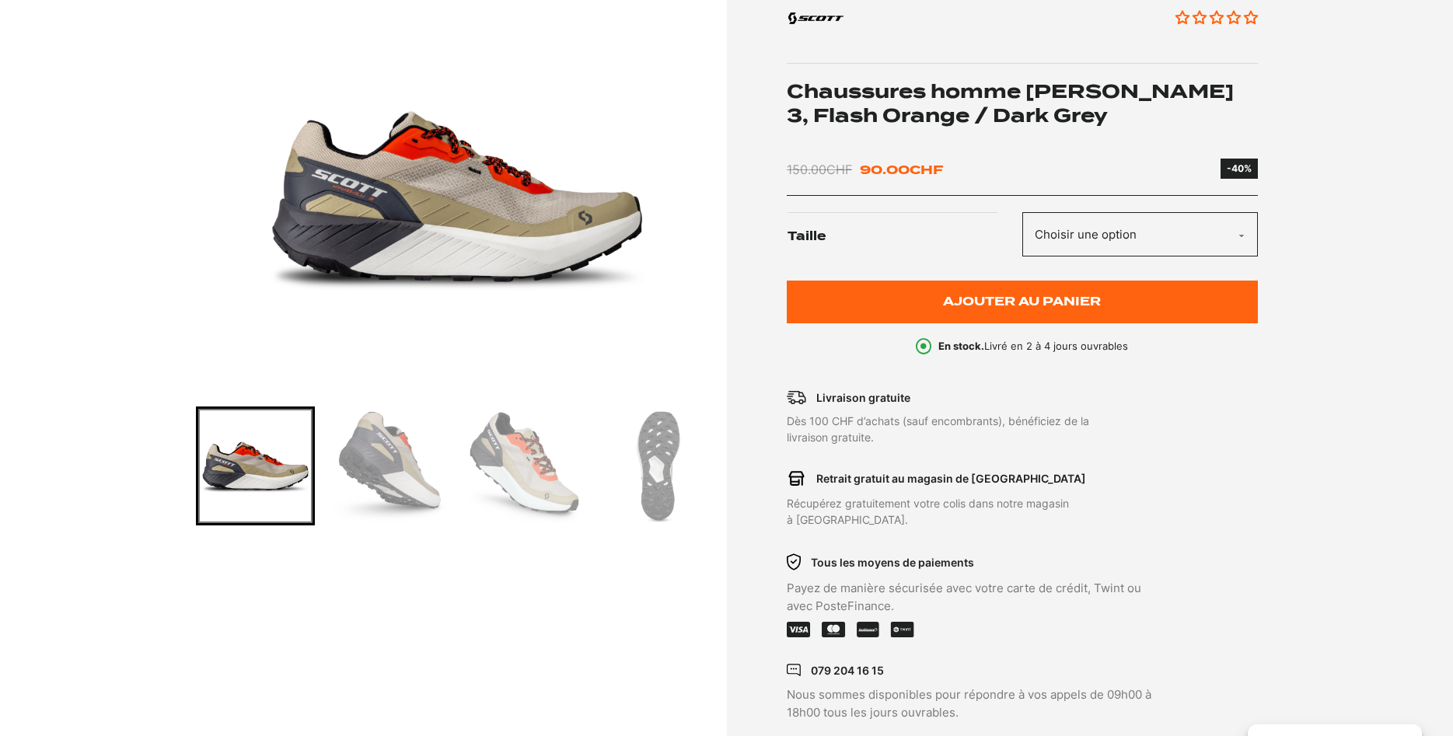
click at [411, 468] on img "Go to slide 2" at bounding box center [390, 466] width 114 height 114
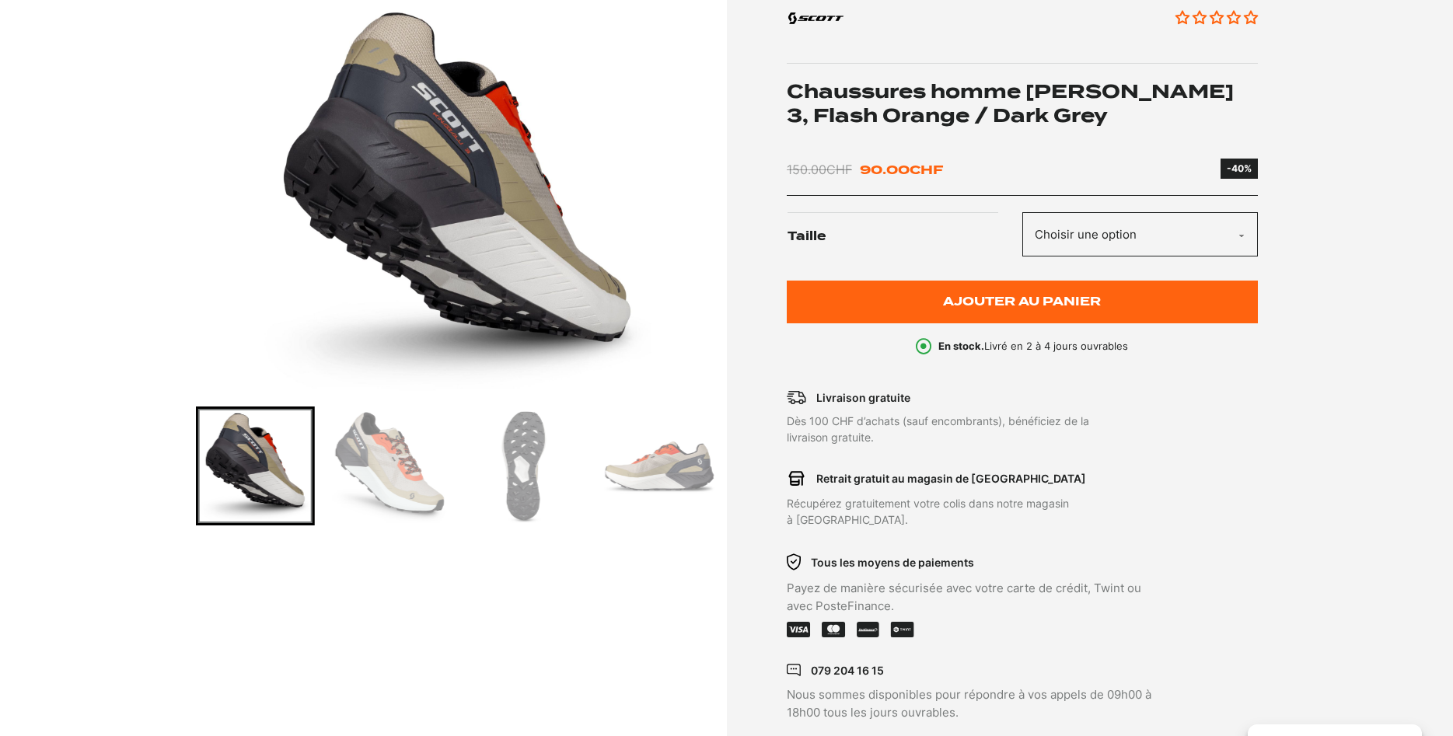
click at [425, 463] on img "Go to slide 3" at bounding box center [390, 466] width 114 height 114
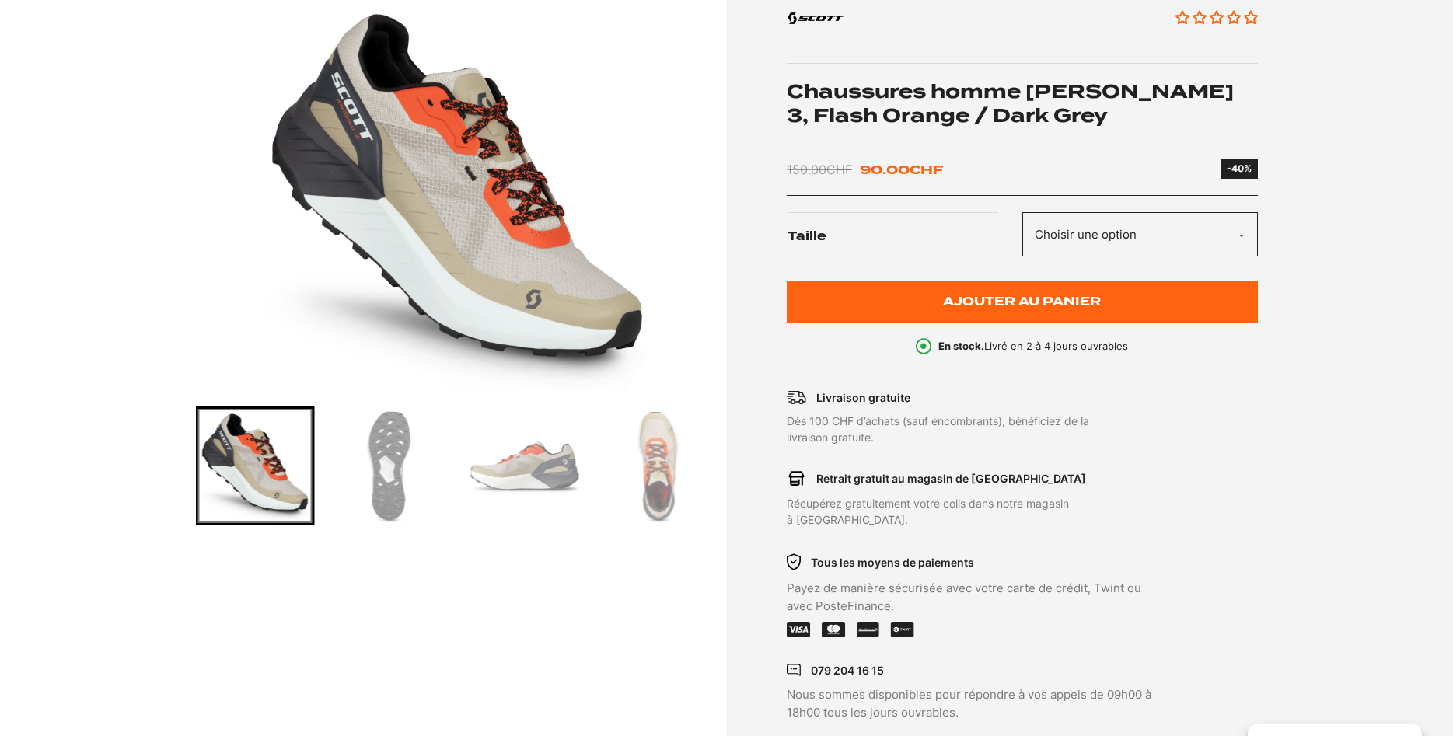
click at [422, 463] on img "Go to slide 4" at bounding box center [390, 466] width 114 height 114
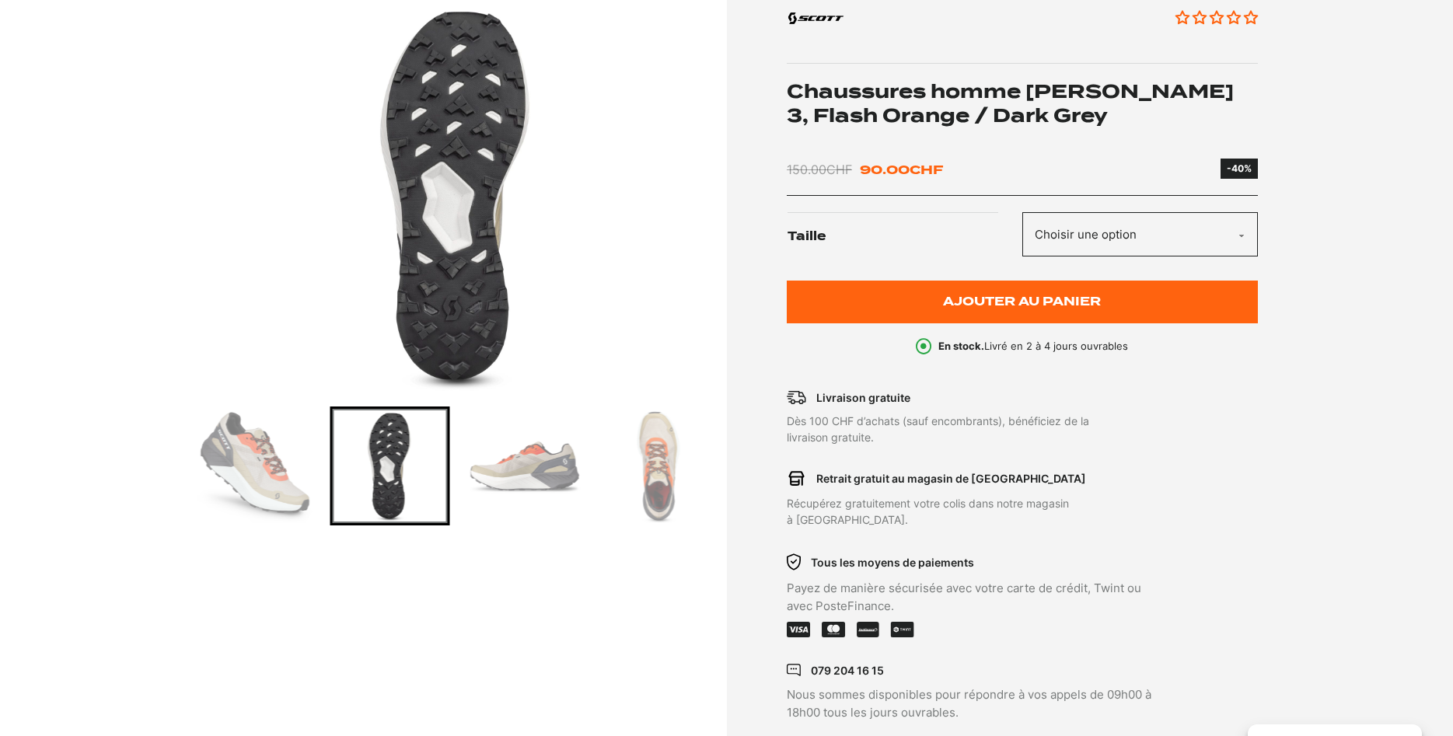
click at [523, 463] on img "Go to slide 5" at bounding box center [524, 466] width 114 height 114
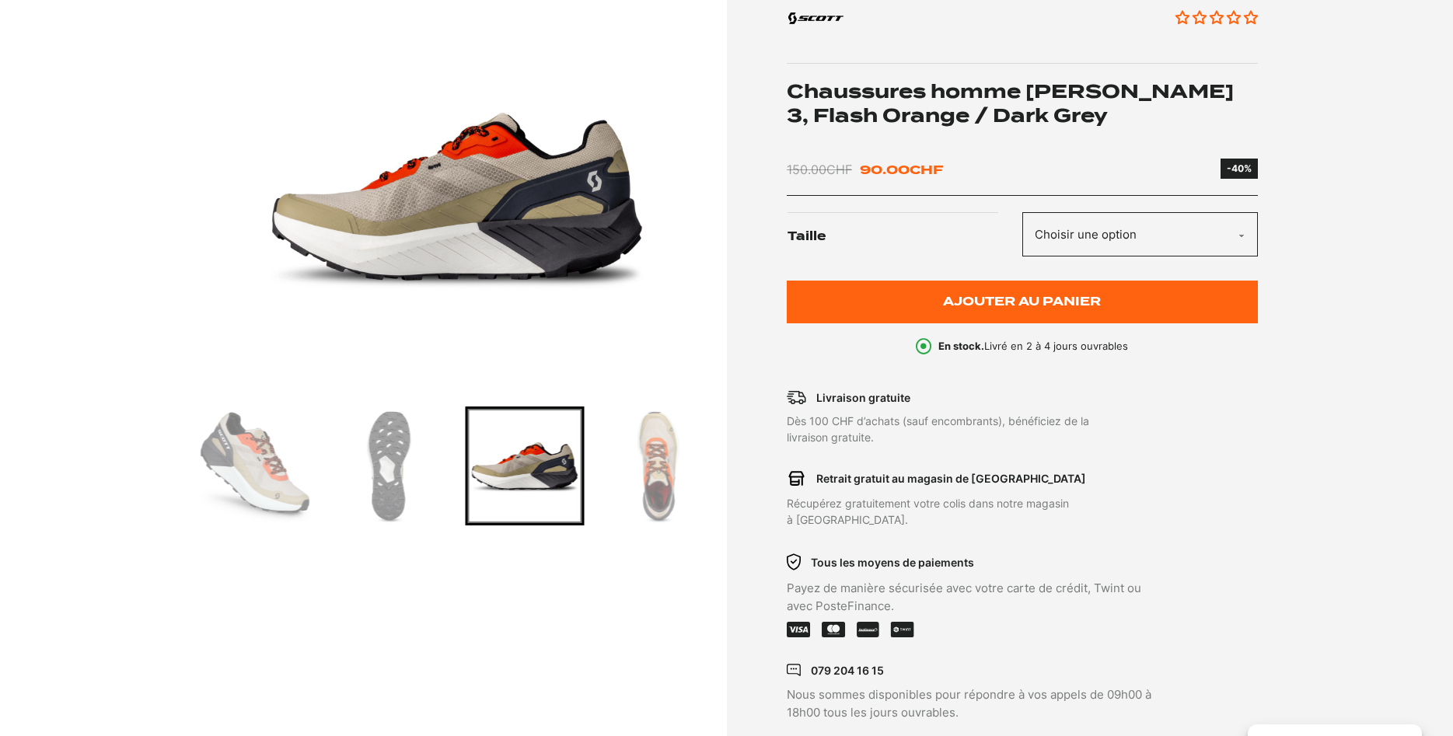
click at [666, 474] on img "Go to slide 6" at bounding box center [659, 466] width 114 height 114
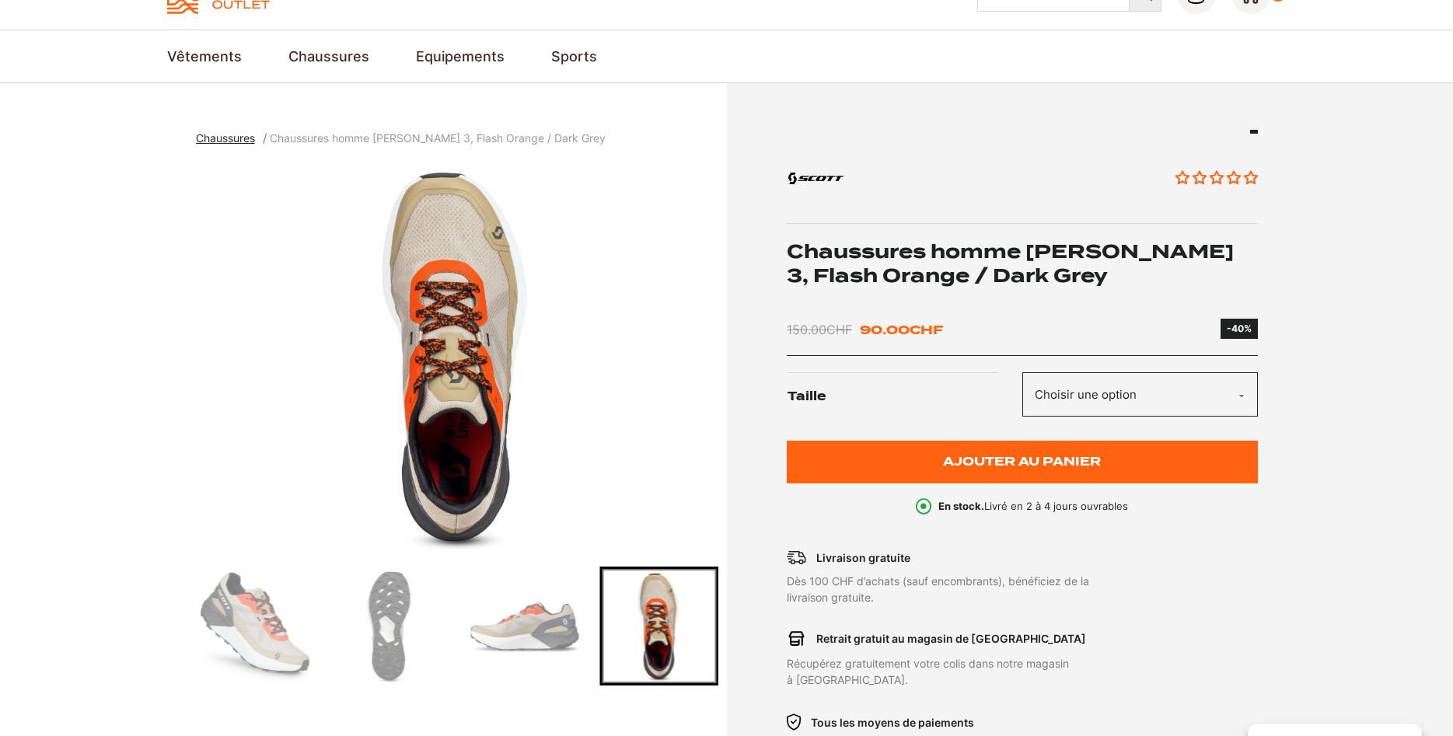
scroll to position [79, 0]
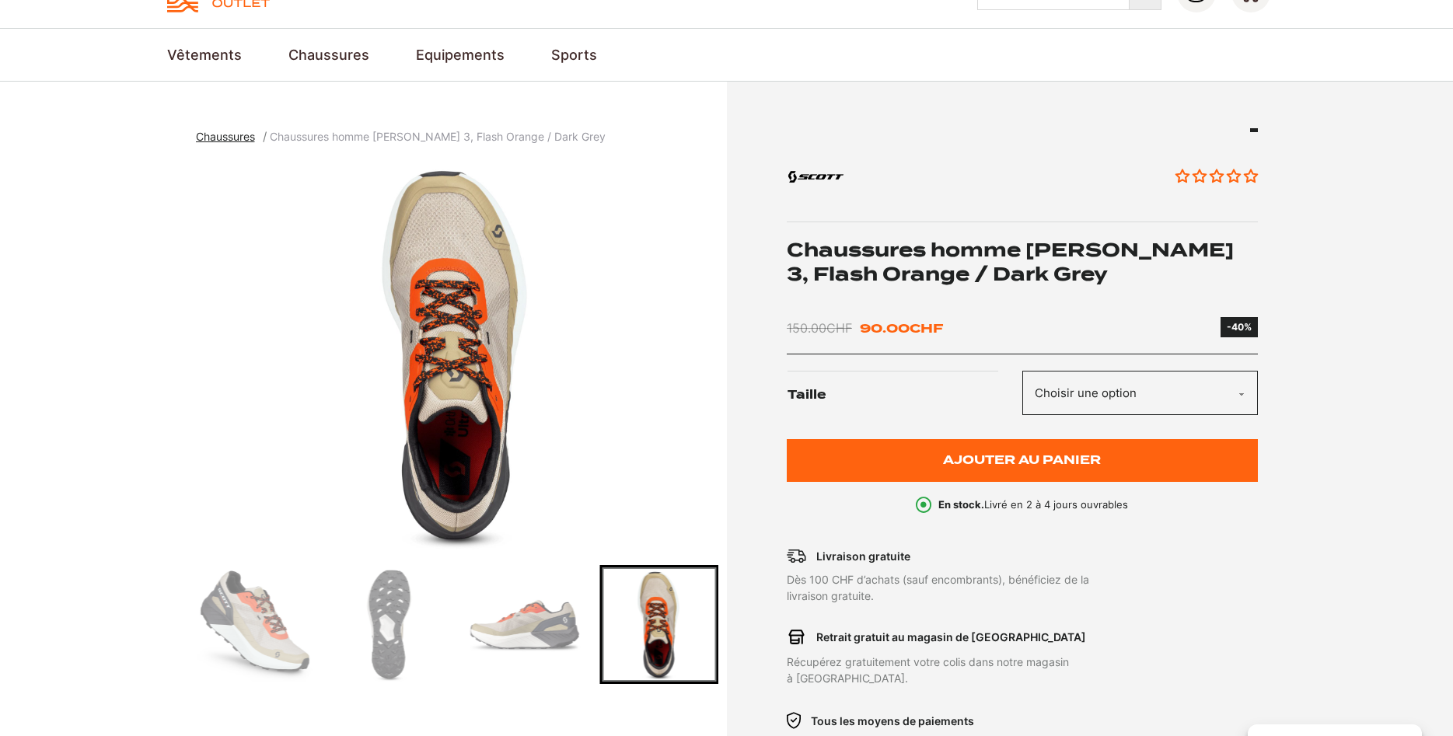
click at [529, 608] on img "Go to slide 5" at bounding box center [524, 625] width 114 height 114
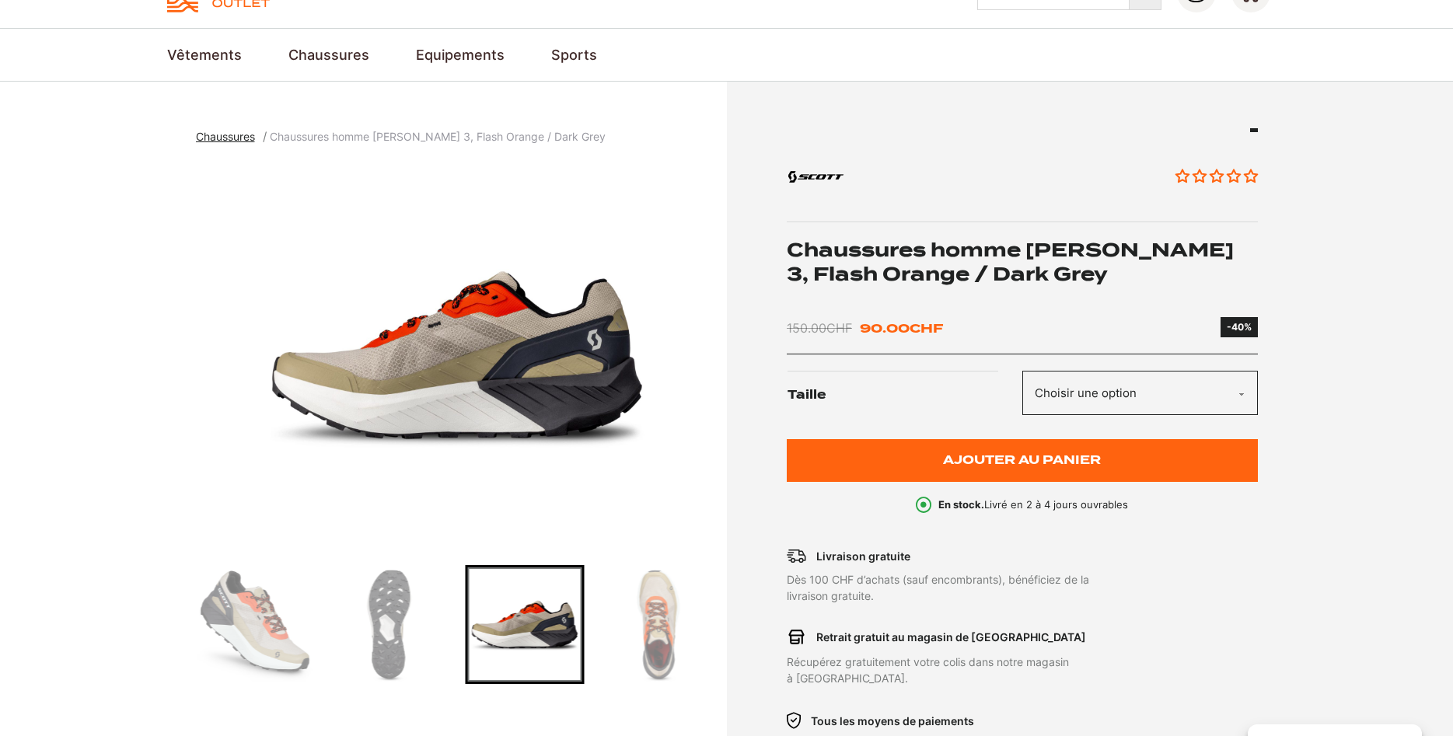
click at [425, 618] on img "Go to slide 4" at bounding box center [390, 625] width 114 height 114
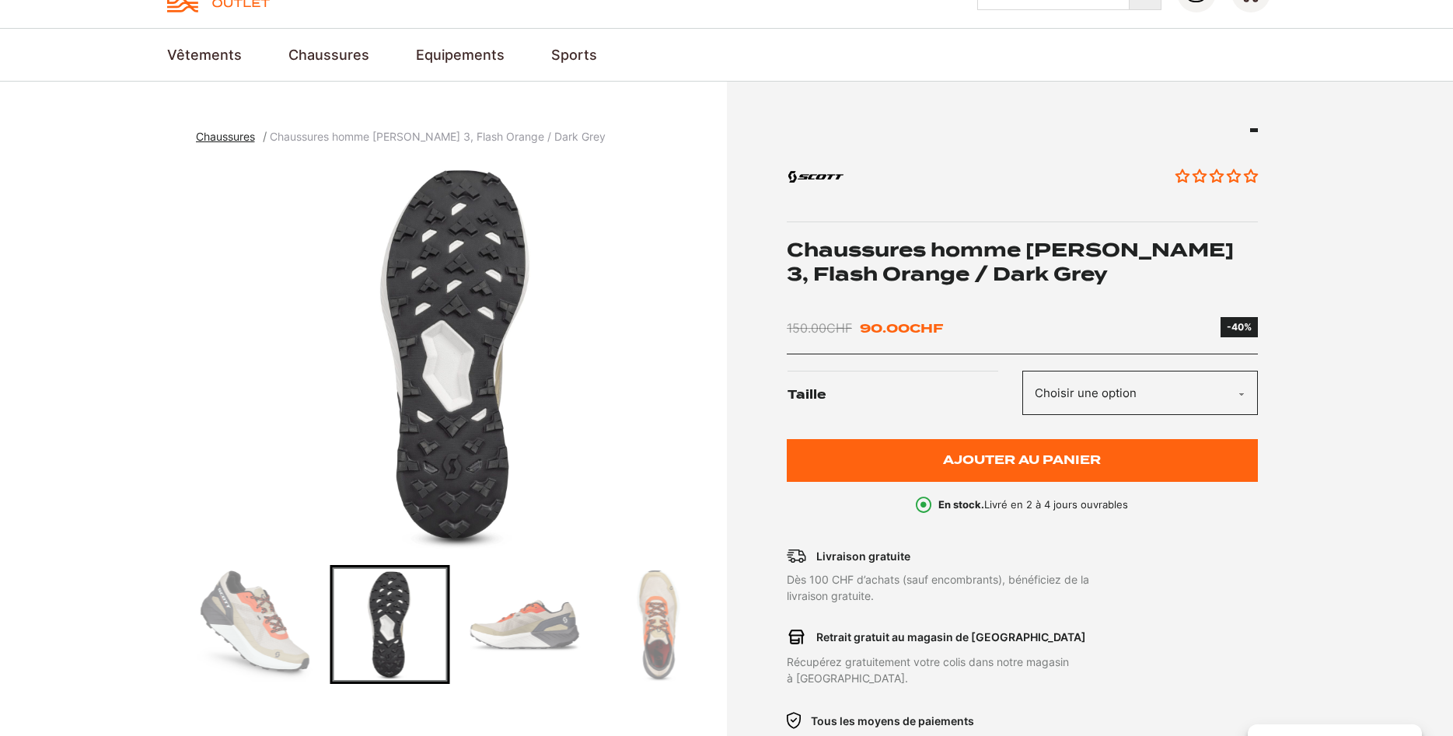
click at [270, 622] on img "Go to slide 3" at bounding box center [255, 625] width 114 height 114
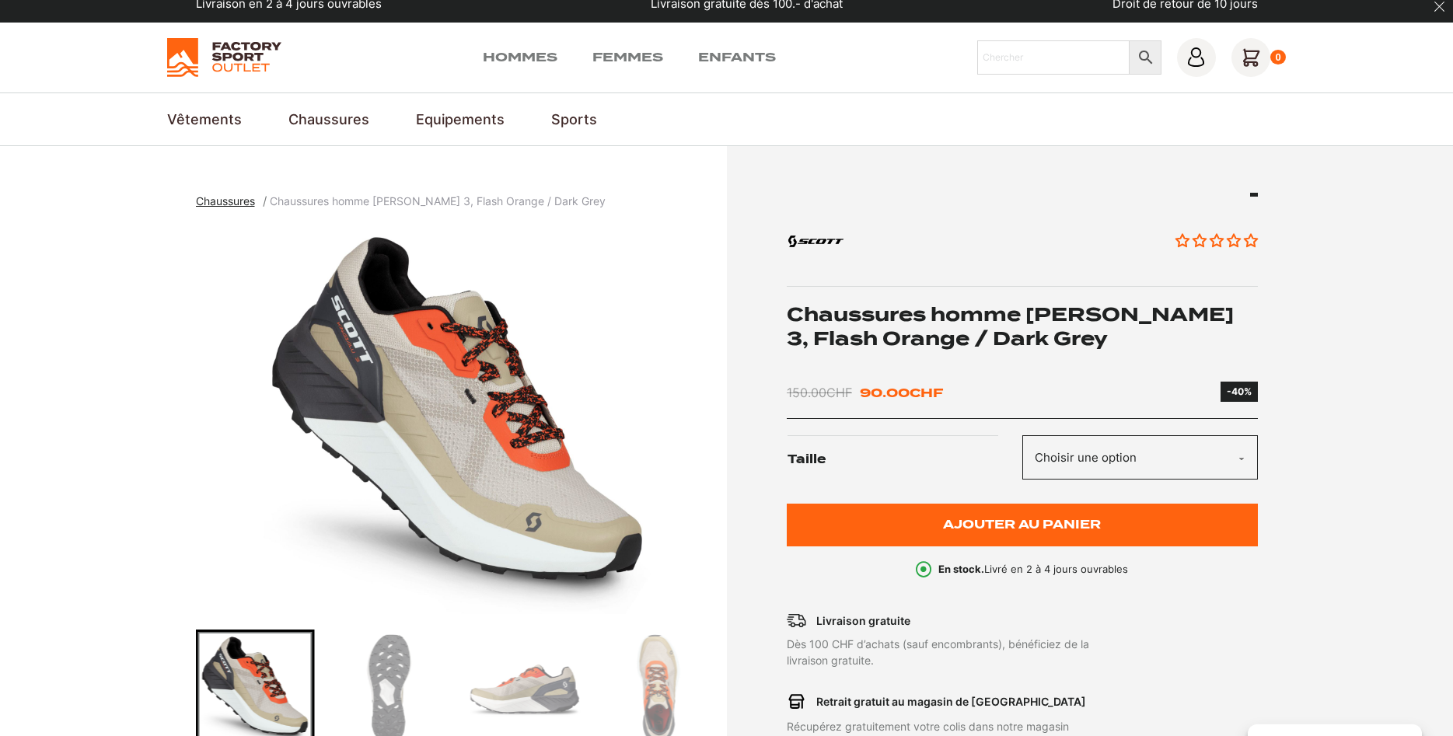
scroll to position [0, 0]
